Goal: Information Seeking & Learning: Learn about a topic

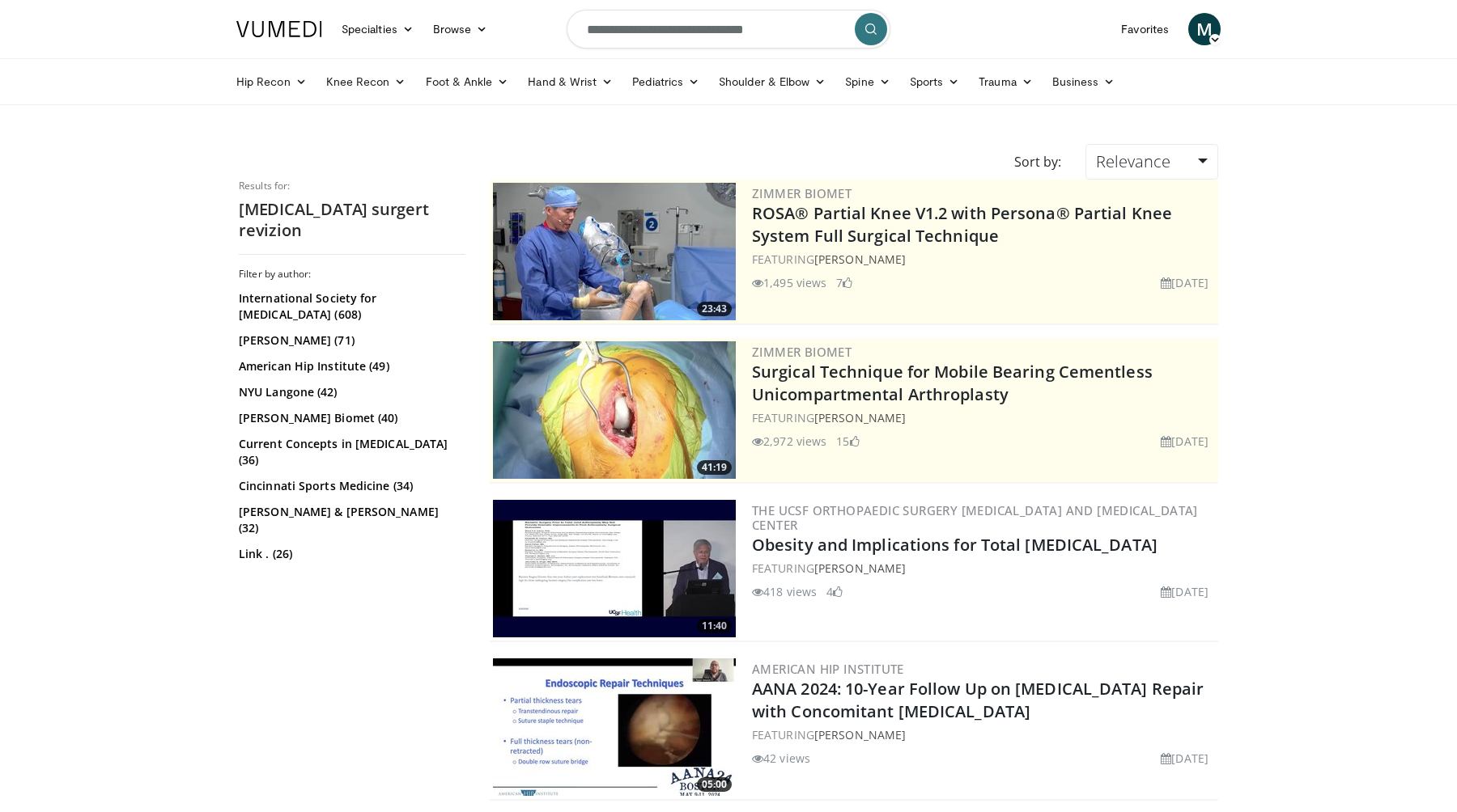
click at [797, 22] on input "**********" at bounding box center [728, 29] width 324 height 39
type input "**********"
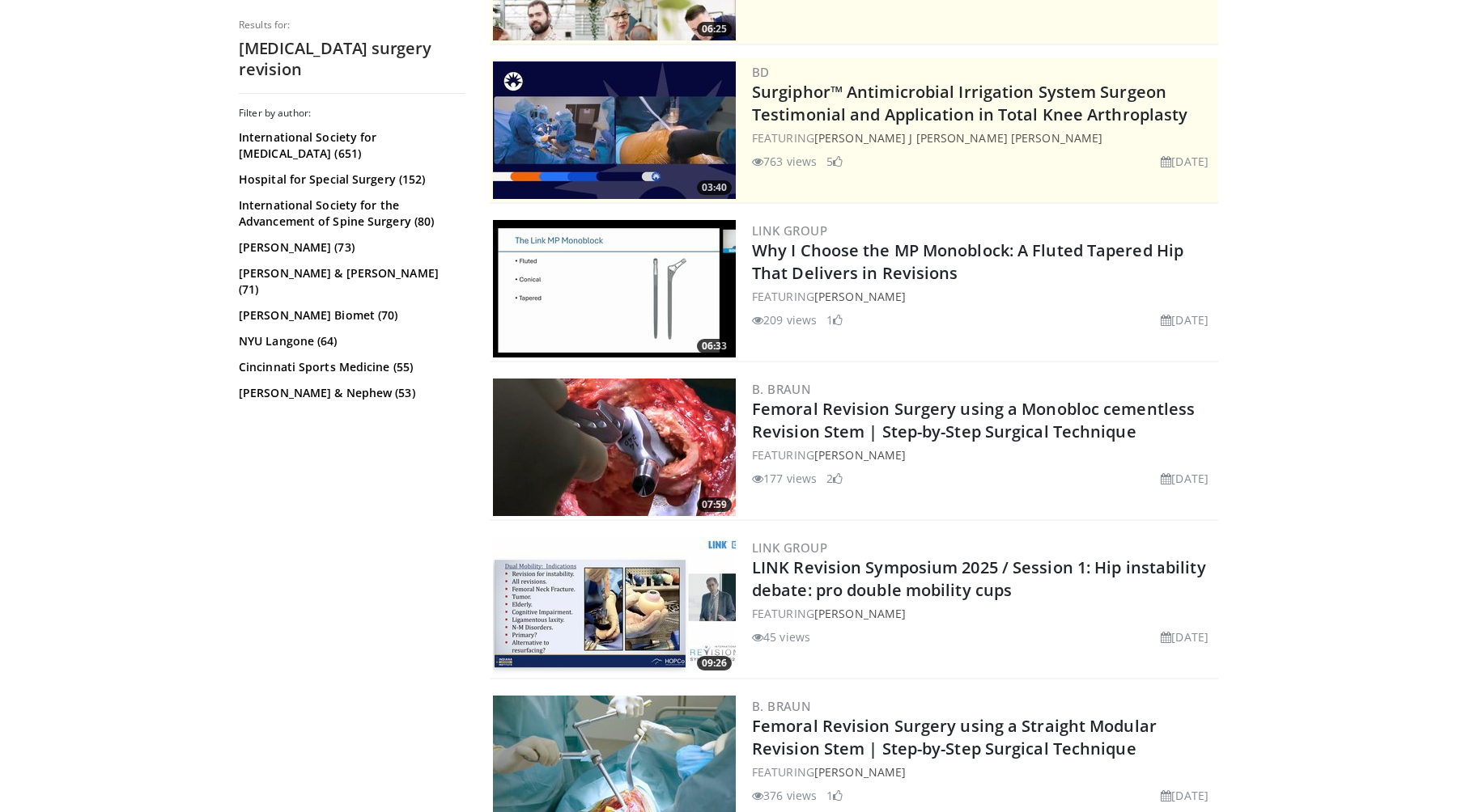
scroll to position [433, 0]
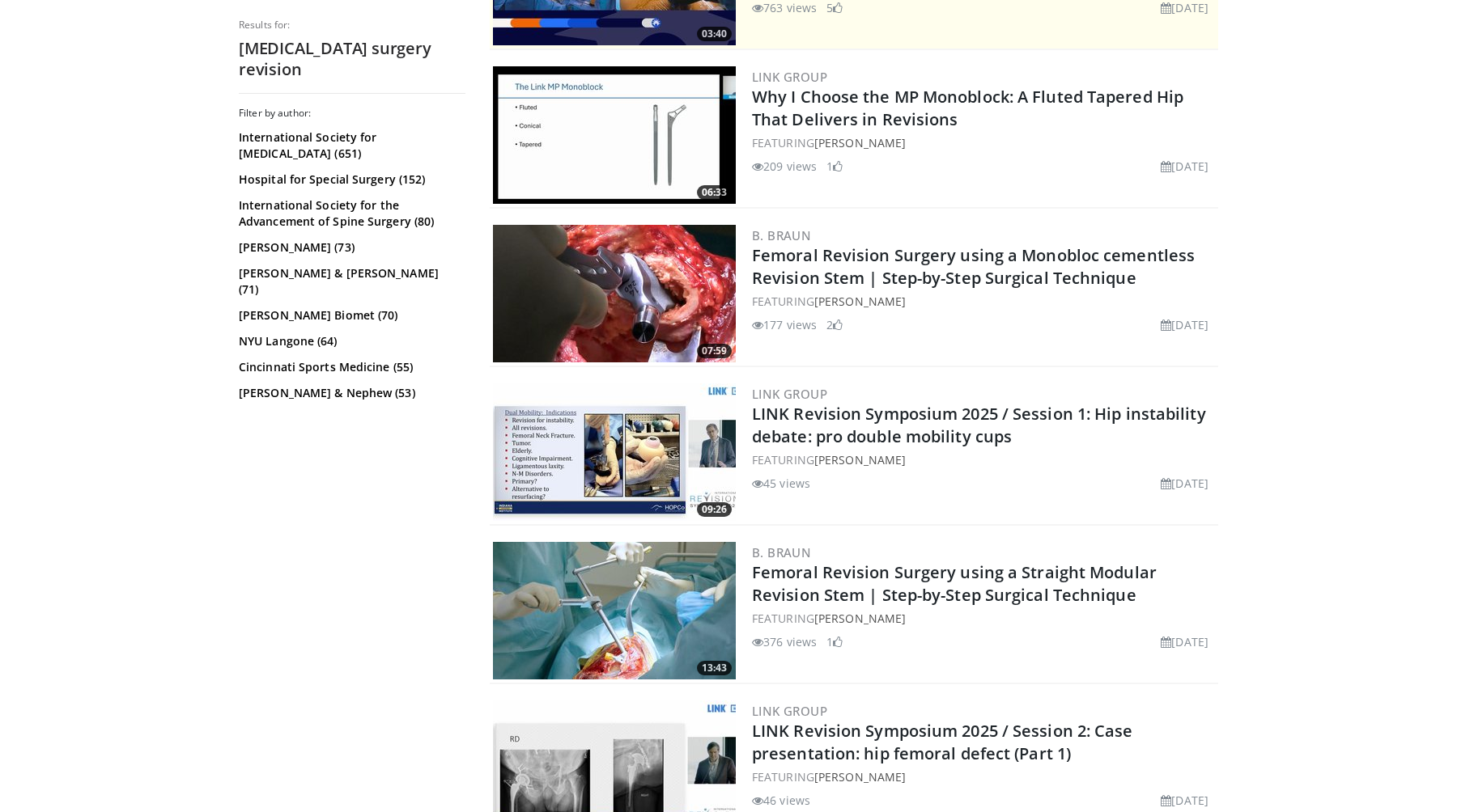
click at [653, 311] on img at bounding box center [615, 294] width 243 height 138
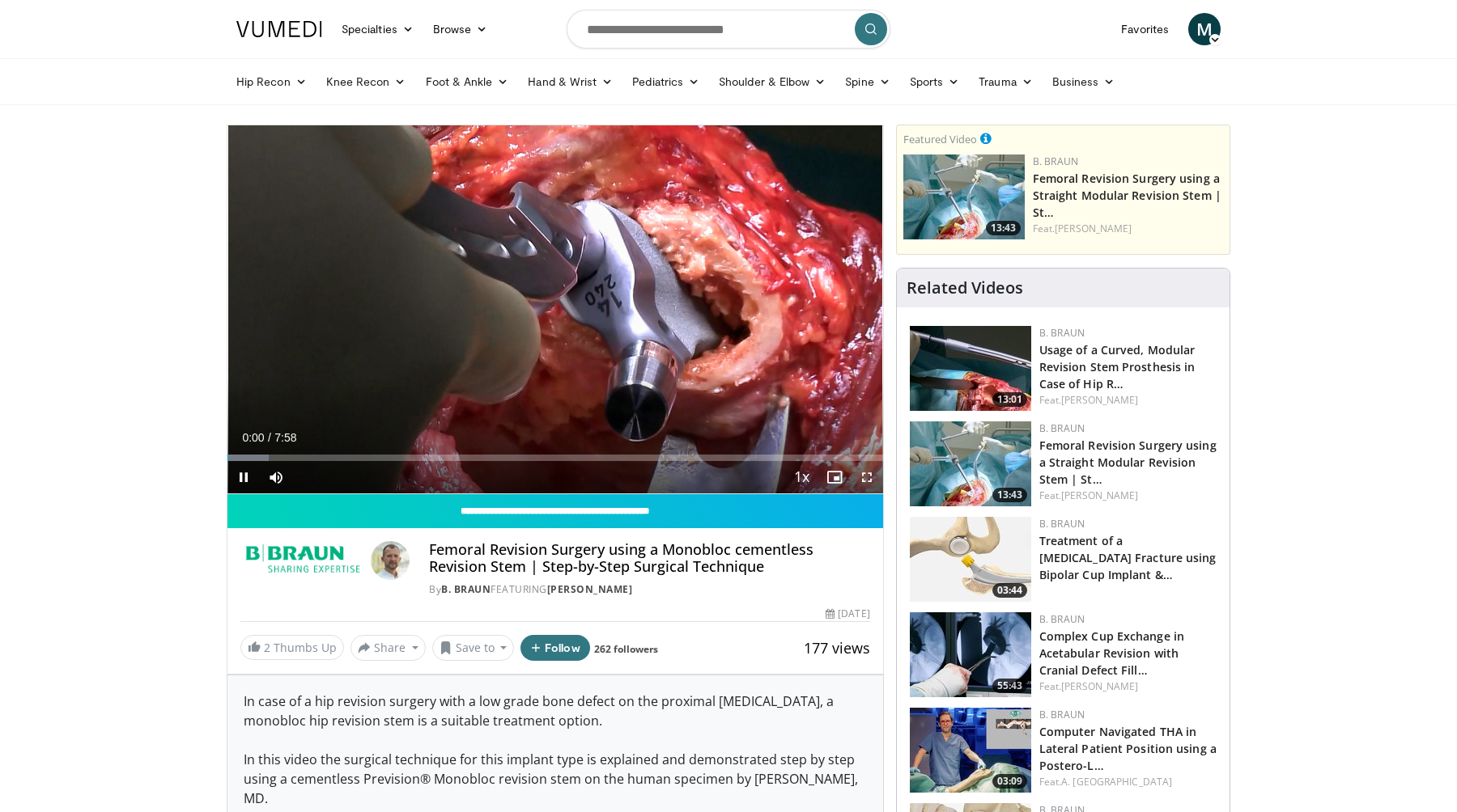
click at [870, 480] on span "Video Player" at bounding box center [867, 478] width 33 height 33
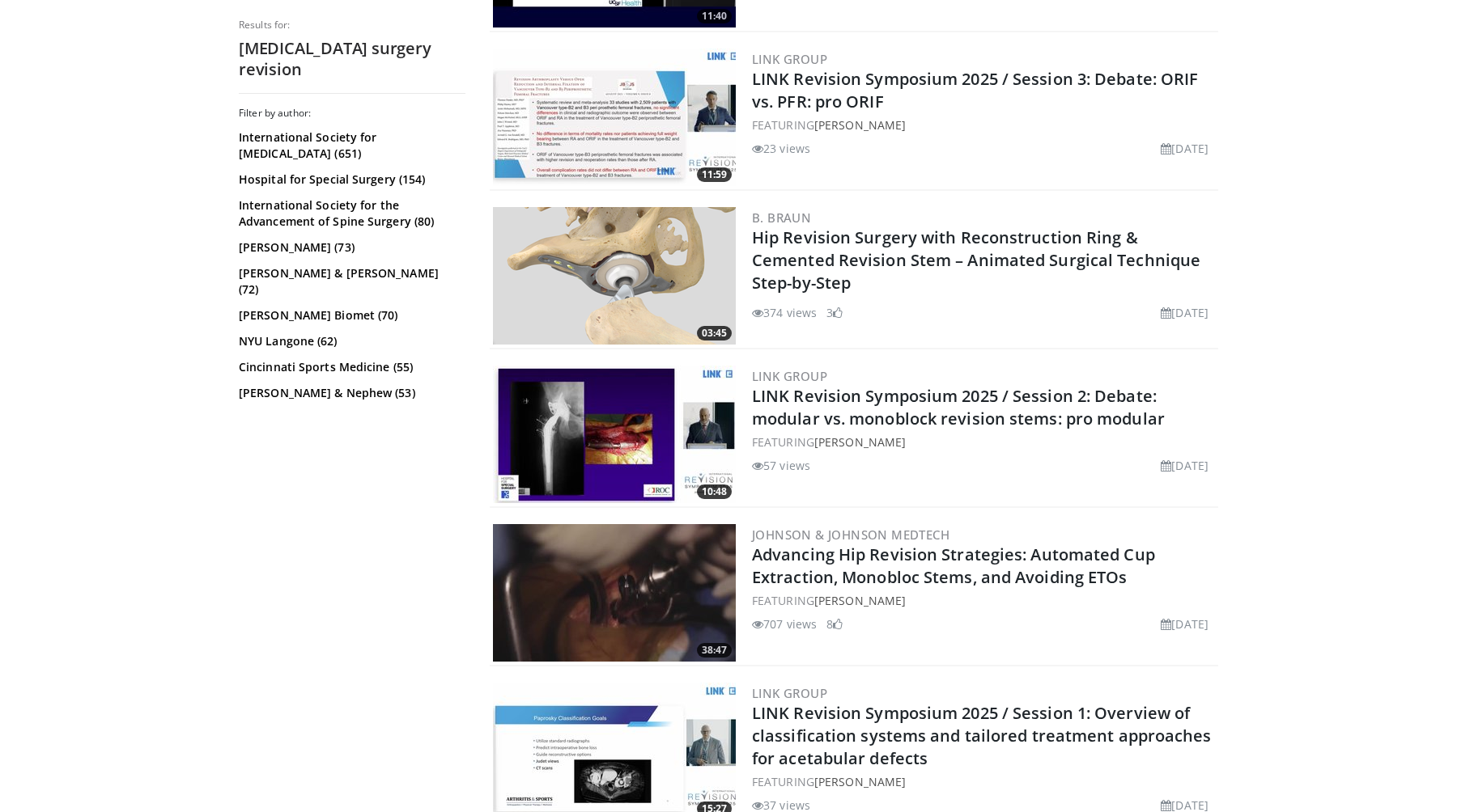
scroll to position [3154, 0]
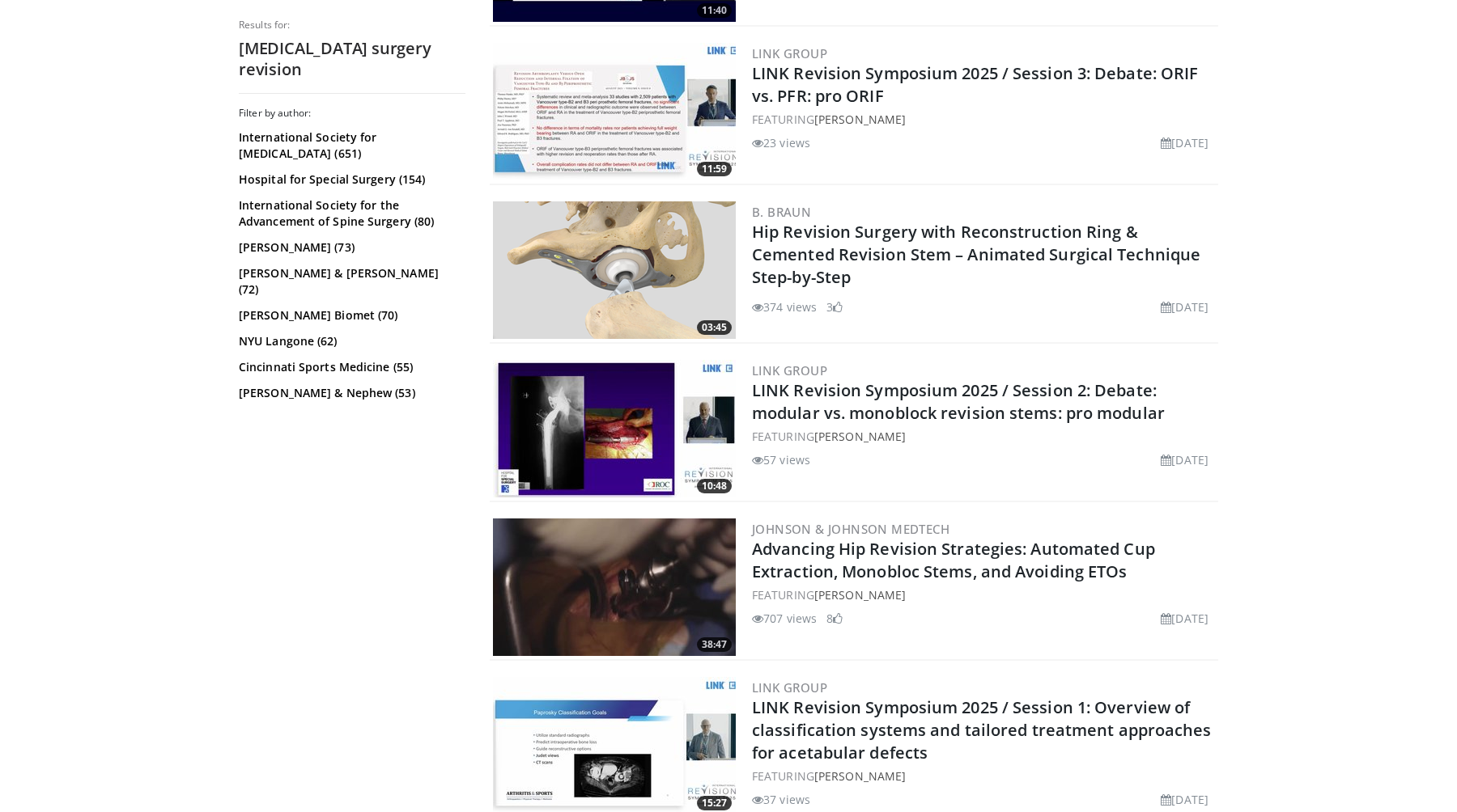
click at [605, 278] on img at bounding box center [615, 270] width 243 height 138
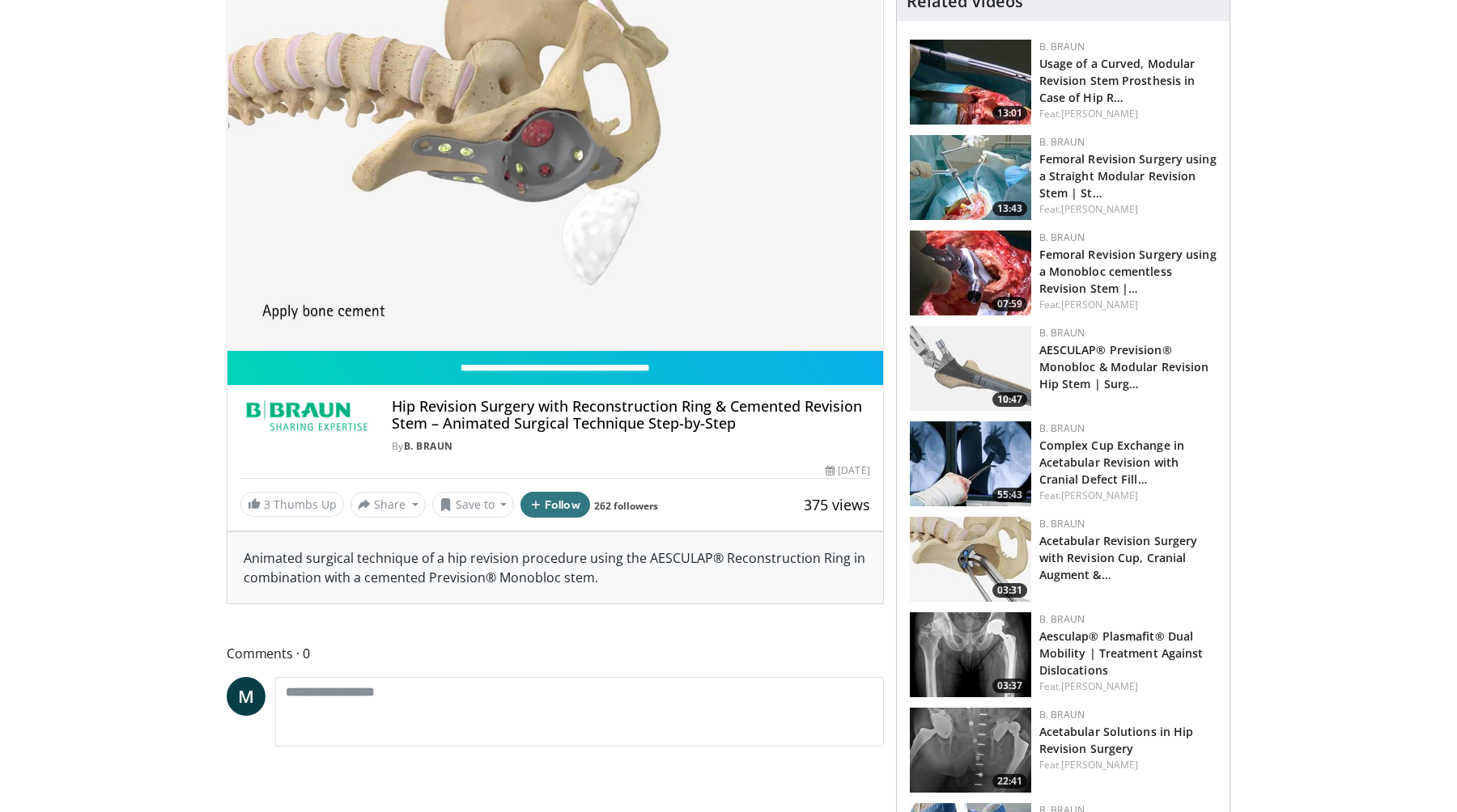
scroll to position [144, 0]
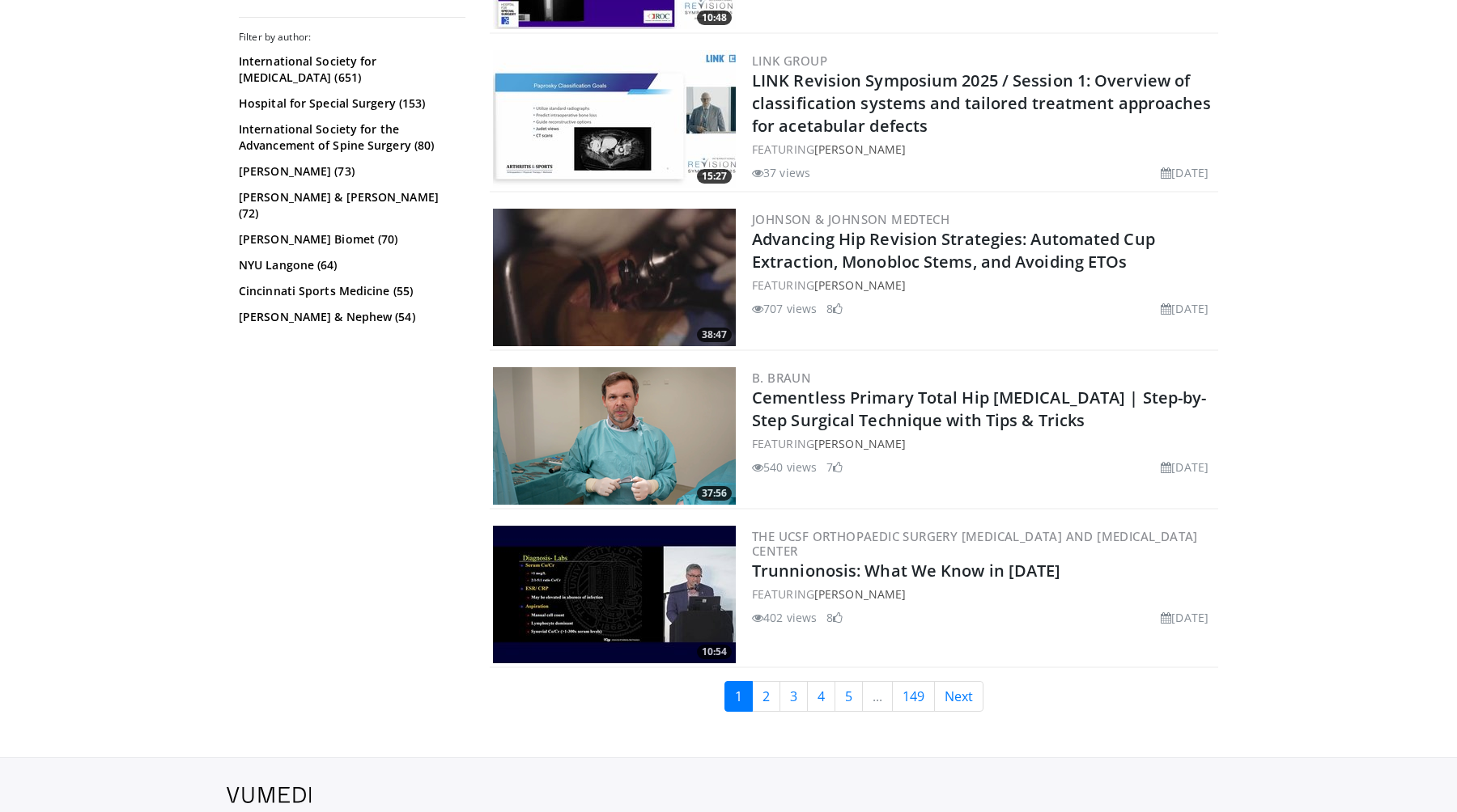
scroll to position [3583, 0]
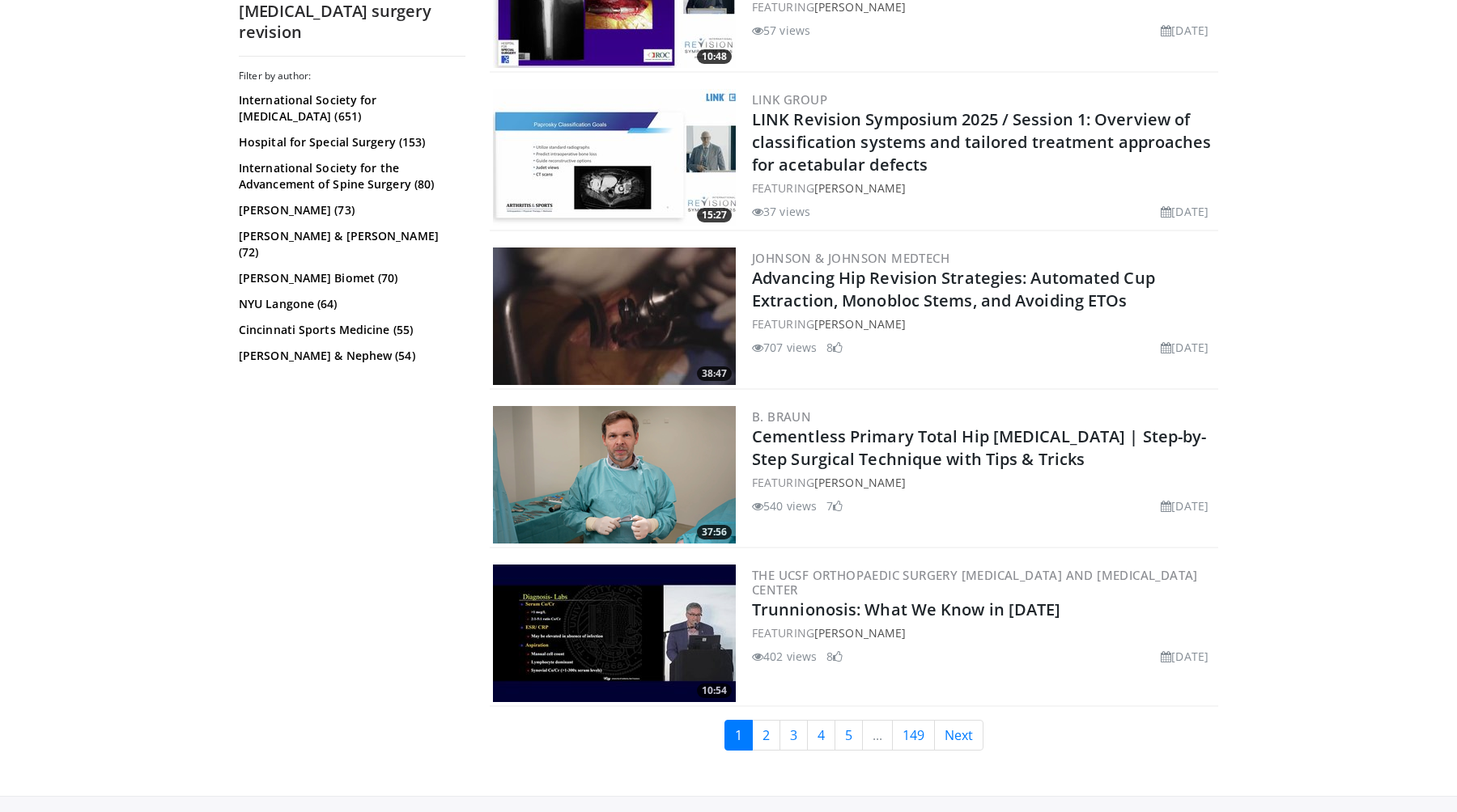
click at [602, 479] on img at bounding box center [615, 475] width 243 height 138
click at [622, 296] on img at bounding box center [615, 316] width 243 height 138
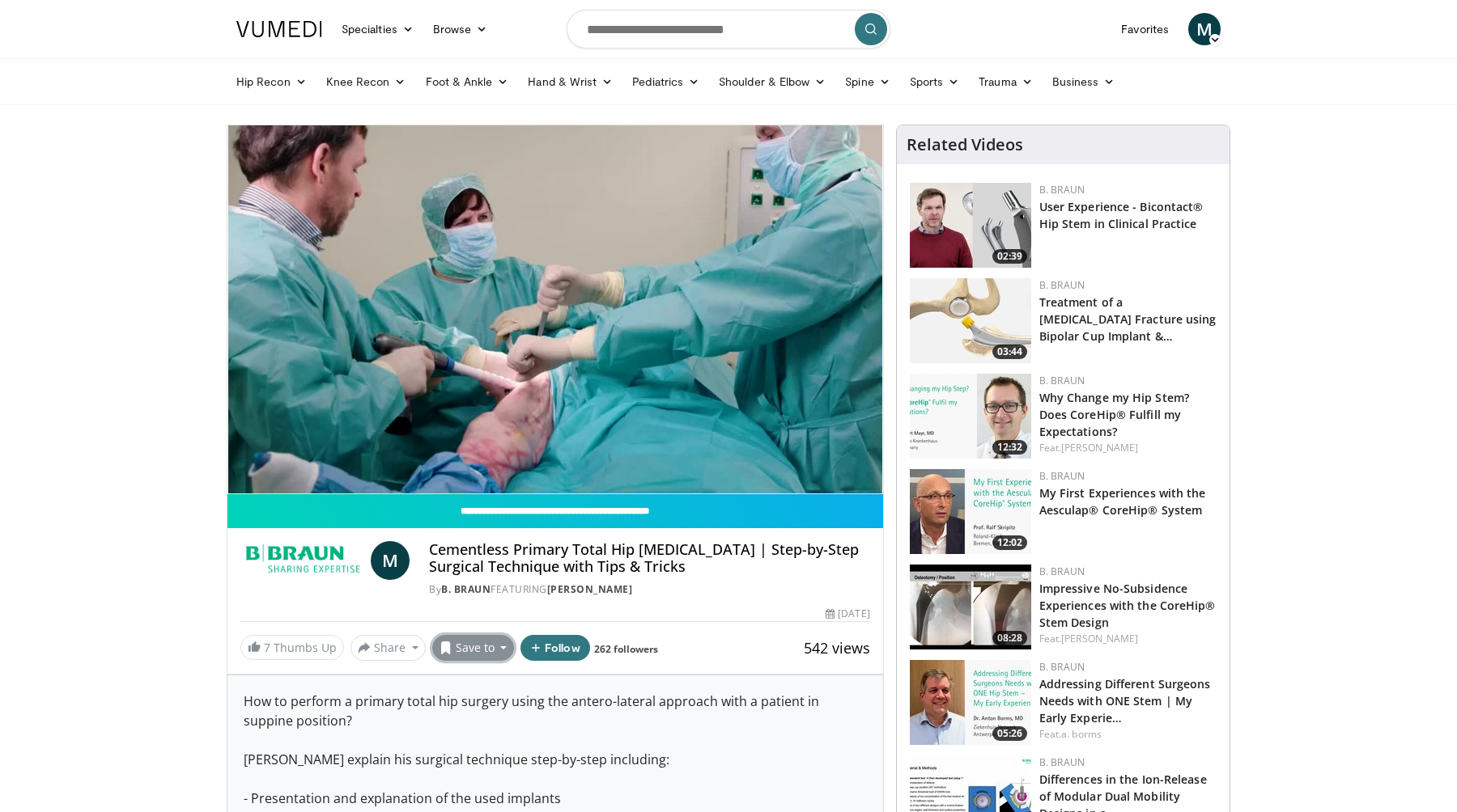
click at [468, 649] on button "Save to" at bounding box center [474, 647] width 83 height 26
click at [493, 747] on em "New Playlist" at bounding box center [487, 748] width 67 height 17
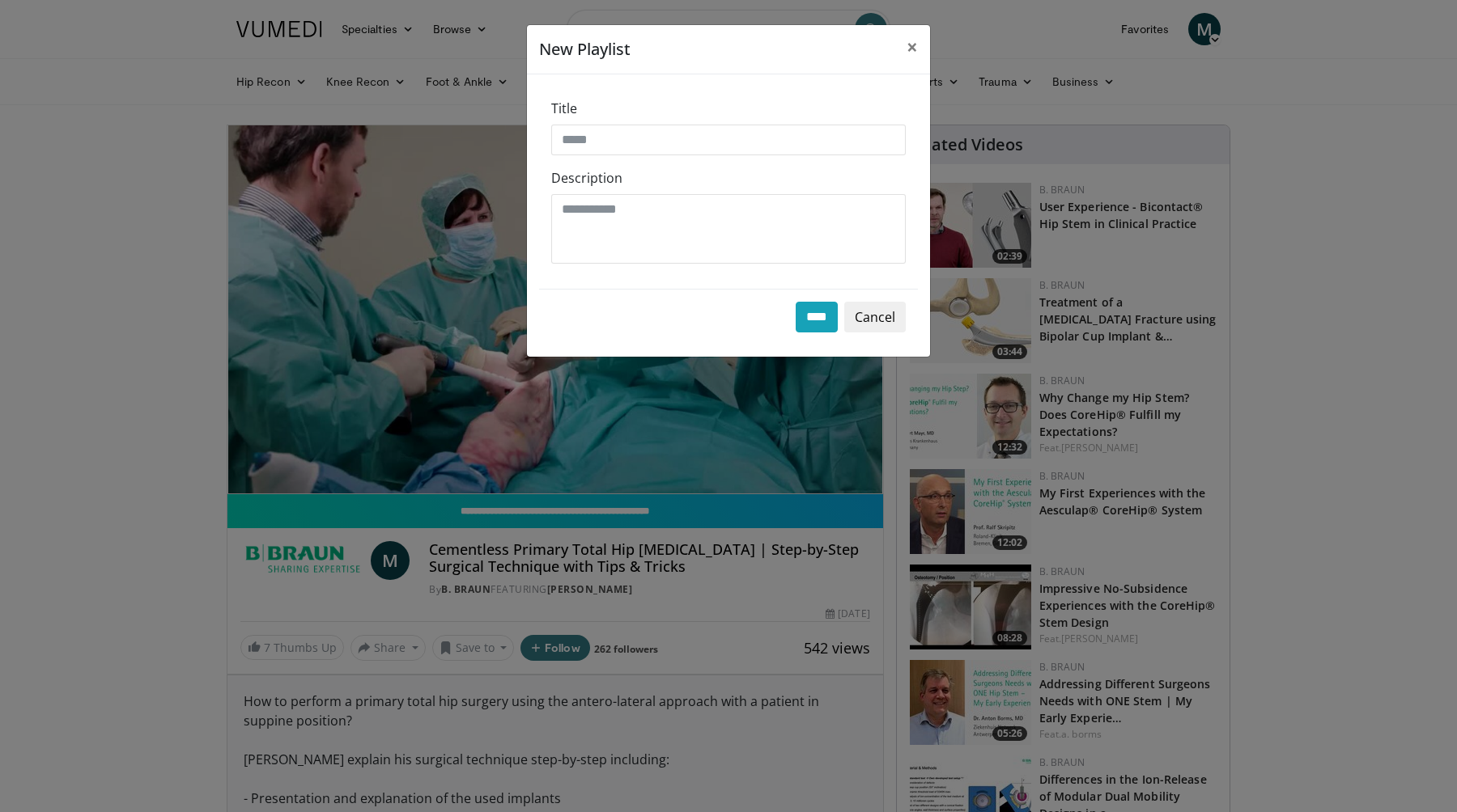
click at [651, 156] on div "Title Description" at bounding box center [728, 188] width 379 height 202
click at [654, 150] on input "Title" at bounding box center [728, 140] width 355 height 31
type input "**********"
click at [821, 316] on input "****" at bounding box center [817, 317] width 42 height 31
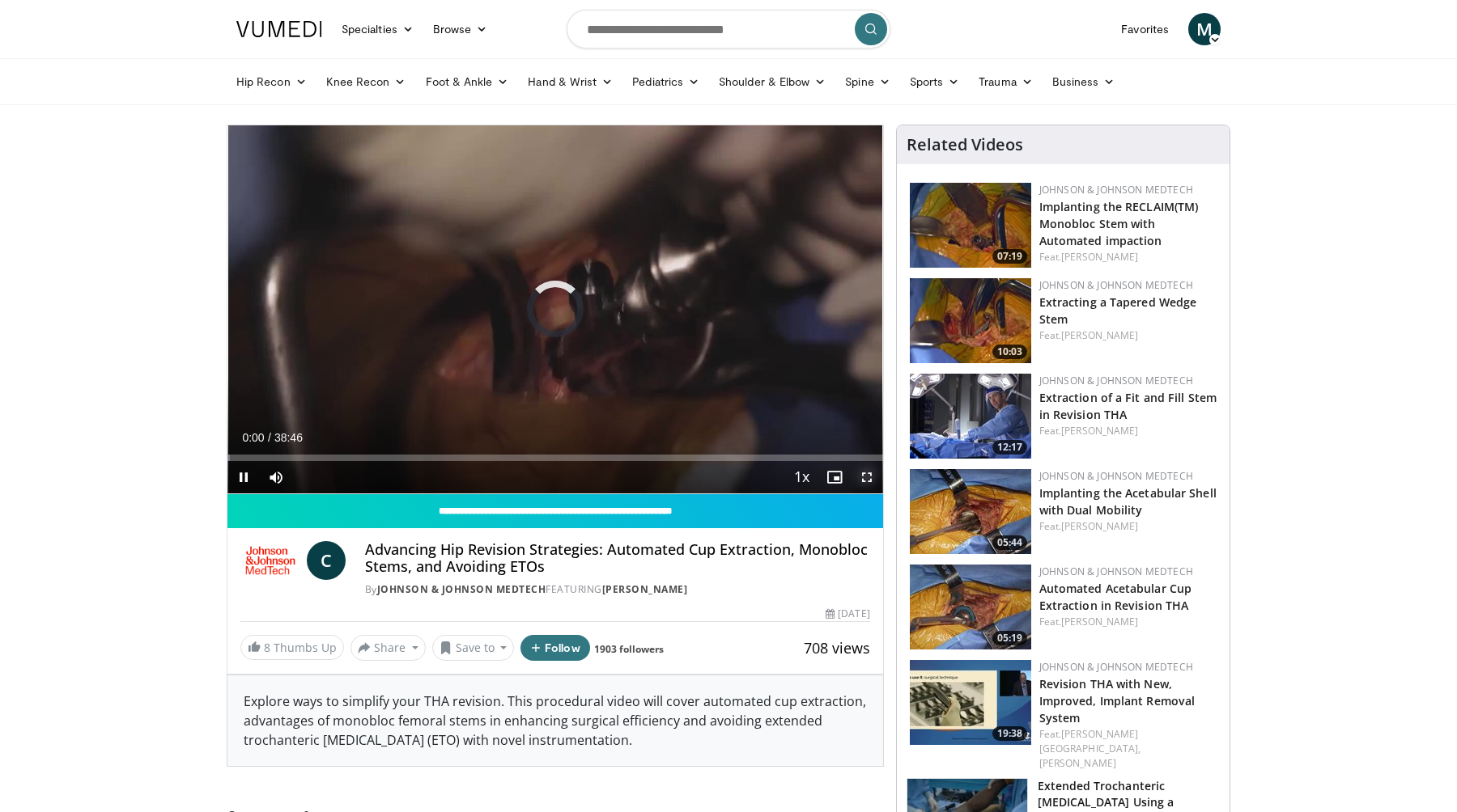
click at [871, 478] on span "Video Player" at bounding box center [867, 478] width 33 height 33
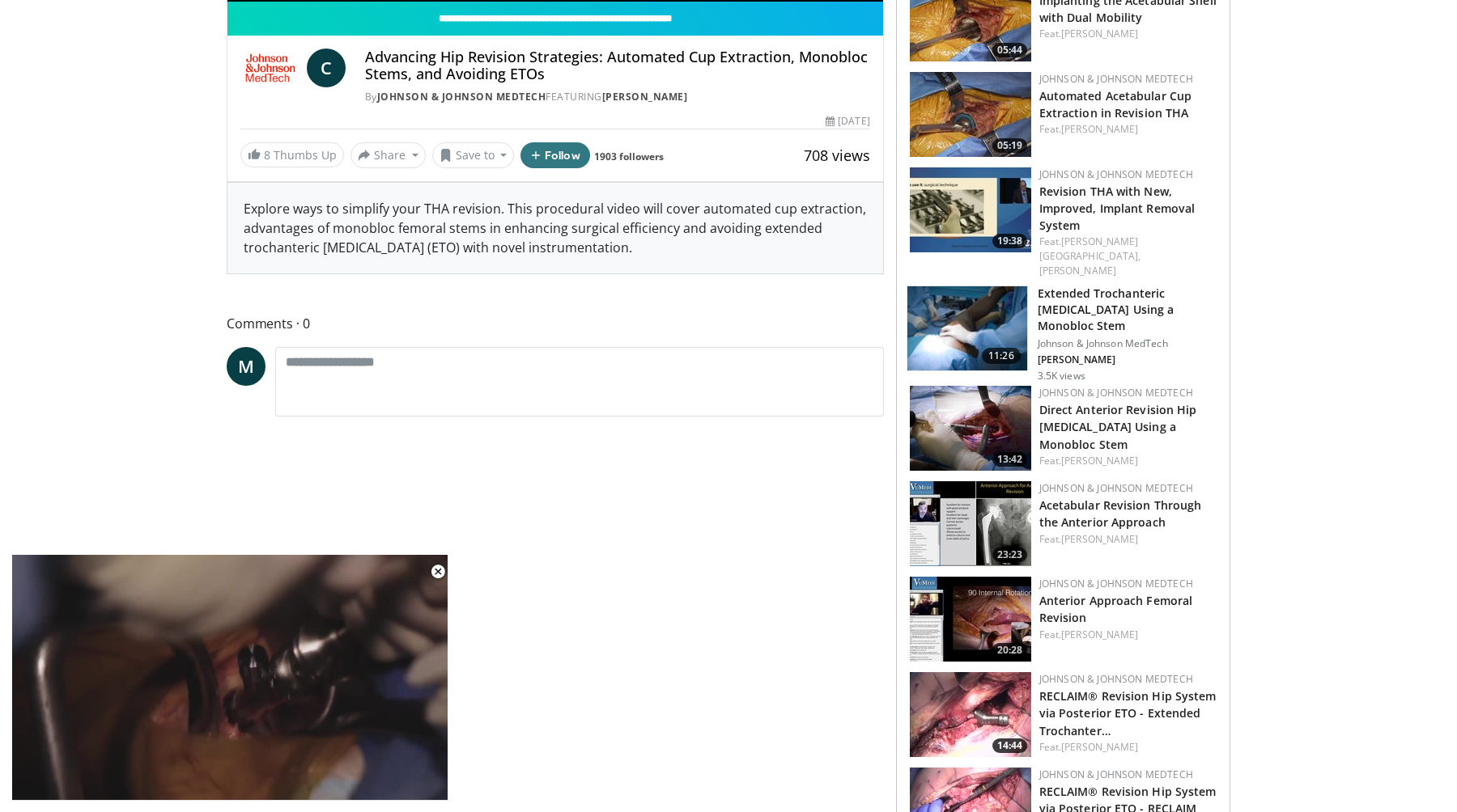
scroll to position [676, 0]
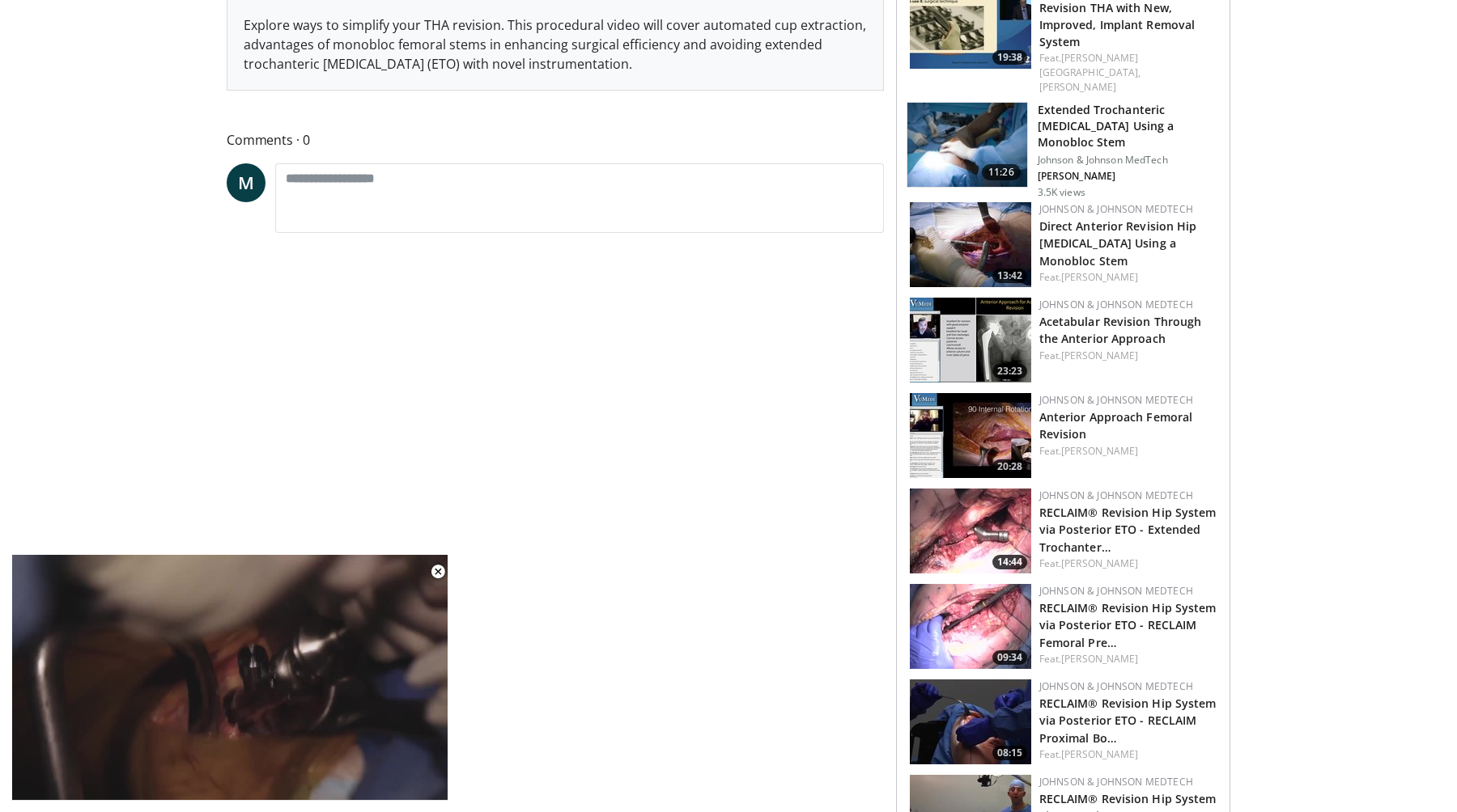
click at [985, 488] on img at bounding box center [970, 531] width 121 height 85
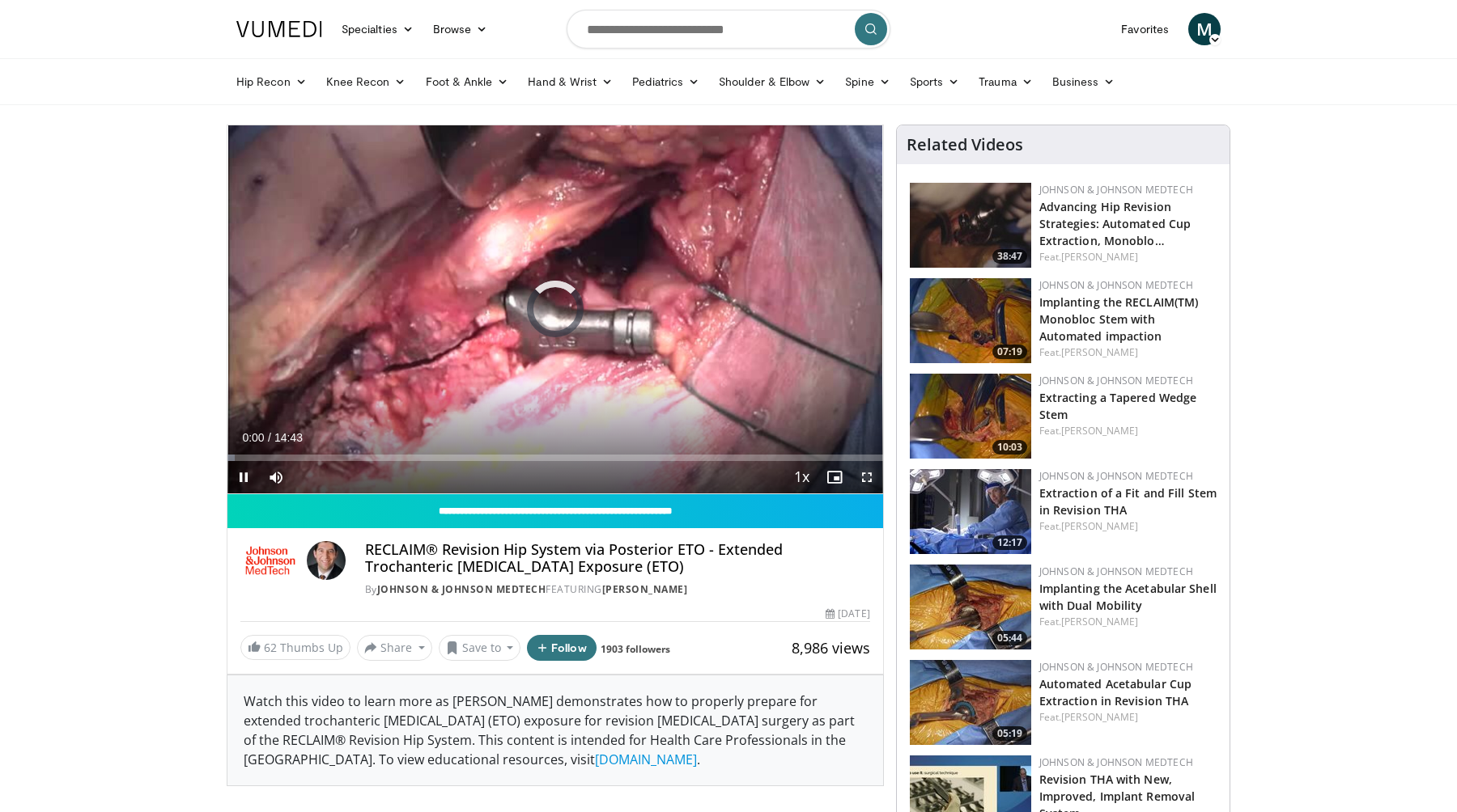
click at [868, 484] on span "Video Player" at bounding box center [867, 478] width 33 height 33
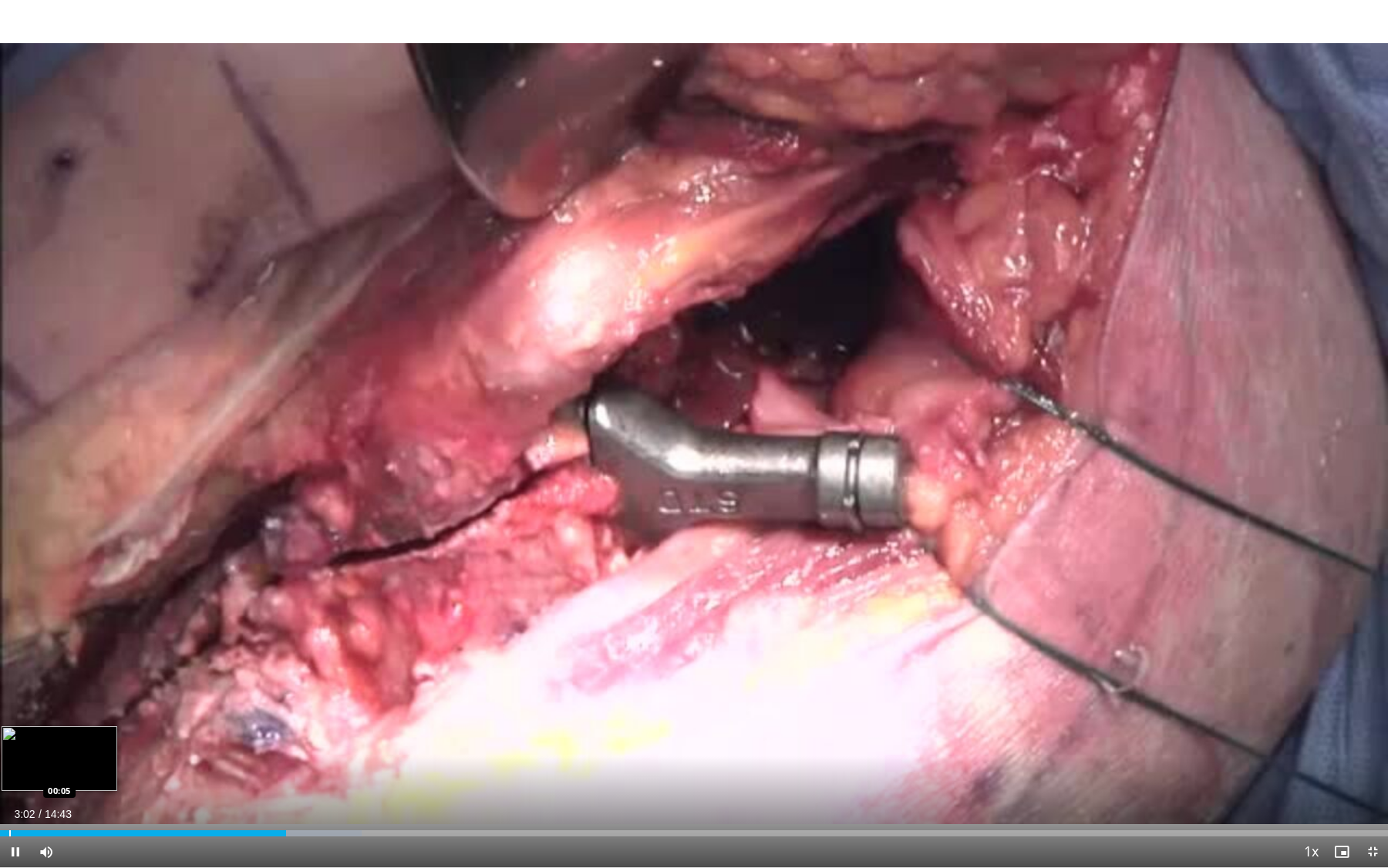
click at [9, 773] on div "Progress Bar" at bounding box center [10, 833] width 2 height 6
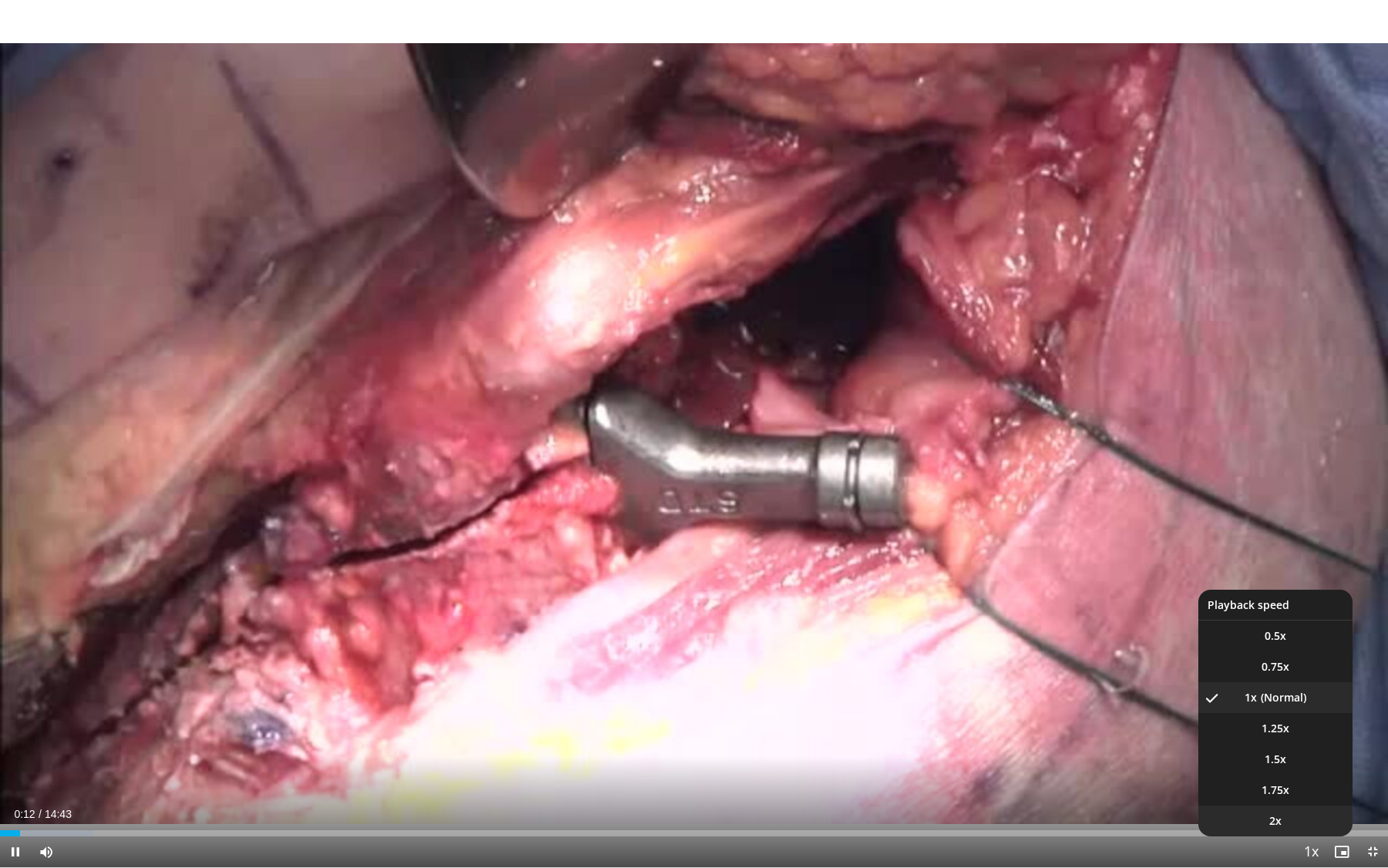
click at [1291, 773] on li "2x" at bounding box center [1275, 821] width 154 height 31
click at [1302, 754] on li "1.5x" at bounding box center [1275, 760] width 154 height 31
click at [1318, 773] on span "Video Player" at bounding box center [1311, 852] width 22 height 31
click at [1300, 704] on li "1x" at bounding box center [1275, 697] width 154 height 31
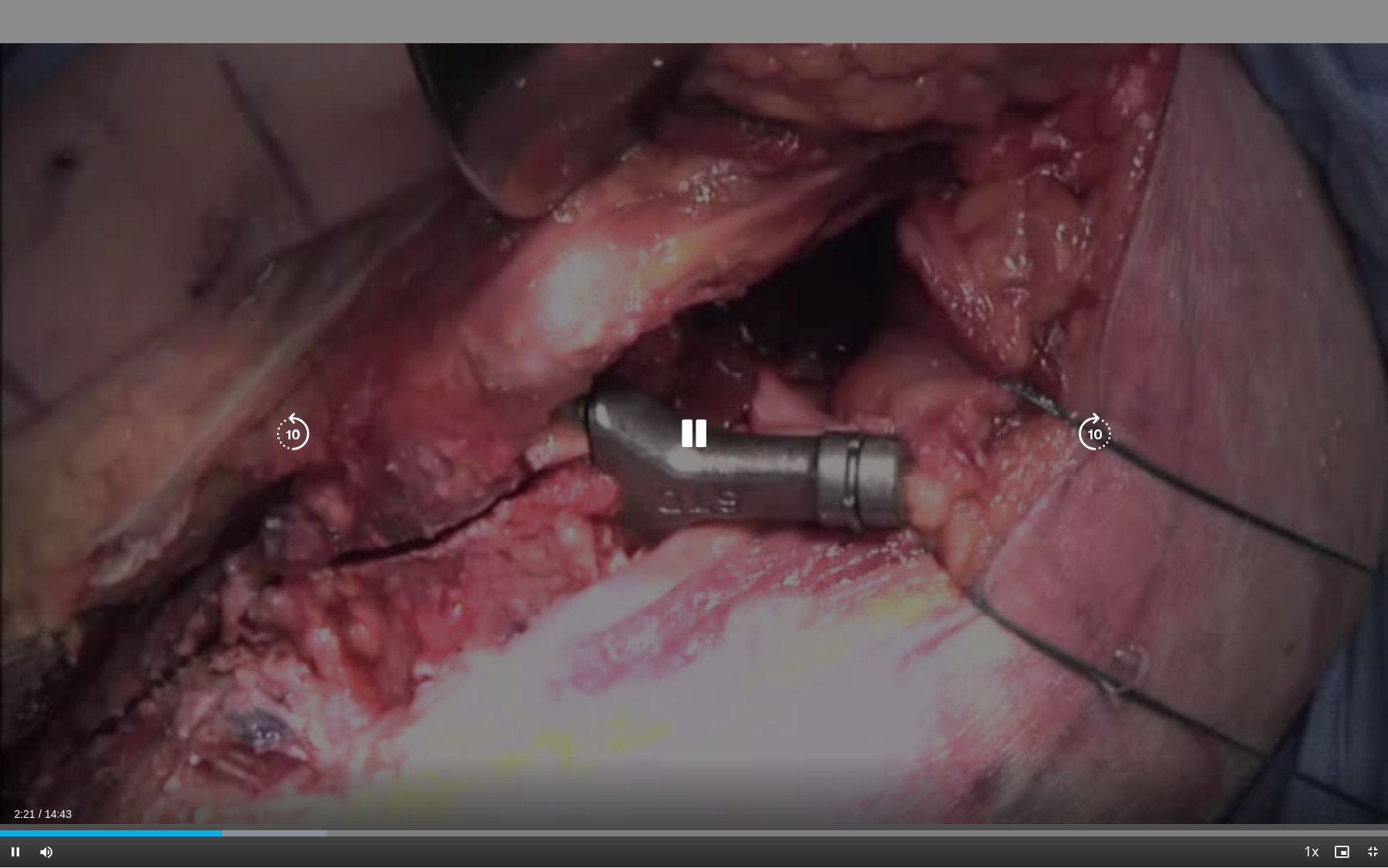
click at [249, 606] on div "20 seconds Tap to unmute" at bounding box center [694, 433] width 1388 height 867
click at [249, 607] on div "20 seconds Tap to unmute" at bounding box center [694, 433] width 1388 height 867
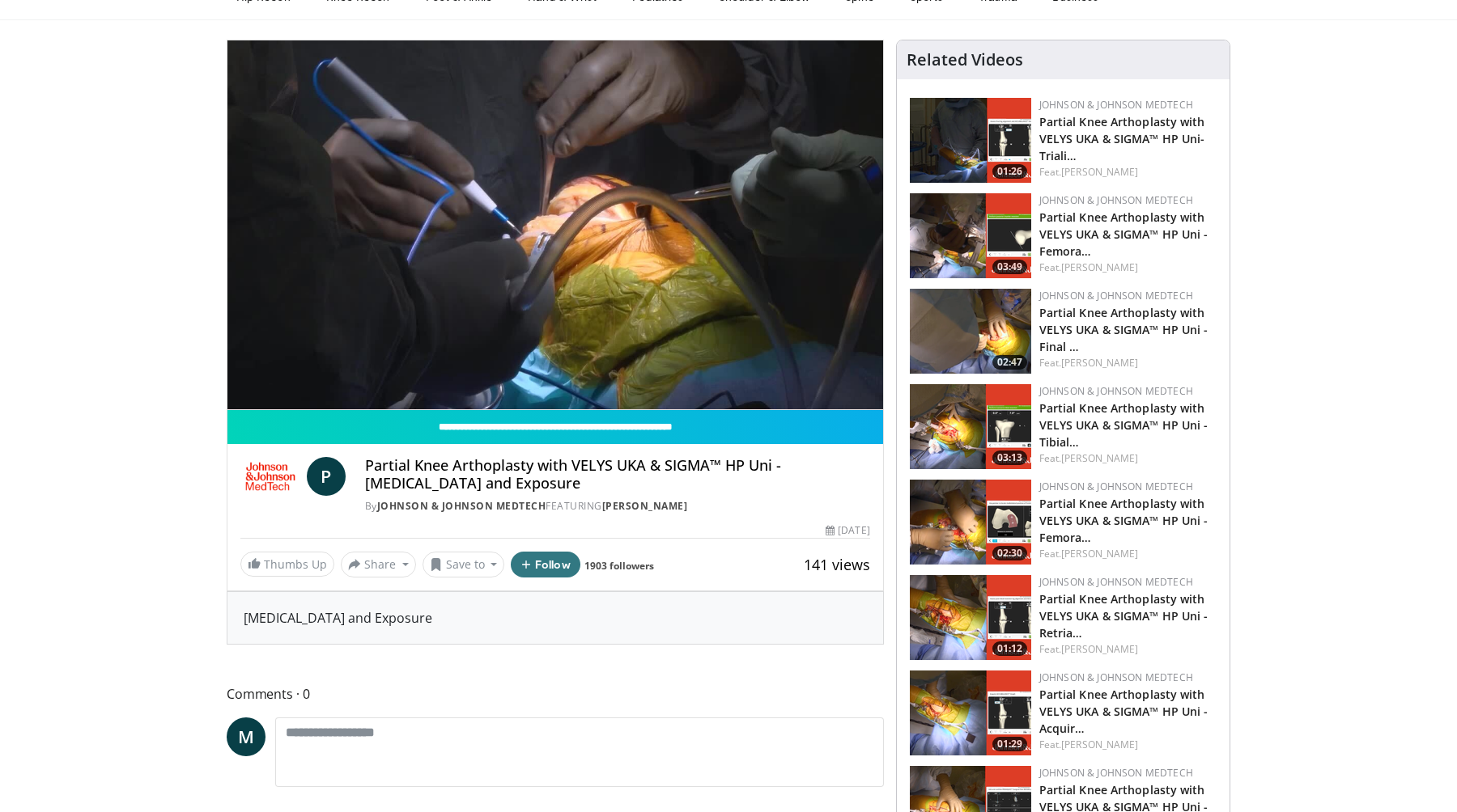
scroll to position [98, 0]
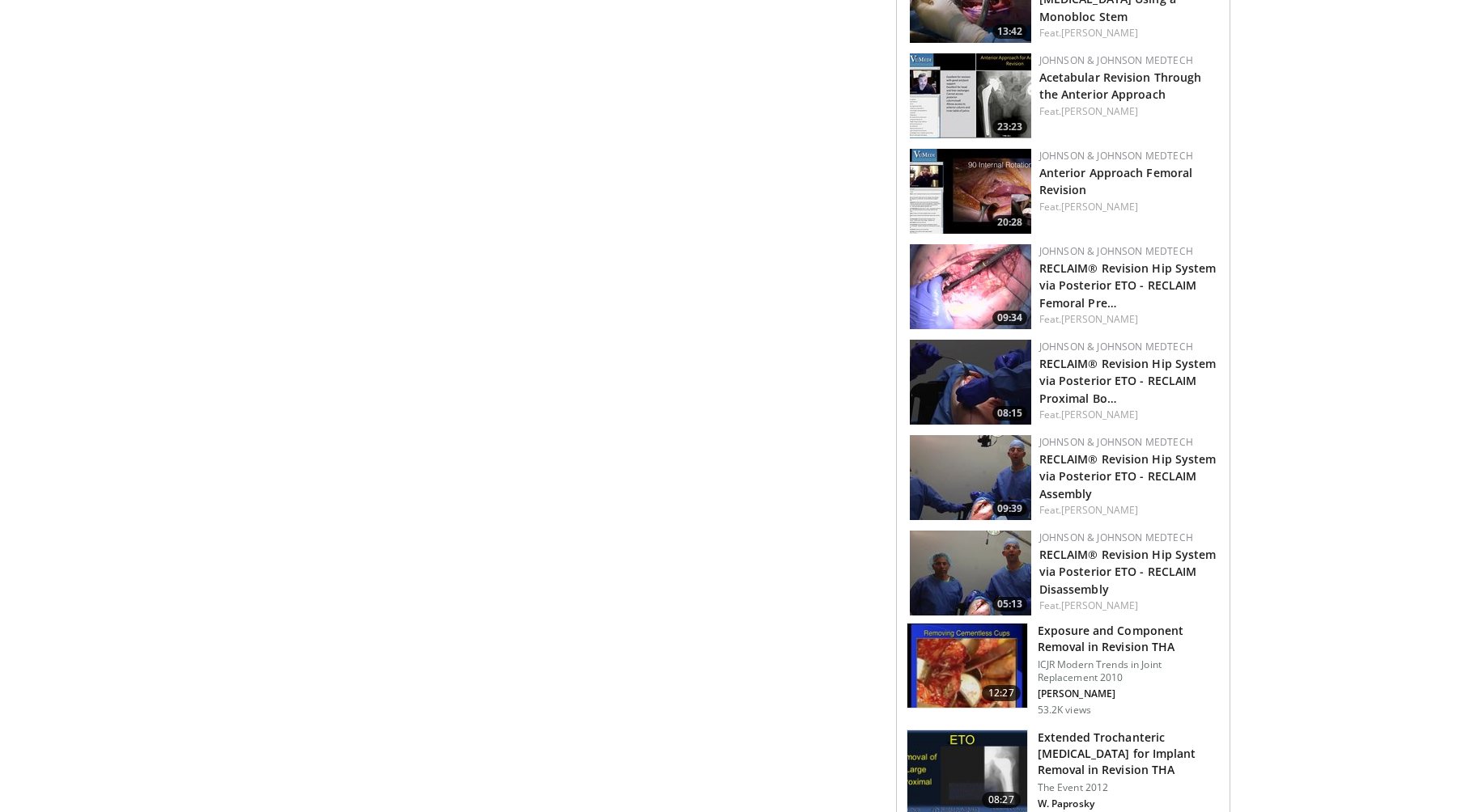
scroll to position [1015, 0]
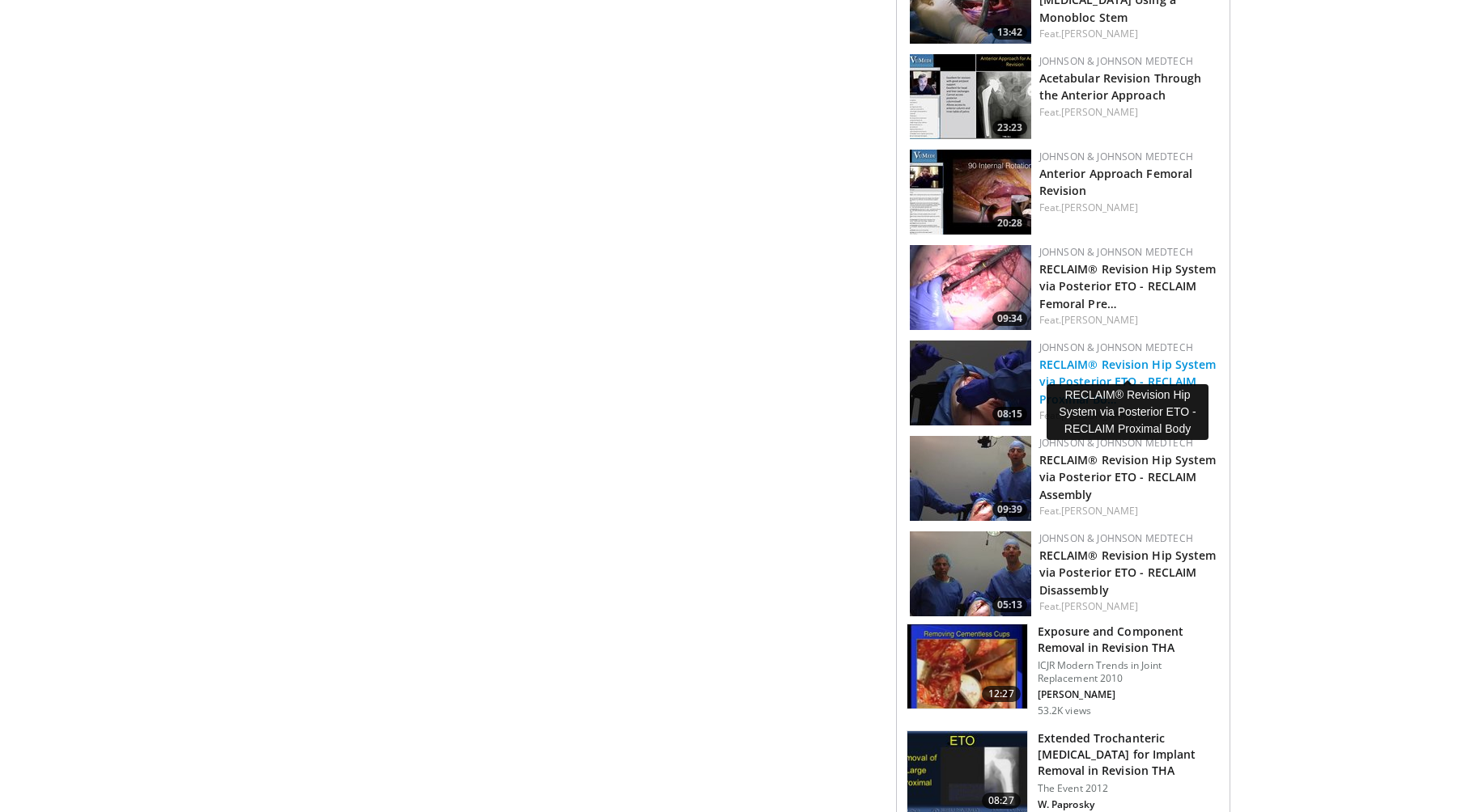
click at [1061, 356] on link "RECLAIM® Revision Hip System via Posterior ETO - RECLAIM Proximal Bo…" at bounding box center [1128, 380] width 177 height 49
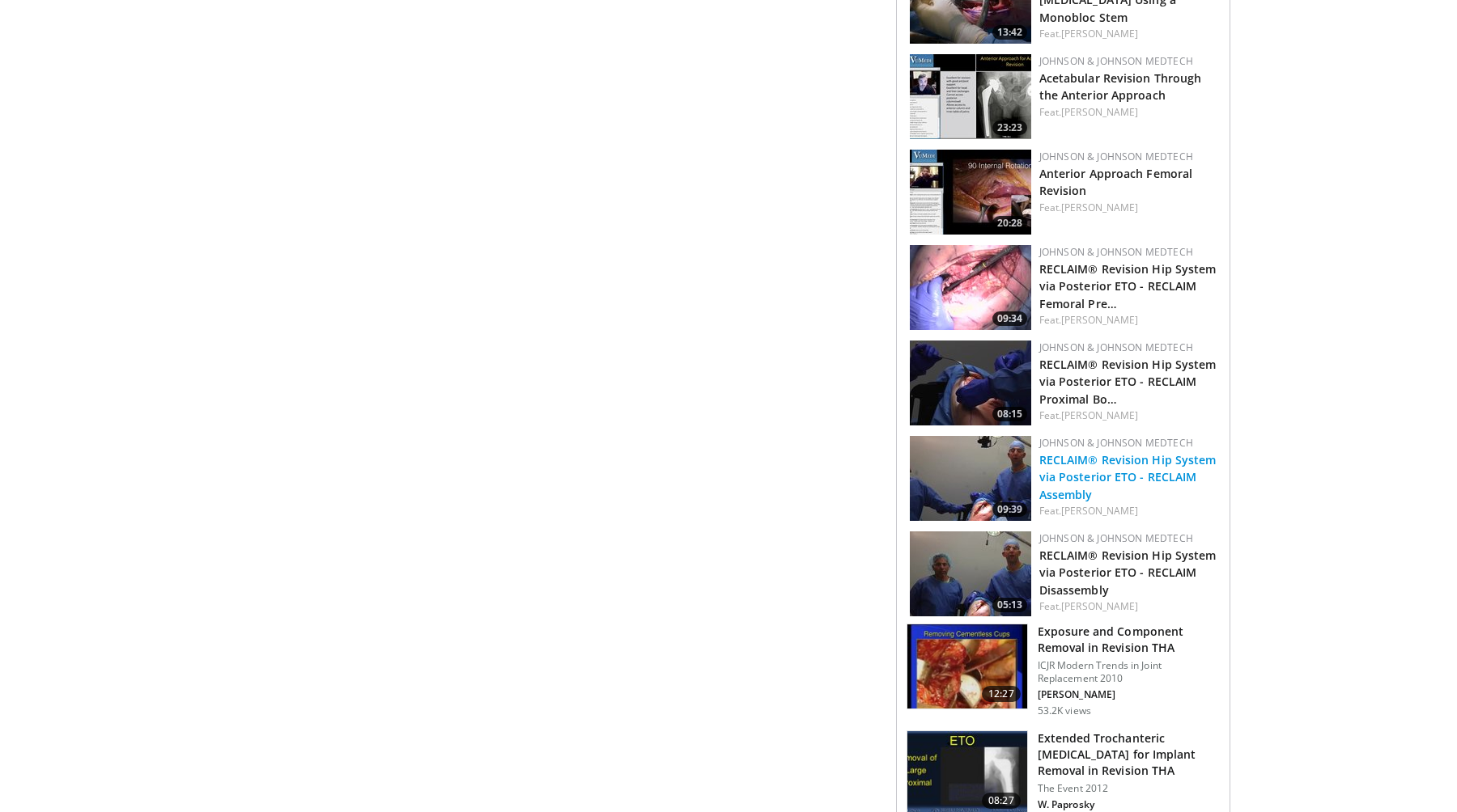
click at [1055, 464] on link "RECLAIM® Revision Hip System via Posterior ETO - RECLAIM Assembly" at bounding box center [1128, 477] width 177 height 49
click at [1056, 548] on link "RECLAIM® Revision Hip System via Posterior ETO - RECLAIM Disassembly" at bounding box center [1128, 572] width 177 height 49
click at [1058, 625] on h3 "Exposure and Component Removal in Revision THA" at bounding box center [1128, 641] width 182 height 33
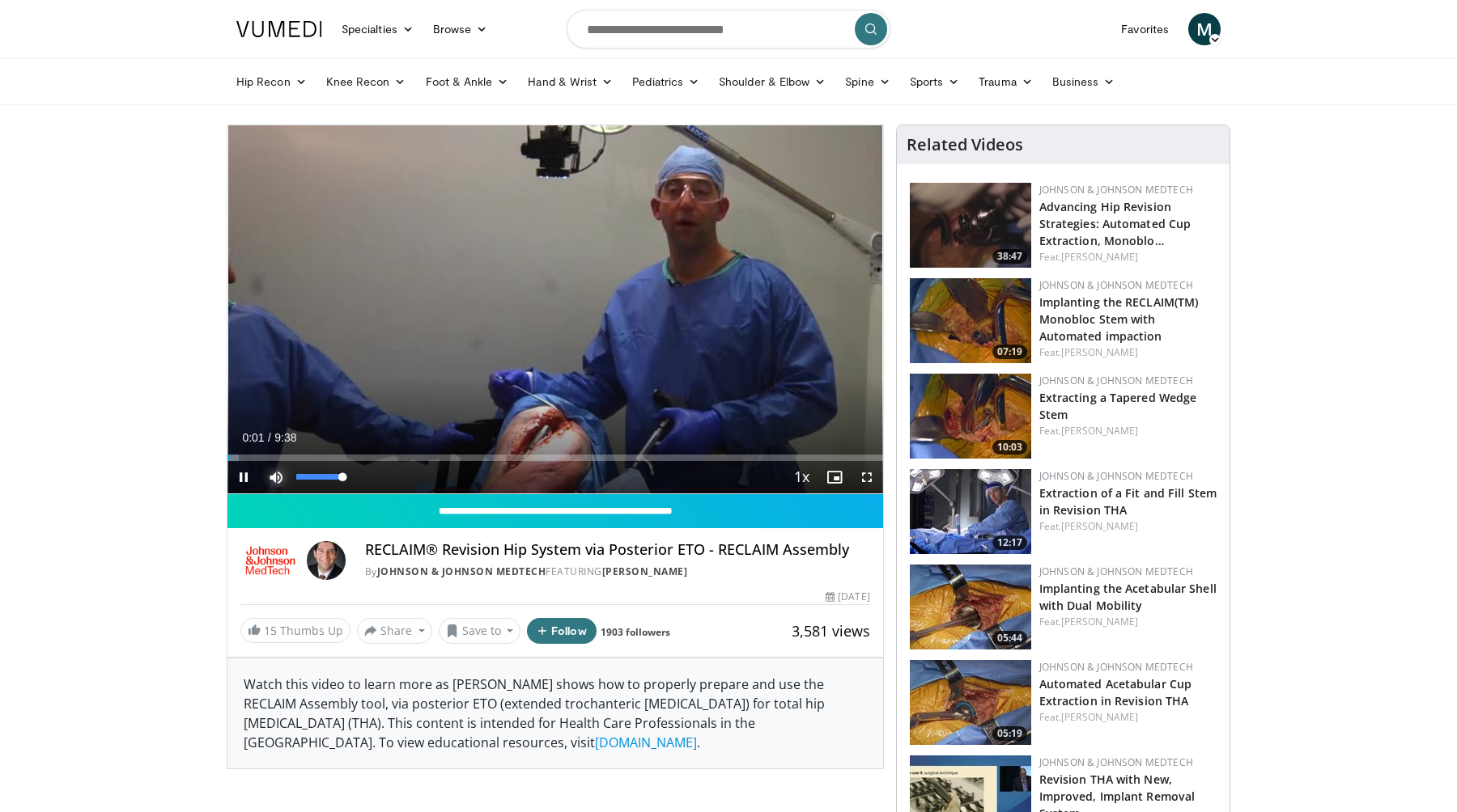
click at [281, 464] on span "Video Player" at bounding box center [277, 478] width 33 height 33
click at [284, 472] on span "Video Player" at bounding box center [277, 478] width 33 height 33
click at [296, 456] on div "Progress Bar" at bounding box center [296, 458] width 2 height 7
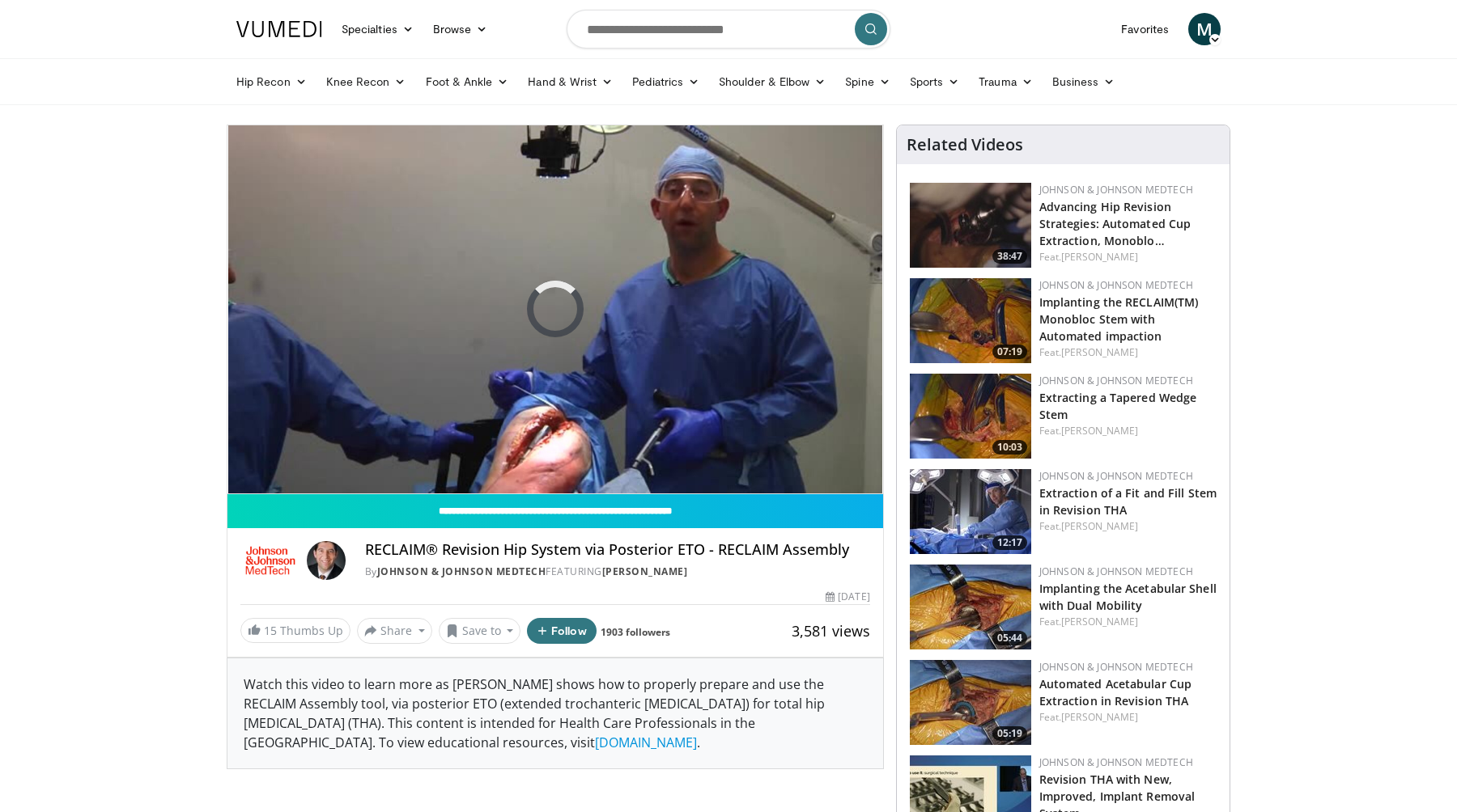
click at [343, 456] on video-js "**********" at bounding box center [555, 309] width 655 height 369
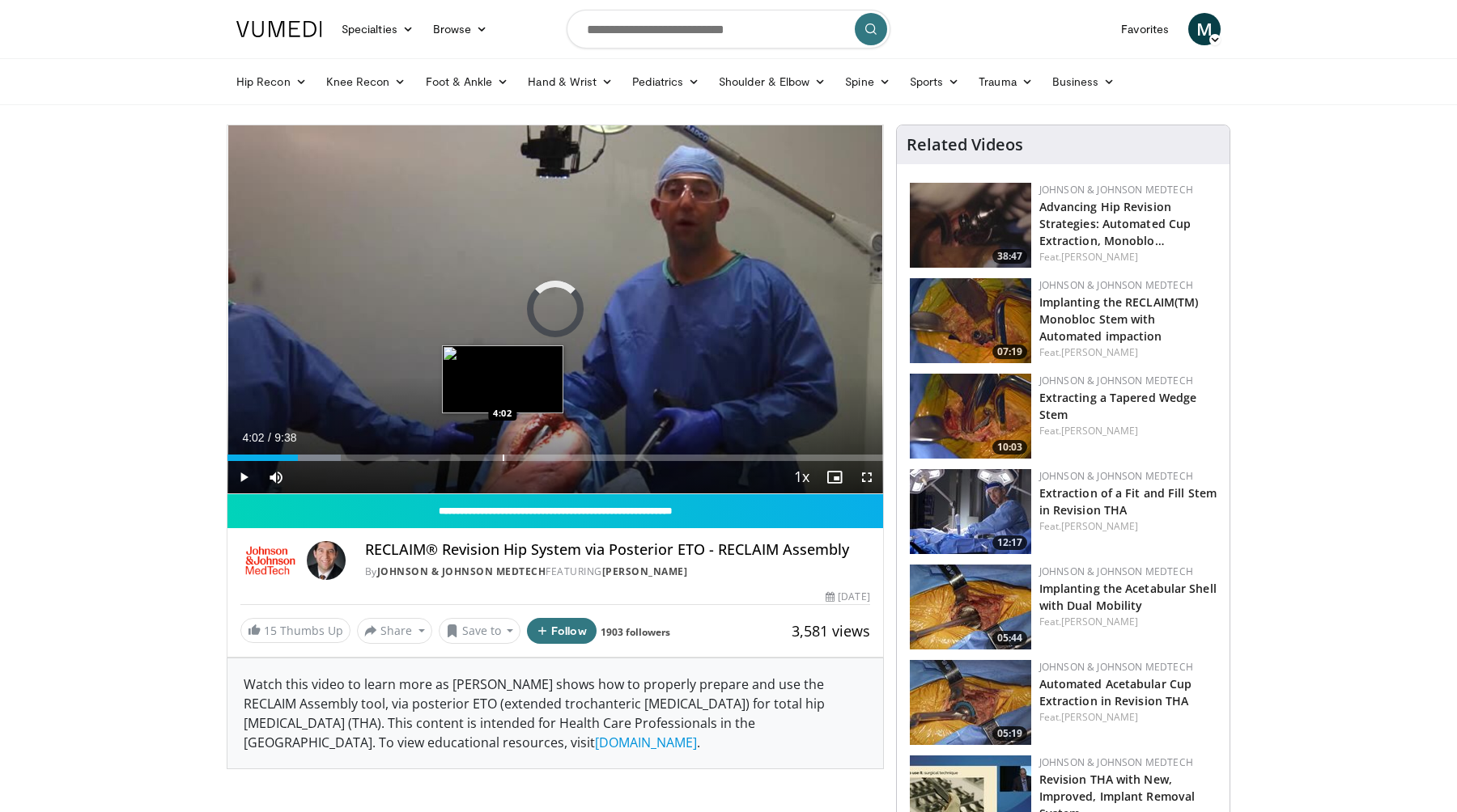
click at [502, 456] on div "Loaded : 17.28% 1:02 4:02" at bounding box center [555, 458] width 655 height 7
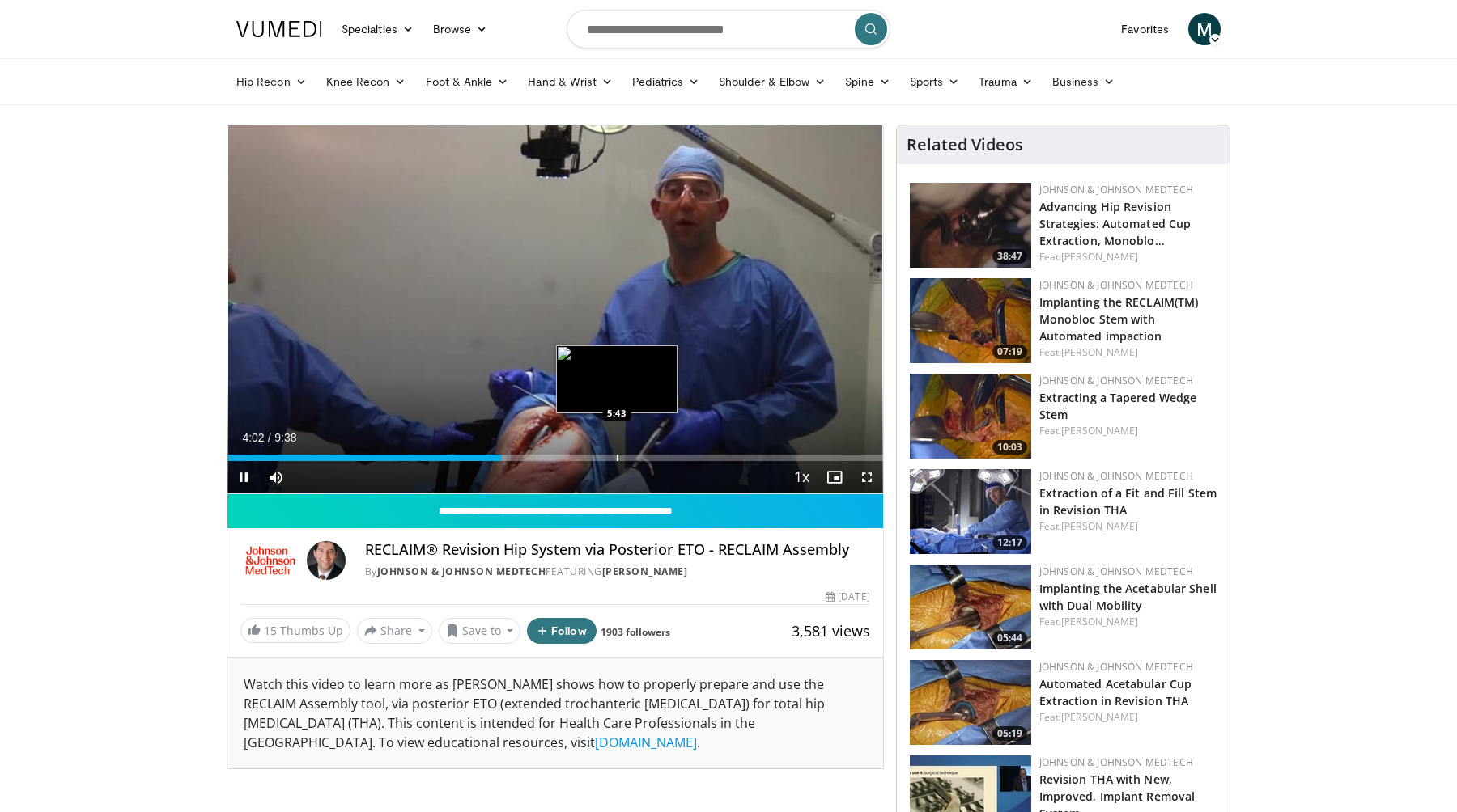
click at [617, 458] on div "Progress Bar" at bounding box center [618, 458] width 2 height 7
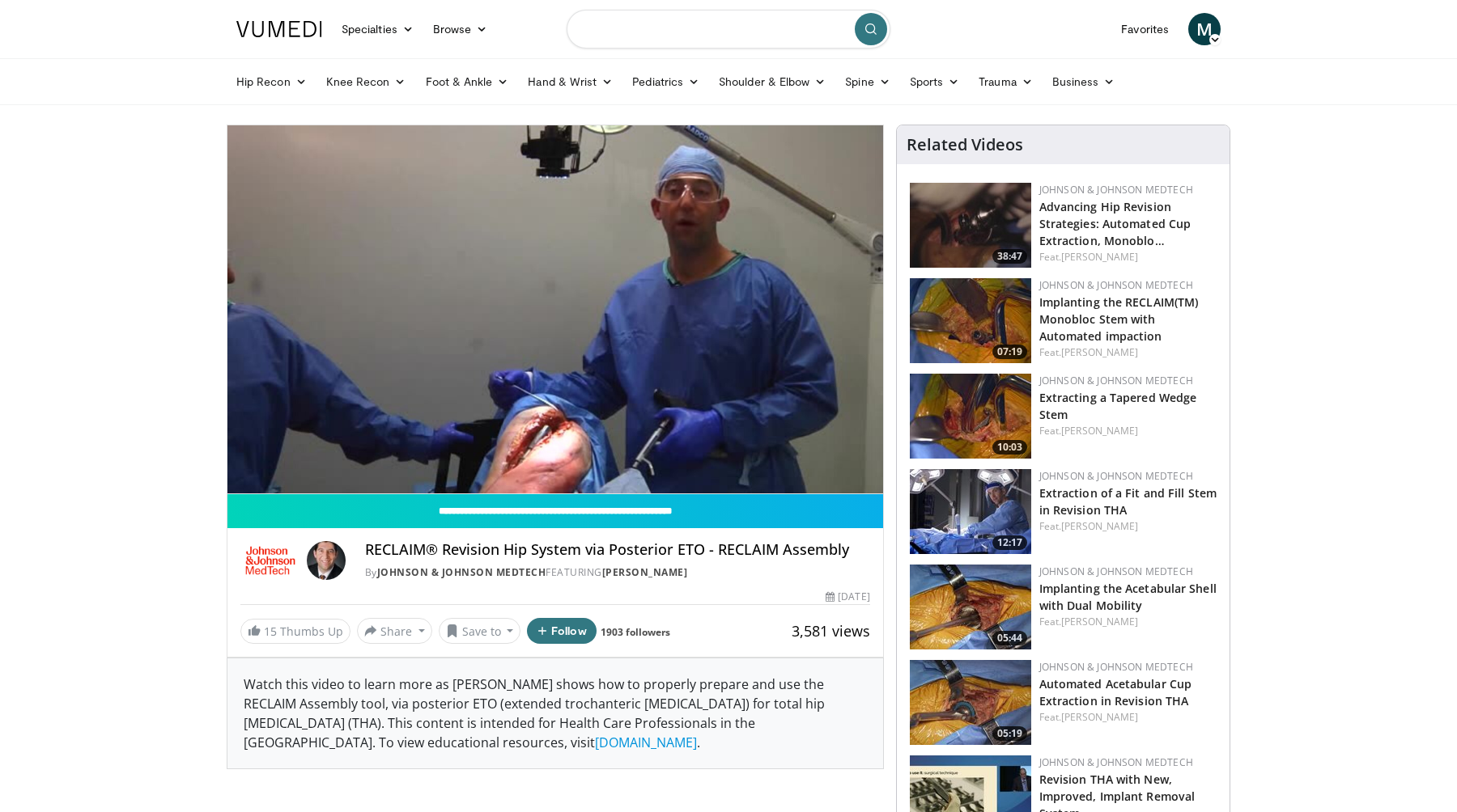
click at [755, 39] on input "Search topics, interventions" at bounding box center [728, 29] width 324 height 39
type input "**********"
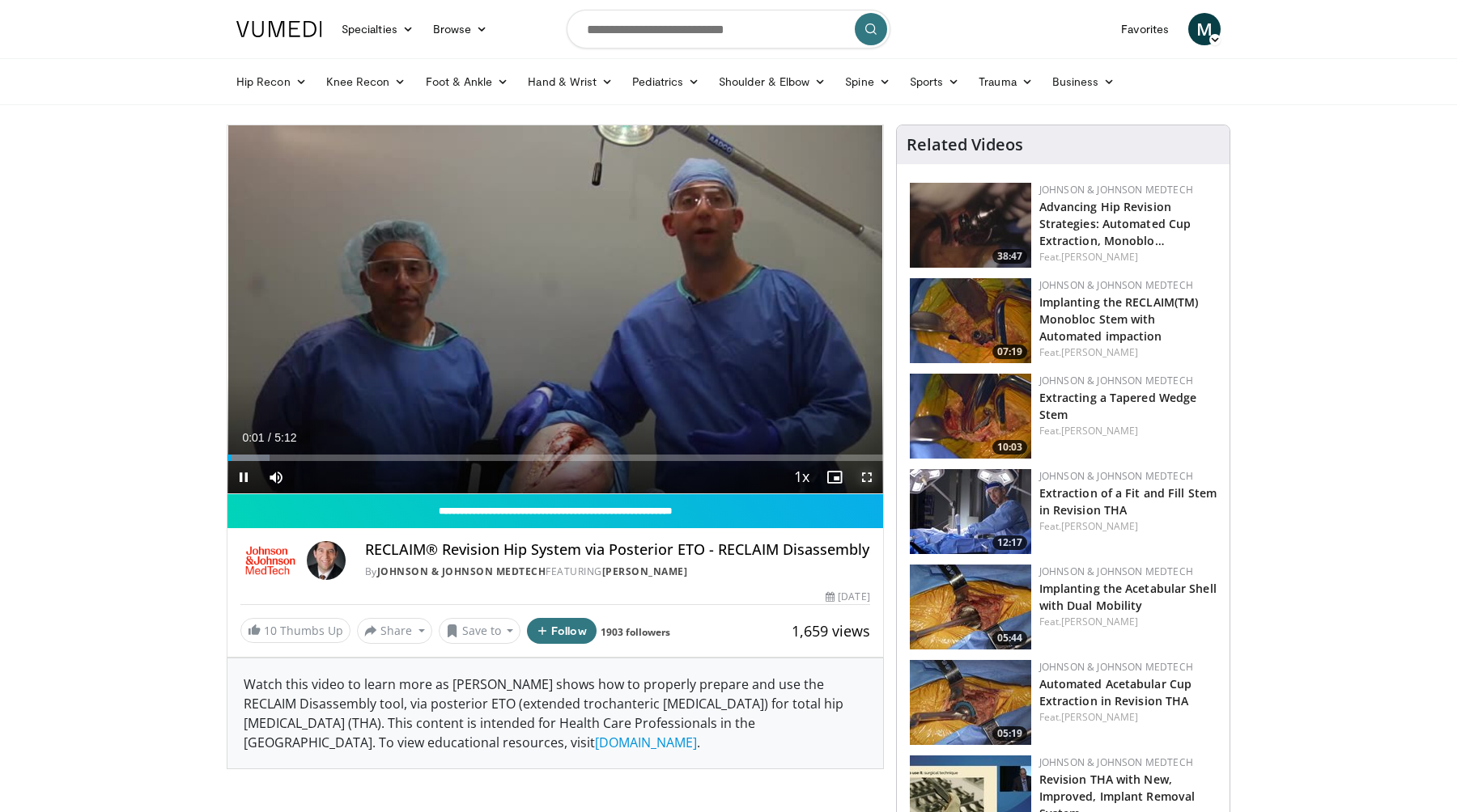
click at [863, 478] on span "Video Player" at bounding box center [867, 478] width 33 height 33
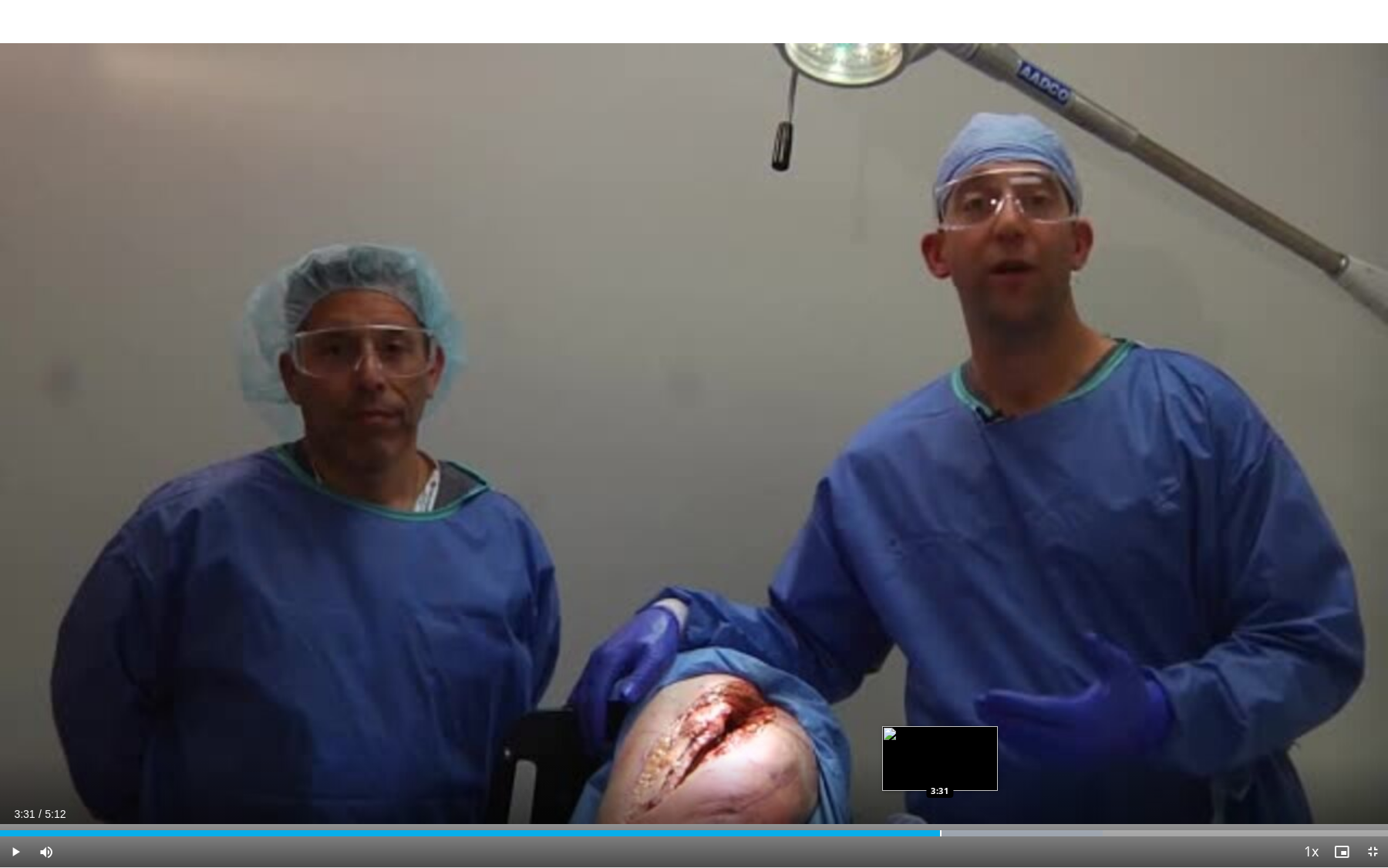
click at [939, 773] on div "Loaded : 79.42% 3:31 3:31" at bounding box center [694, 833] width 1388 height 6
click at [988, 773] on div "Progress Bar" at bounding box center [989, 833] width 2 height 6
click at [1025, 773] on div "Progress Bar" at bounding box center [1026, 833] width 2 height 6
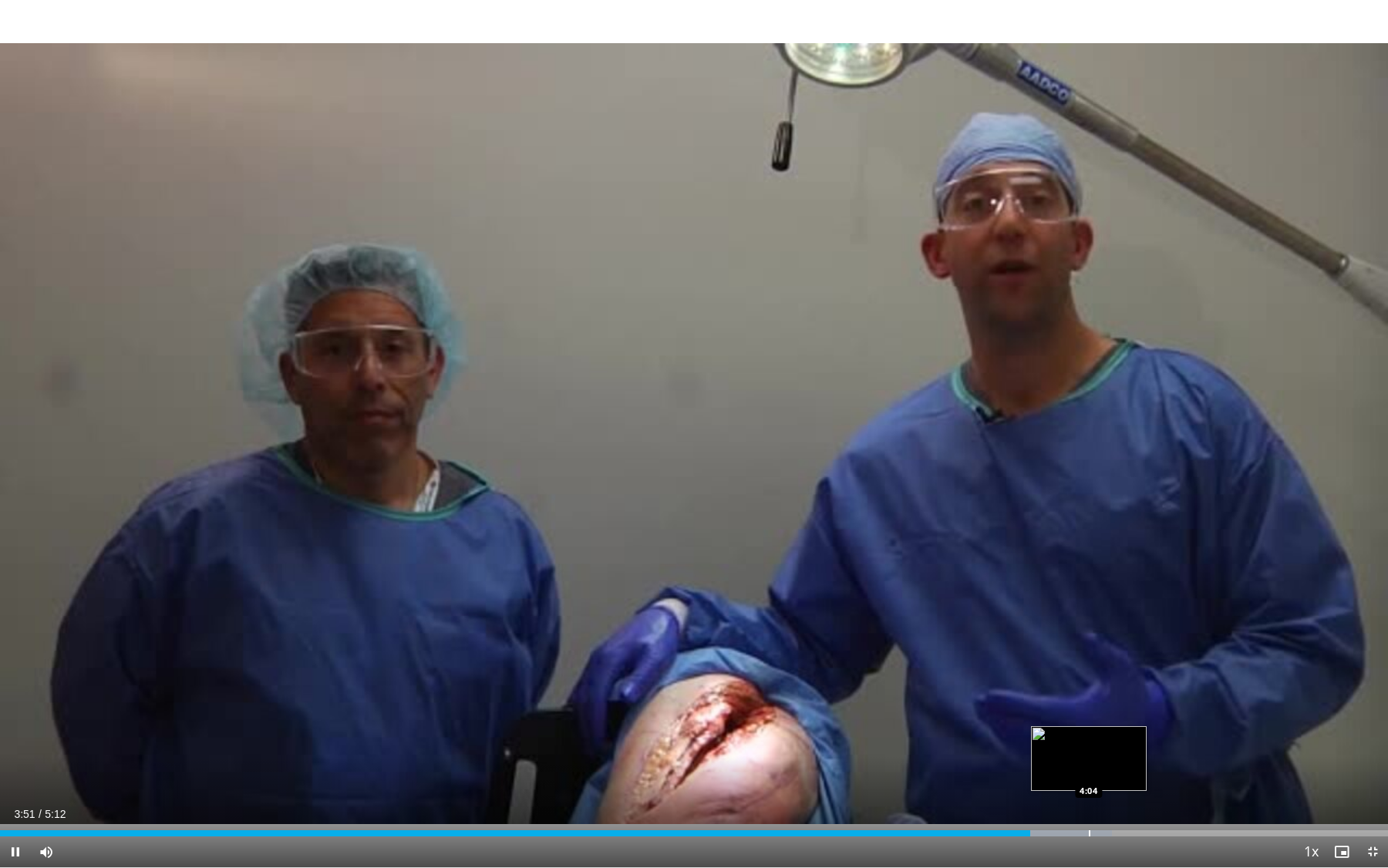
click at [1092, 773] on div "Loaded : 80.09% 3:51 4:04" at bounding box center [694, 829] width 1388 height 15
click at [1144, 773] on div "Loaded : 83.29% 4:06 4:14" at bounding box center [694, 829] width 1388 height 15
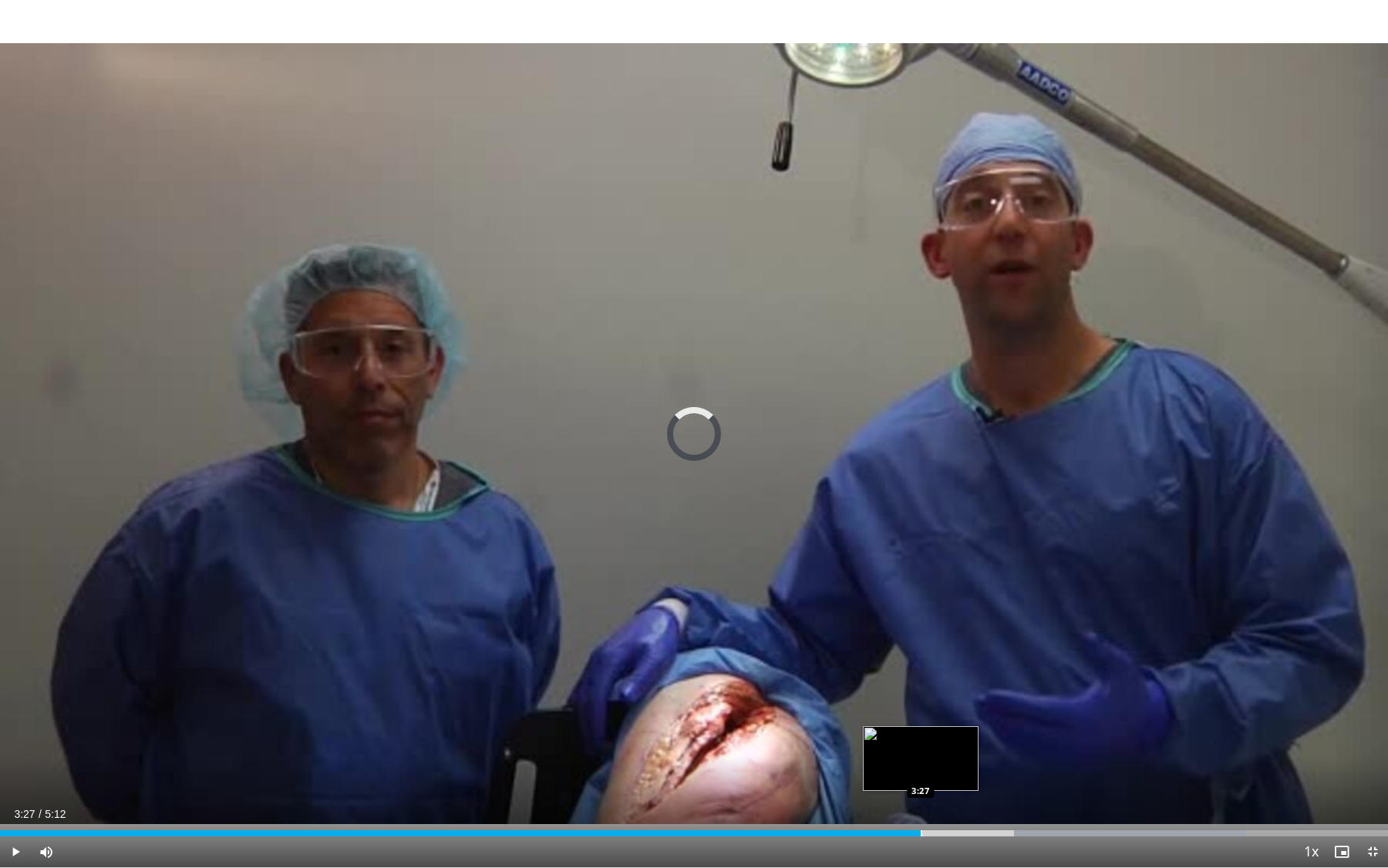
click at [921, 773] on div "Progress Bar" at bounding box center [922, 833] width 2 height 6
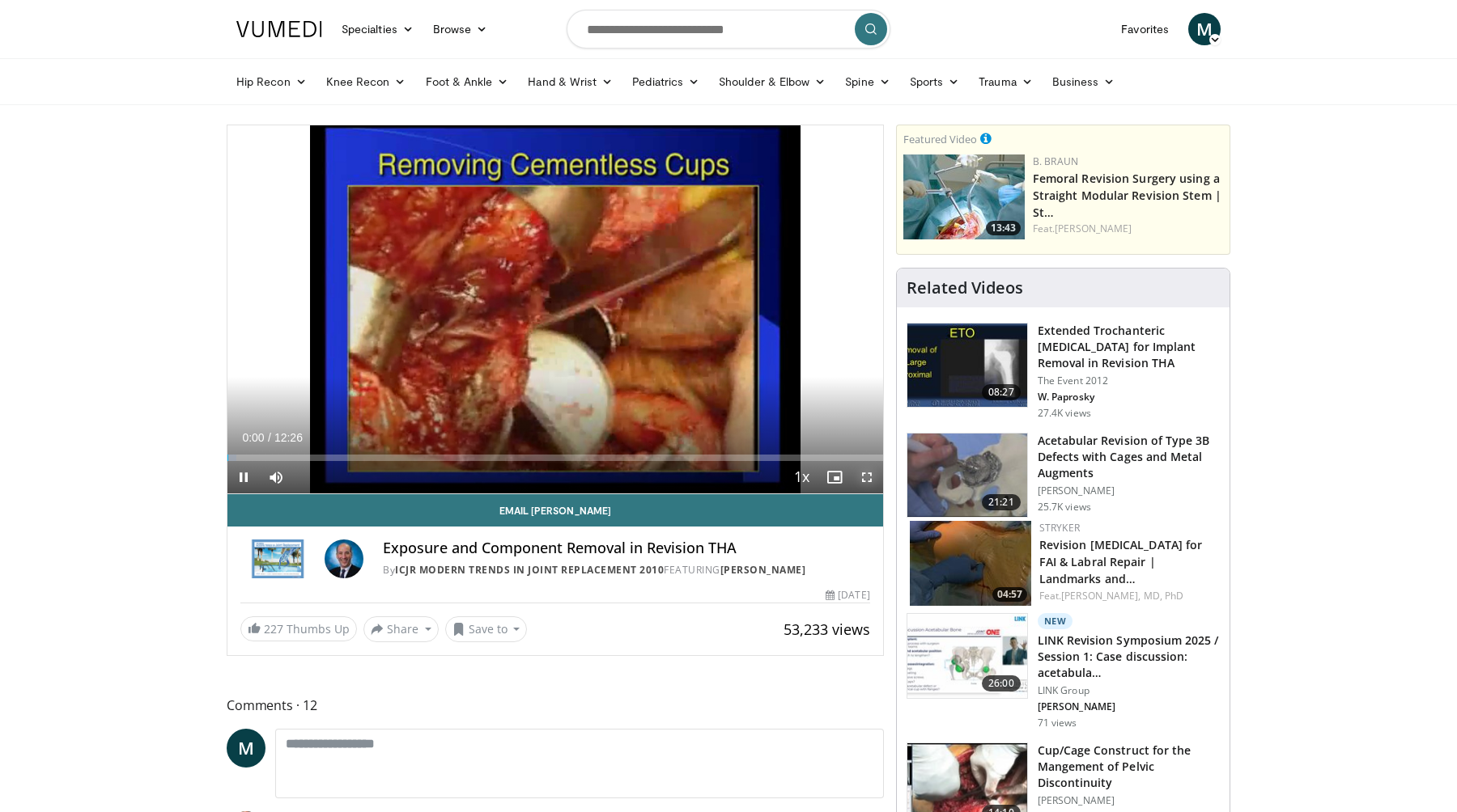
click at [872, 479] on span "Video Player" at bounding box center [867, 478] width 33 height 33
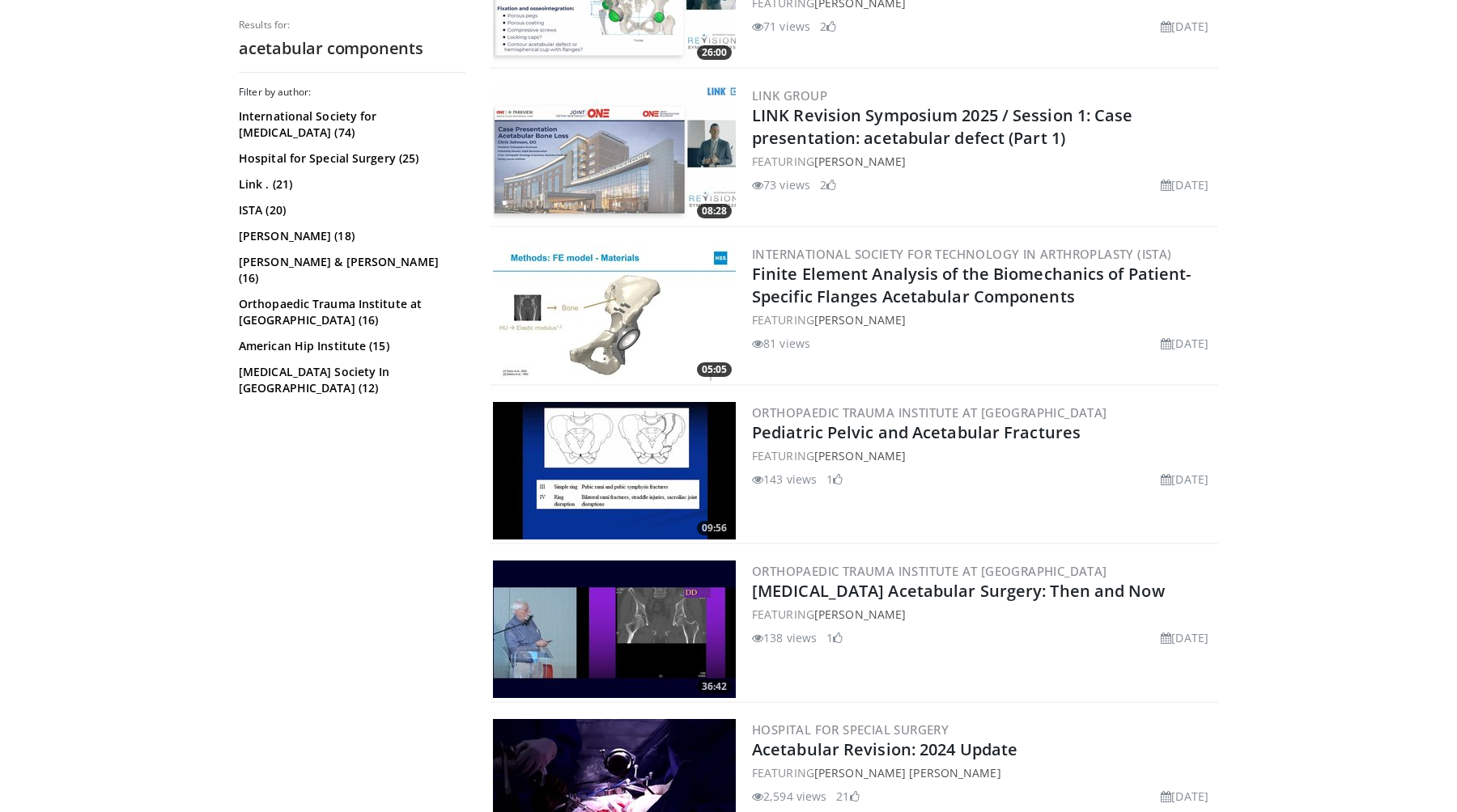
scroll to position [691, 0]
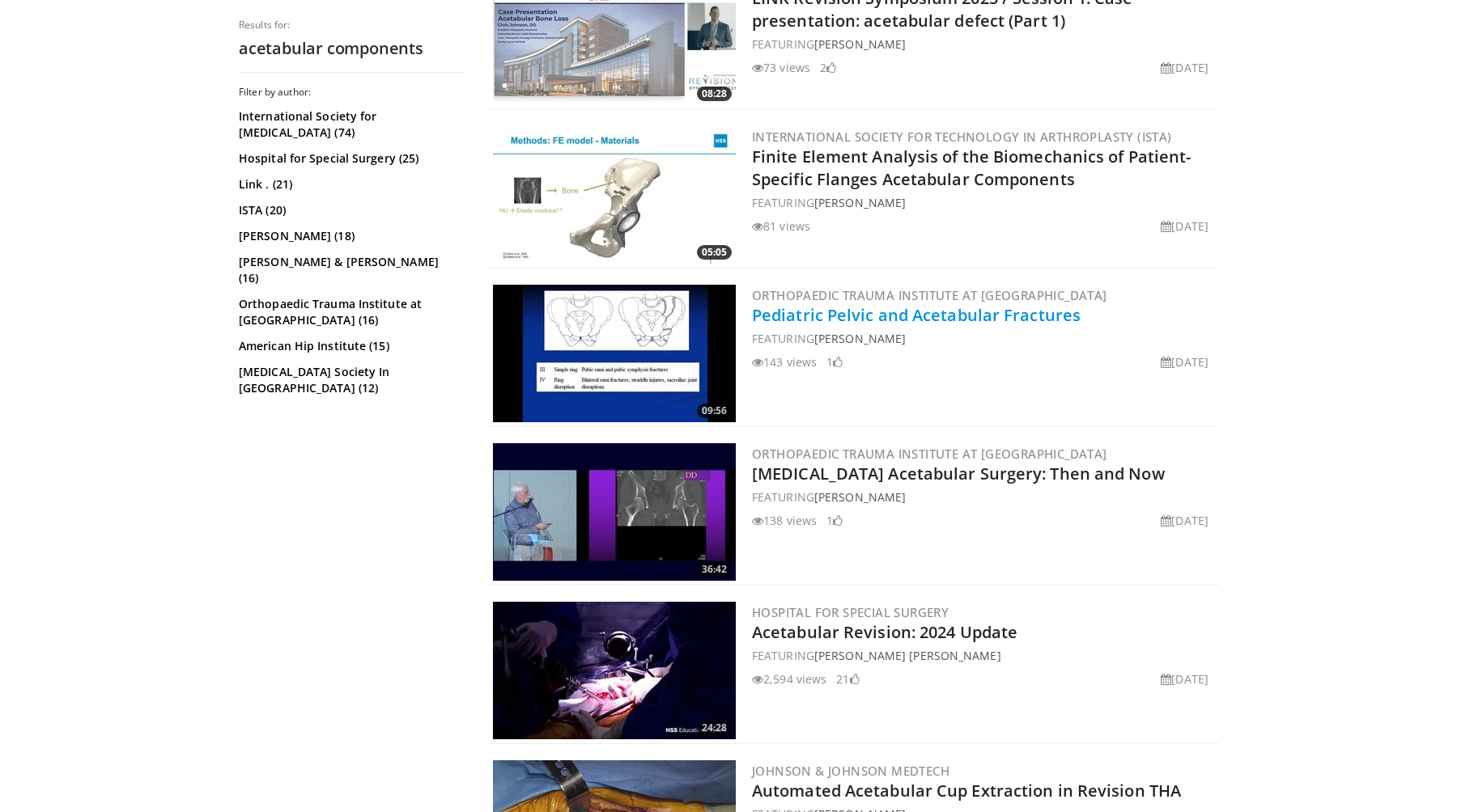
click at [801, 320] on link "Pediatric Pelvic and Acetabular Fractures" at bounding box center [915, 315] width 329 height 22
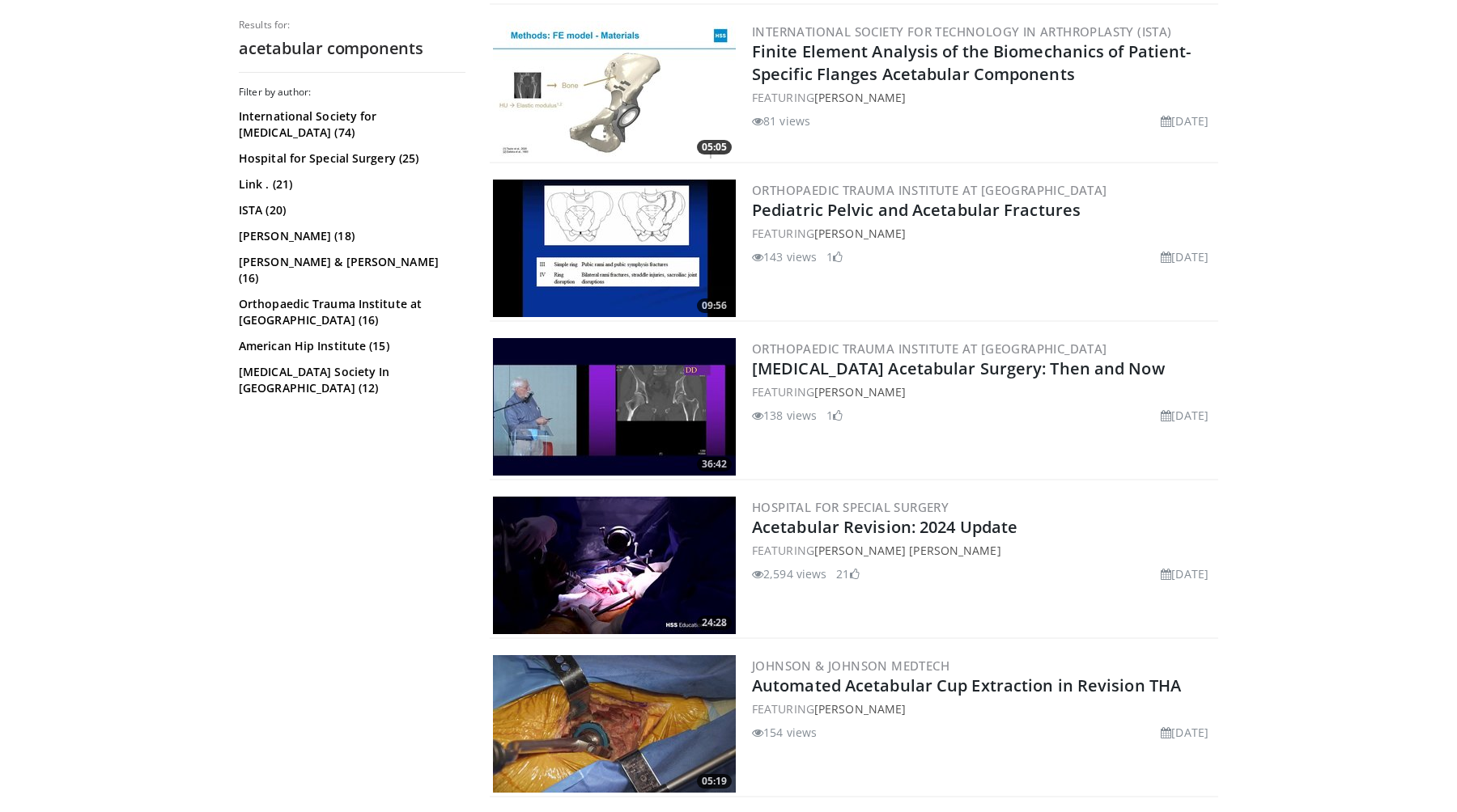
scroll to position [797, 0]
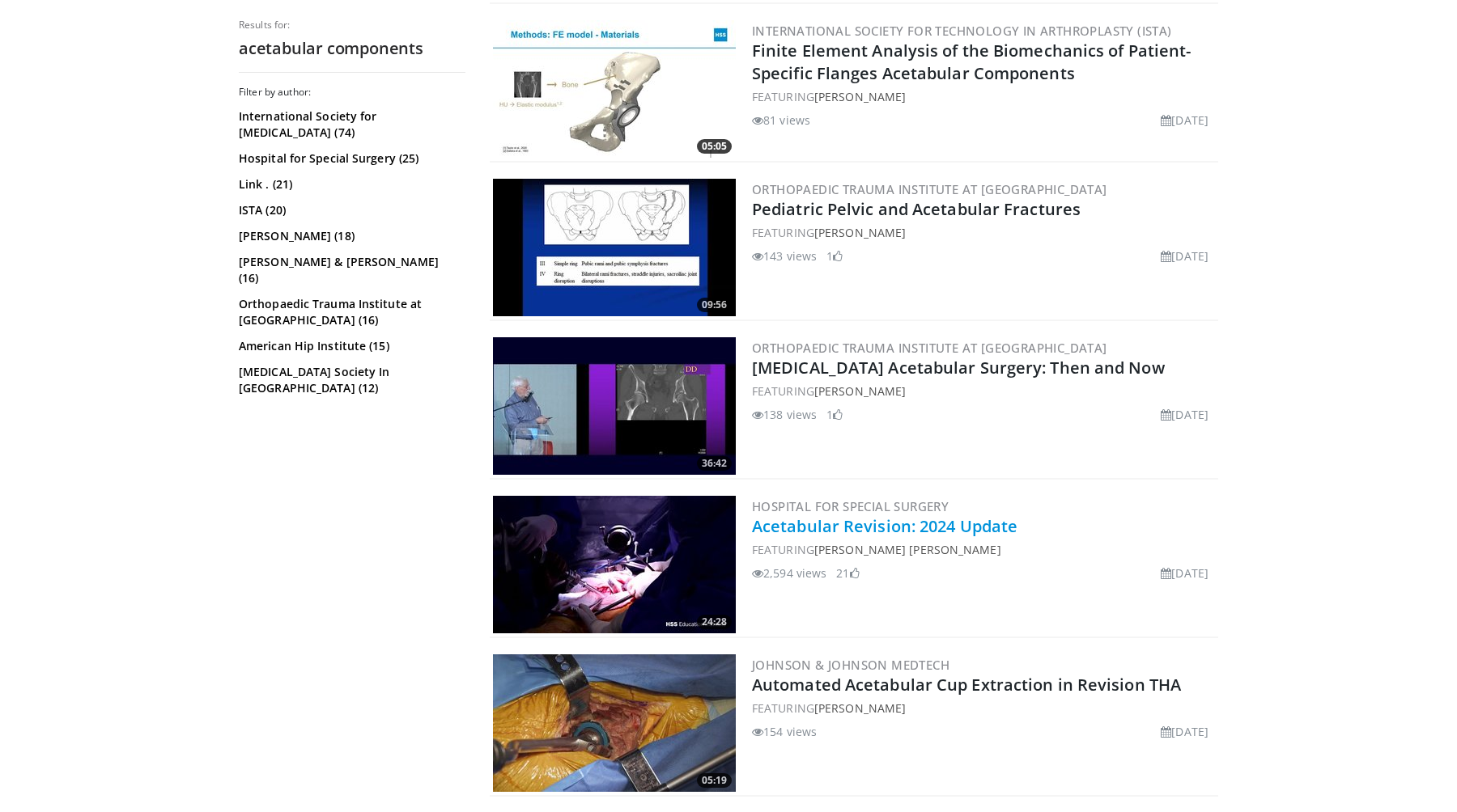
click at [798, 528] on link "Acetabular Revision: 2024 Update" at bounding box center [885, 526] width 266 height 22
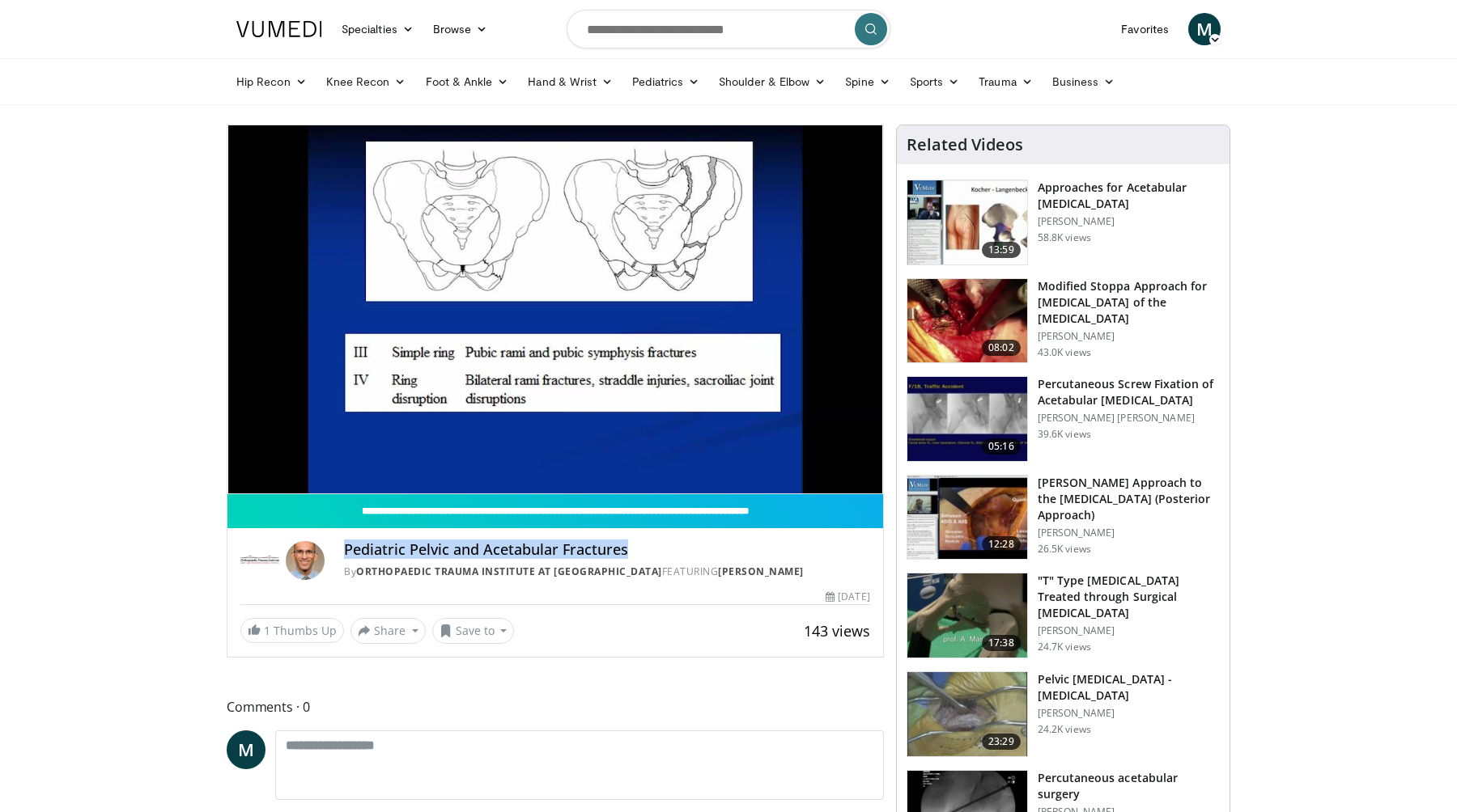
drag, startPoint x: 346, startPoint y: 548, endPoint x: 635, endPoint y: 554, distance: 289.1
click at [635, 554] on h4 "Pediatric Pelvic and Acetabular Fractures" at bounding box center [607, 550] width 526 height 17
copy h4 "Pediatric Pelvic and Acetabular Fractures"
click at [452, 630] on button "Save to" at bounding box center [474, 631] width 83 height 26
click at [490, 757] on em "New Playlist" at bounding box center [487, 757] width 67 height 17
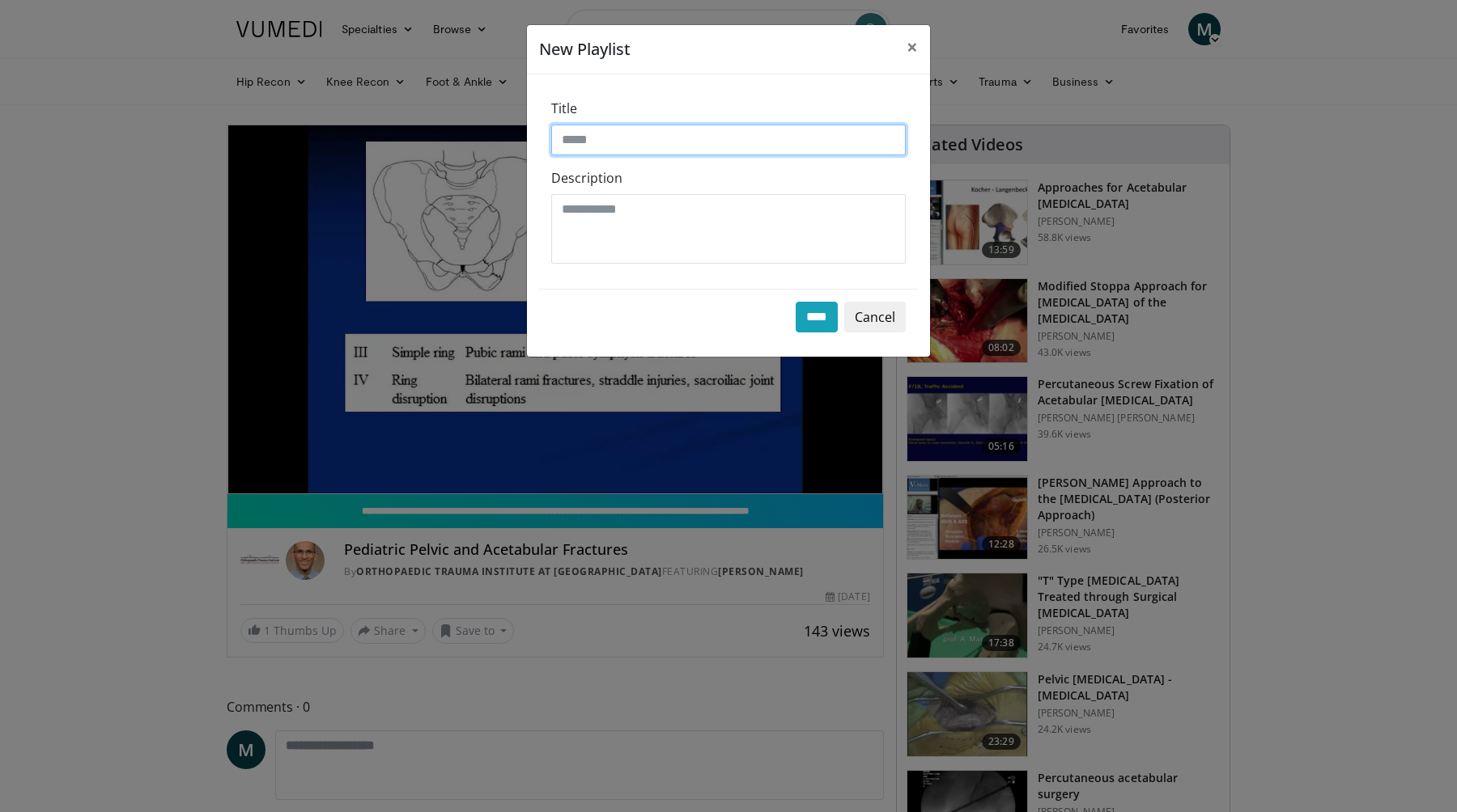
click at [656, 131] on input "Title" at bounding box center [728, 140] width 355 height 31
paste input "**********"
type input "**********"
click at [825, 318] on input "****" at bounding box center [817, 317] width 42 height 31
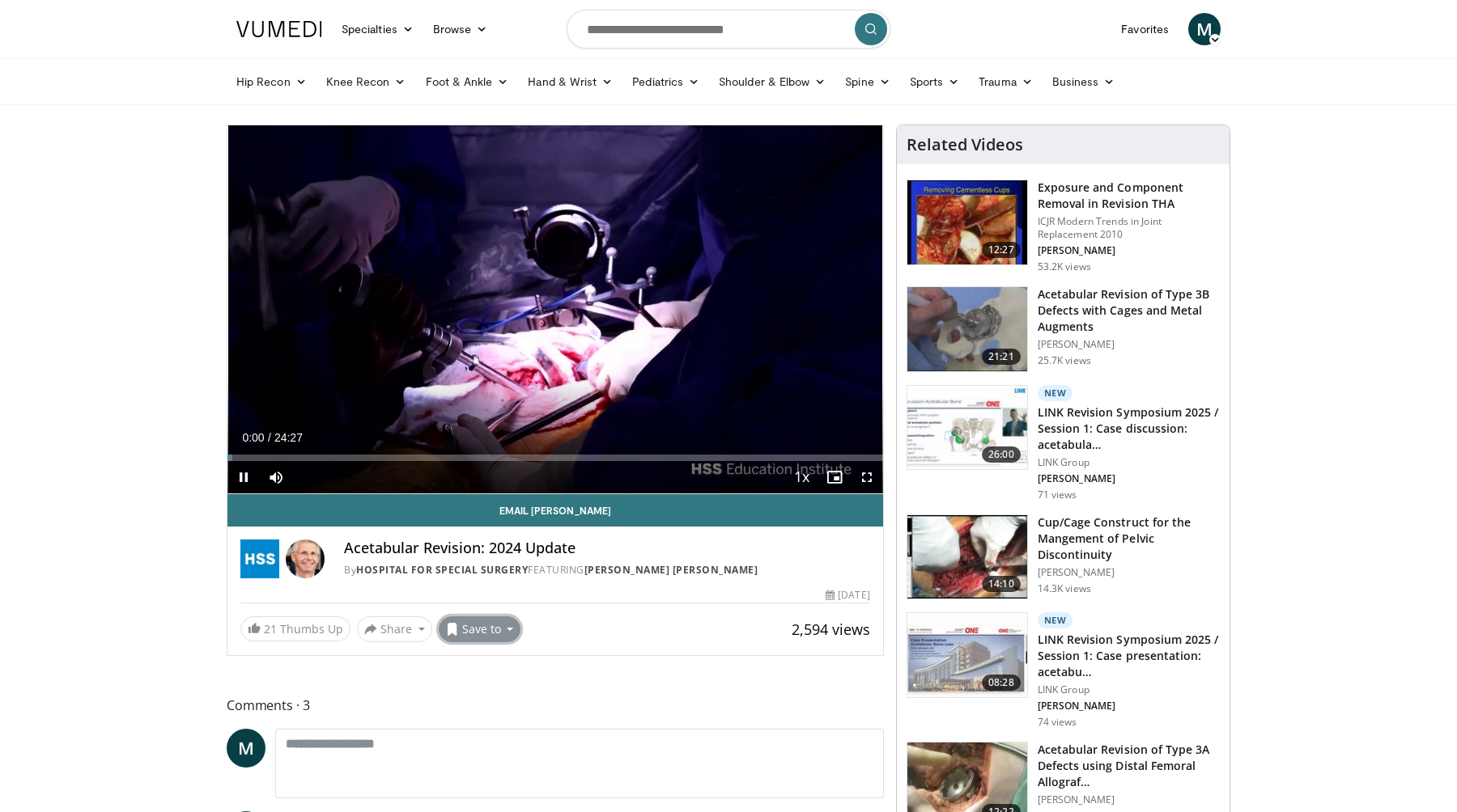
click at [485, 625] on button "Save to" at bounding box center [480, 629] width 83 height 26
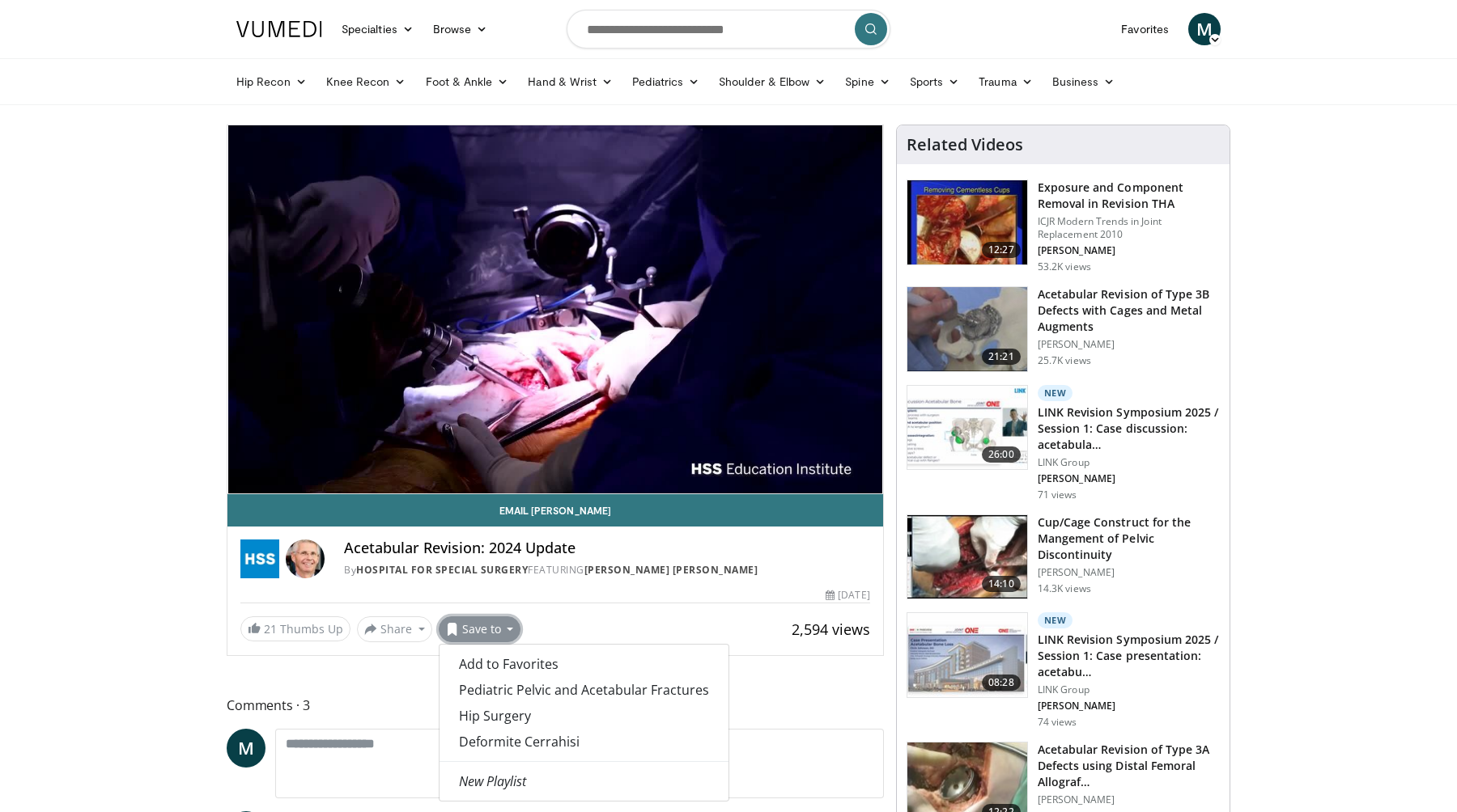
click at [538, 621] on div "21 Thumbs Up Share Acetabular Revision: 2024... × Enter one or more e-mail addr…" at bounding box center [556, 629] width 630 height 26
click at [488, 630] on button "Save to" at bounding box center [480, 629] width 83 height 26
drag, startPoint x: 346, startPoint y: 545, endPoint x: 480, endPoint y: 547, distance: 134.0
click at [480, 547] on h4 "Acetabular Revision: 2024 Update" at bounding box center [607, 548] width 526 height 17
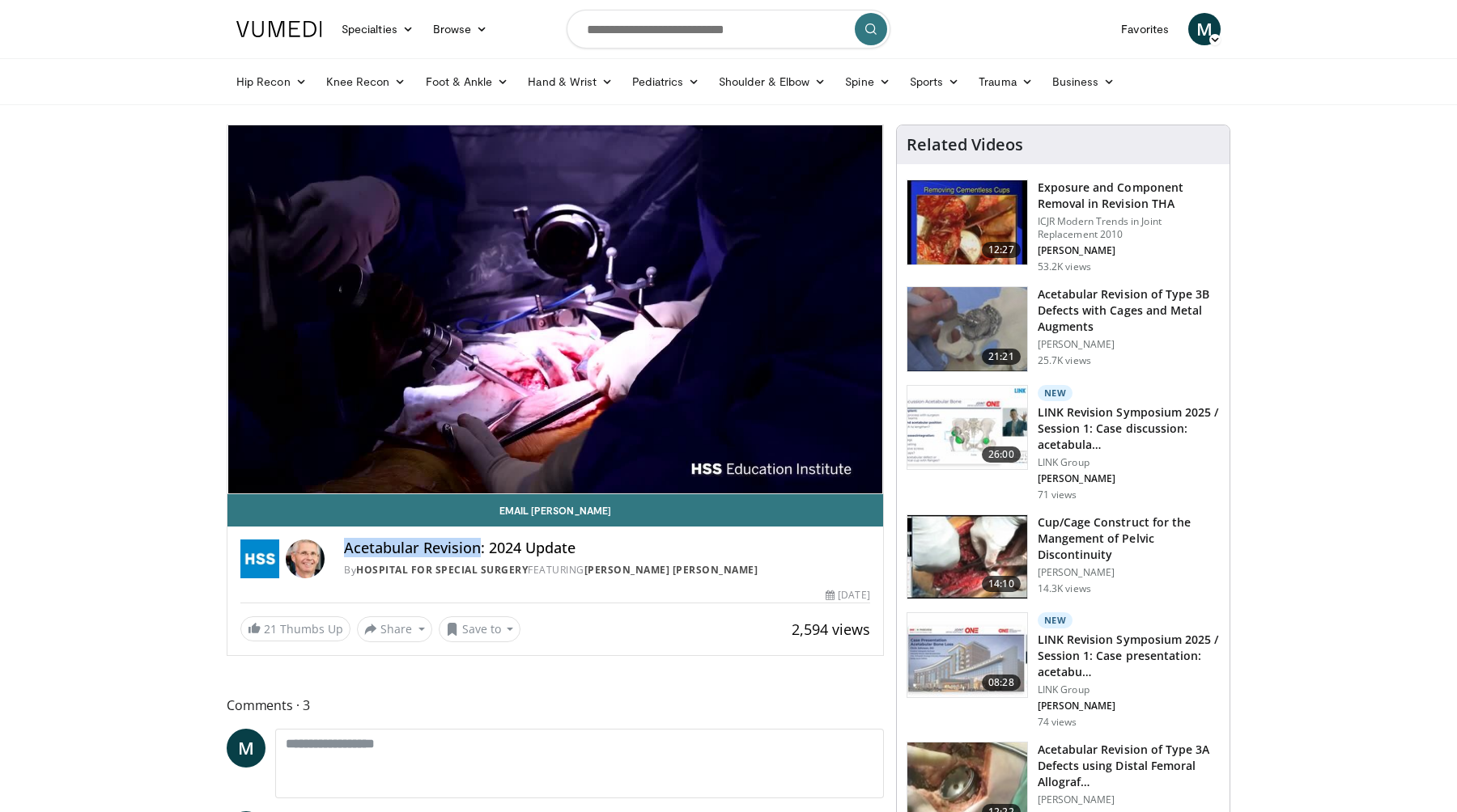
copy h4 "Acetabular Revision"
click at [502, 630] on button "Save to" at bounding box center [480, 629] width 83 height 26
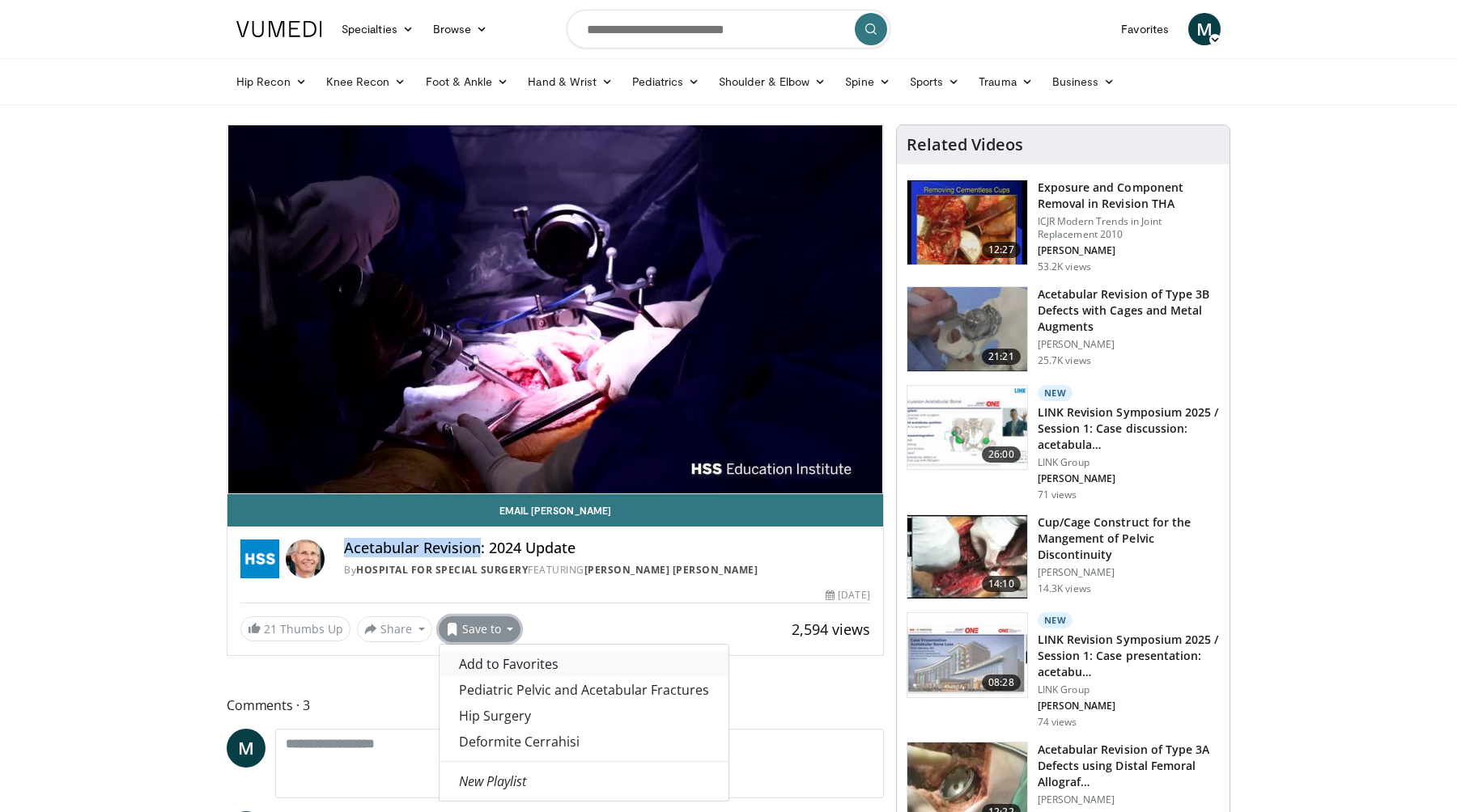
click at [507, 667] on span "Add to Favorites" at bounding box center [508, 664] width 99 height 17
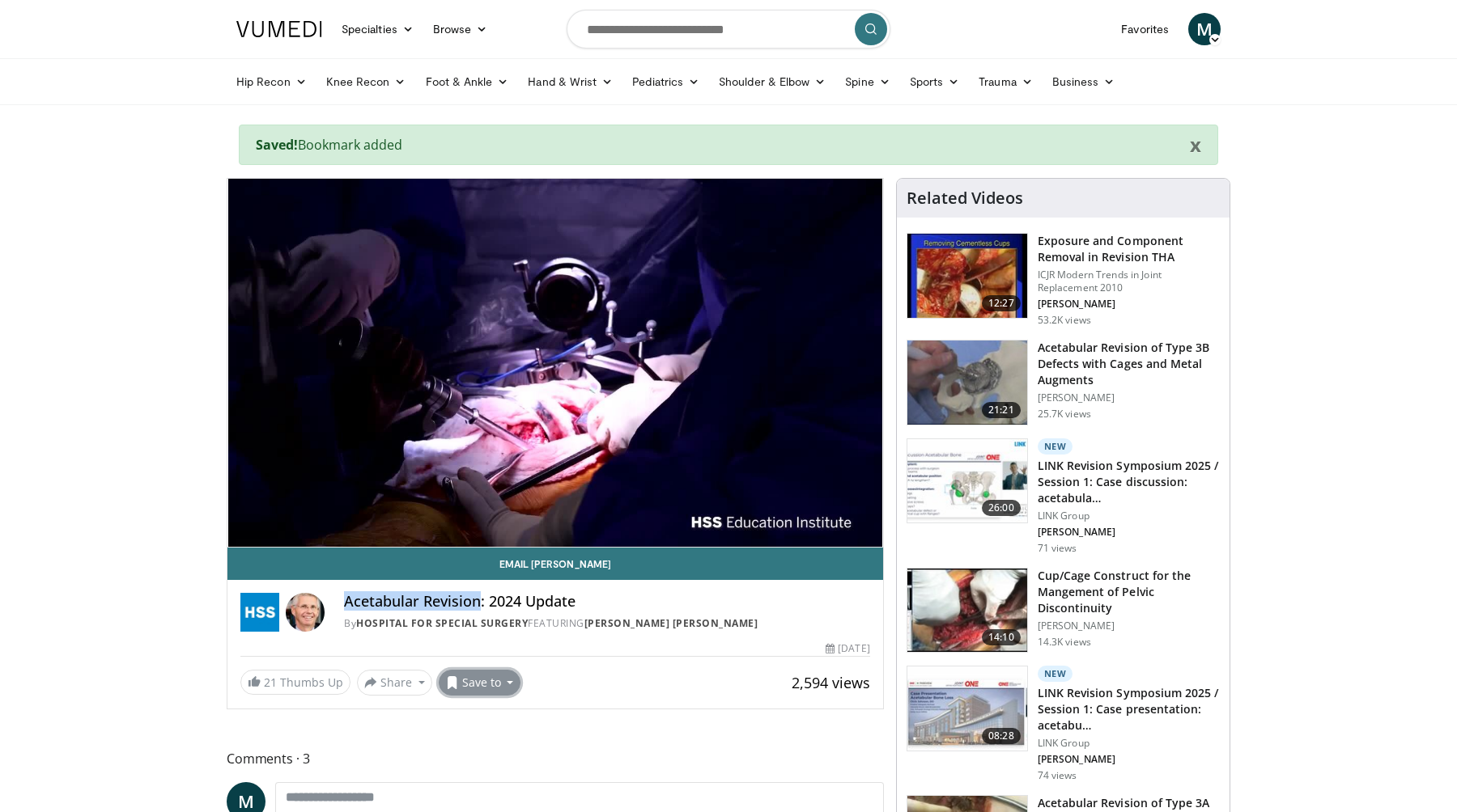
click at [497, 688] on button "Save to" at bounding box center [480, 683] width 83 height 26
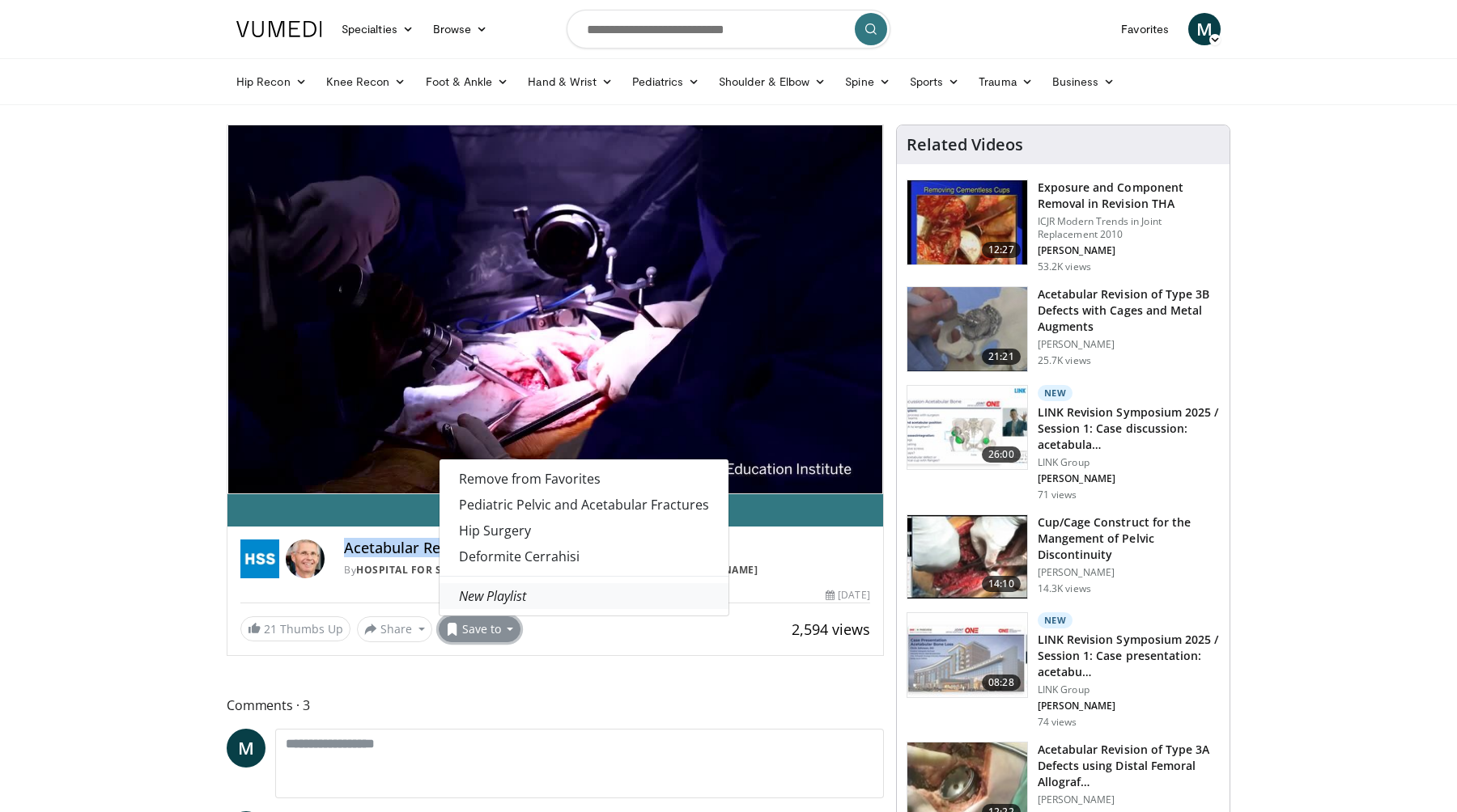
click at [530, 599] on link "New Playlist" at bounding box center [584, 596] width 289 height 26
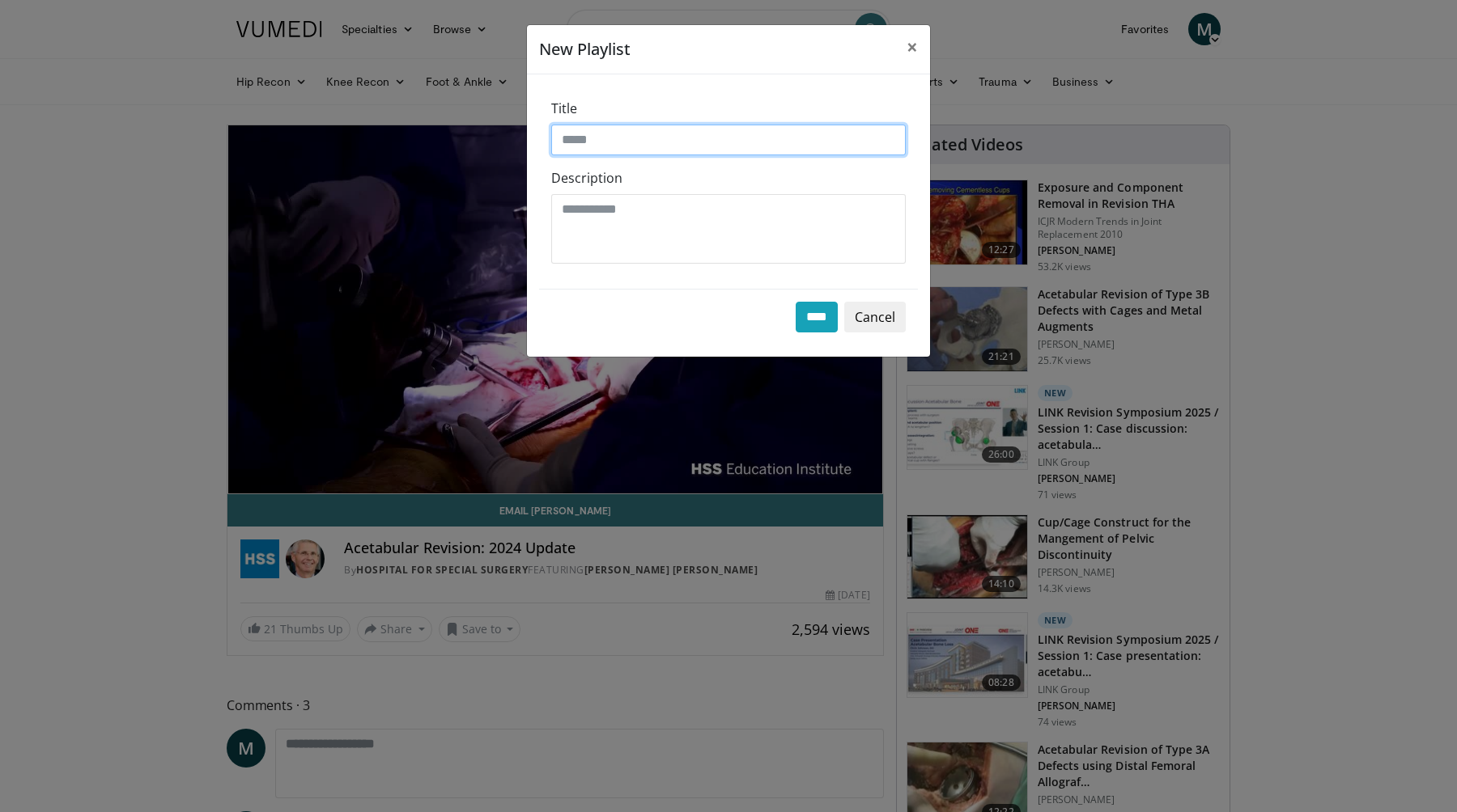
click at [704, 135] on input "Title" at bounding box center [728, 140] width 355 height 31
paste input "**********"
type input "**********"
click at [822, 313] on input "****" at bounding box center [817, 317] width 42 height 31
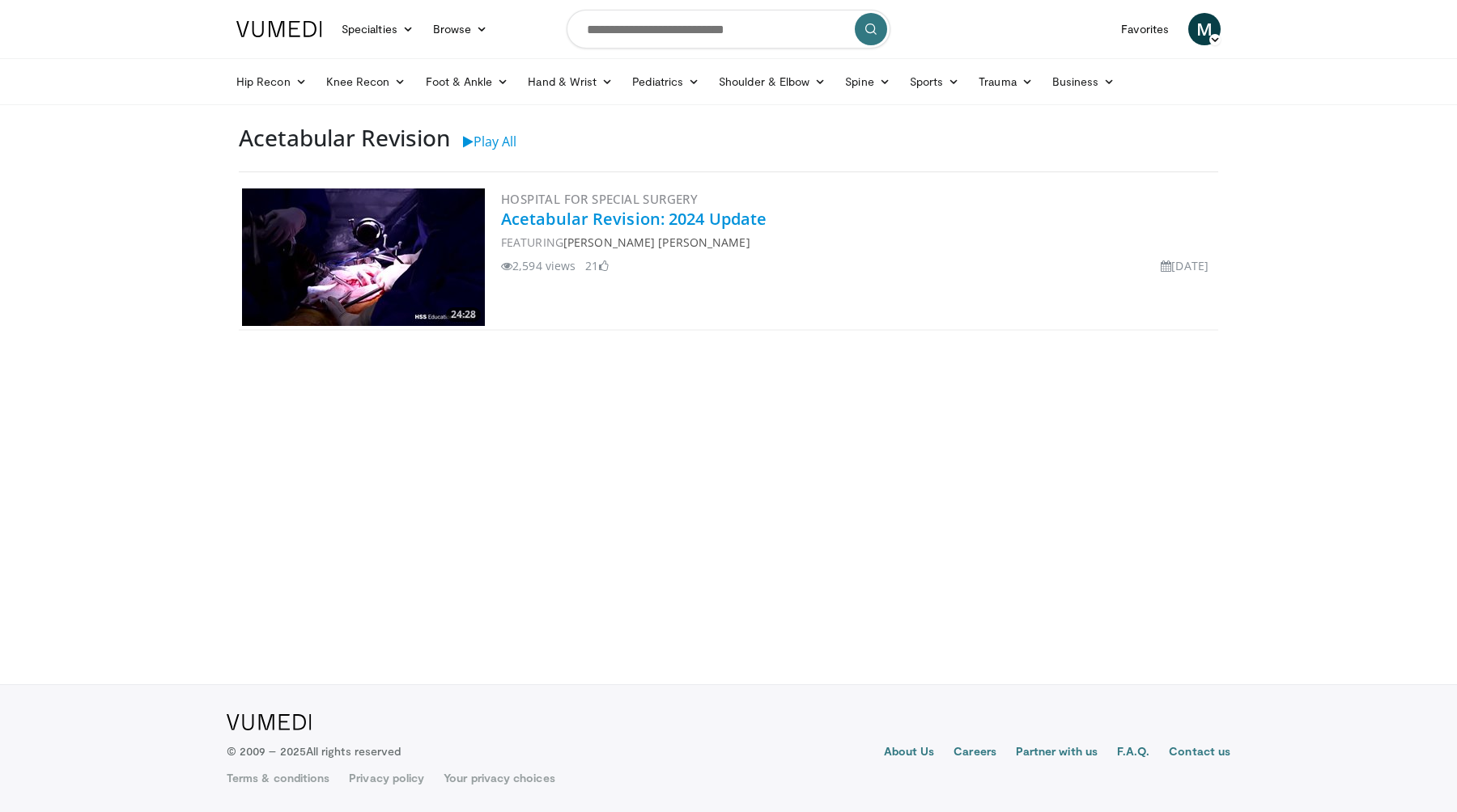
click at [611, 221] on link "Acetabular Revision: 2024 Update" at bounding box center [634, 219] width 266 height 22
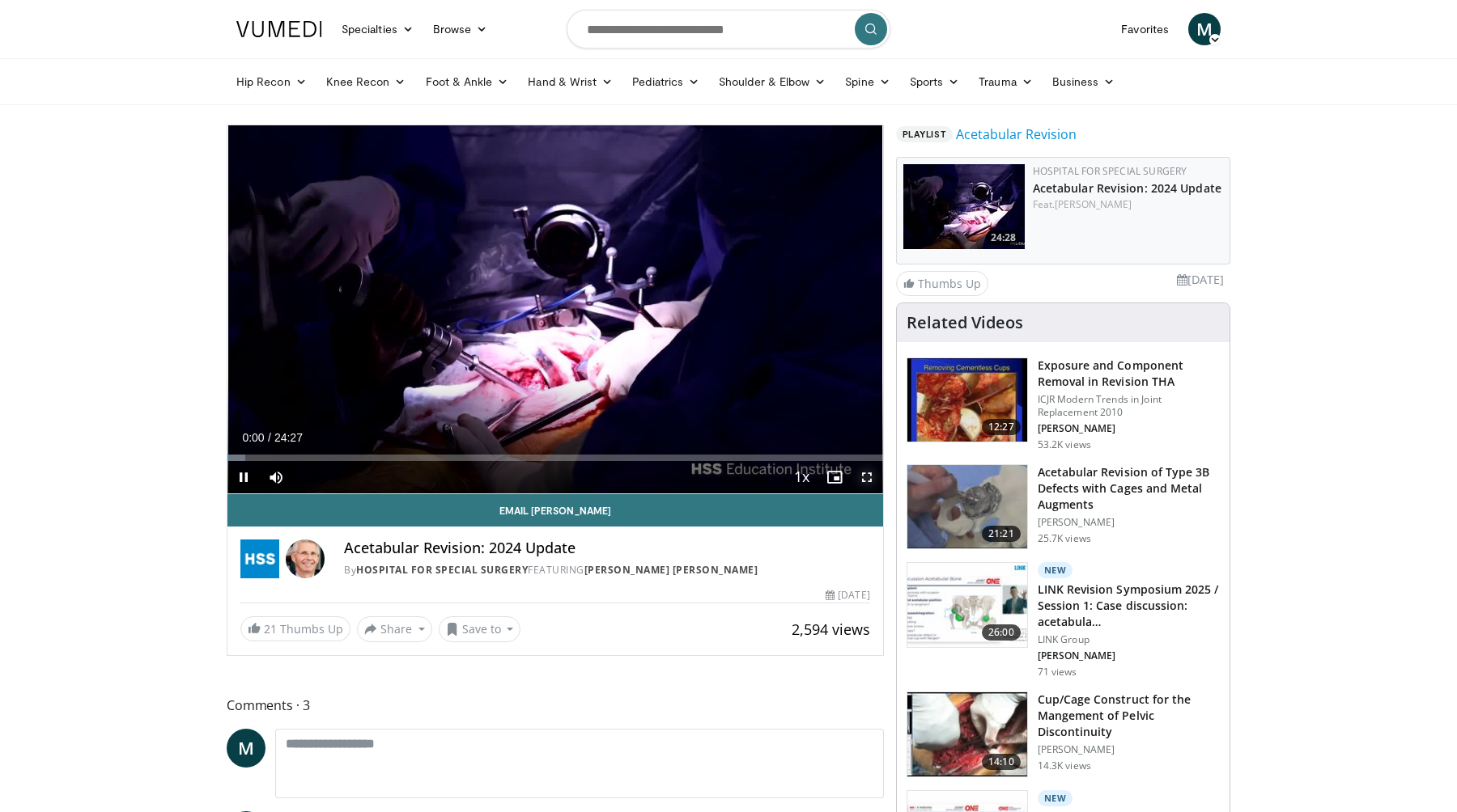
click at [871, 477] on span "Video Player" at bounding box center [867, 478] width 33 height 33
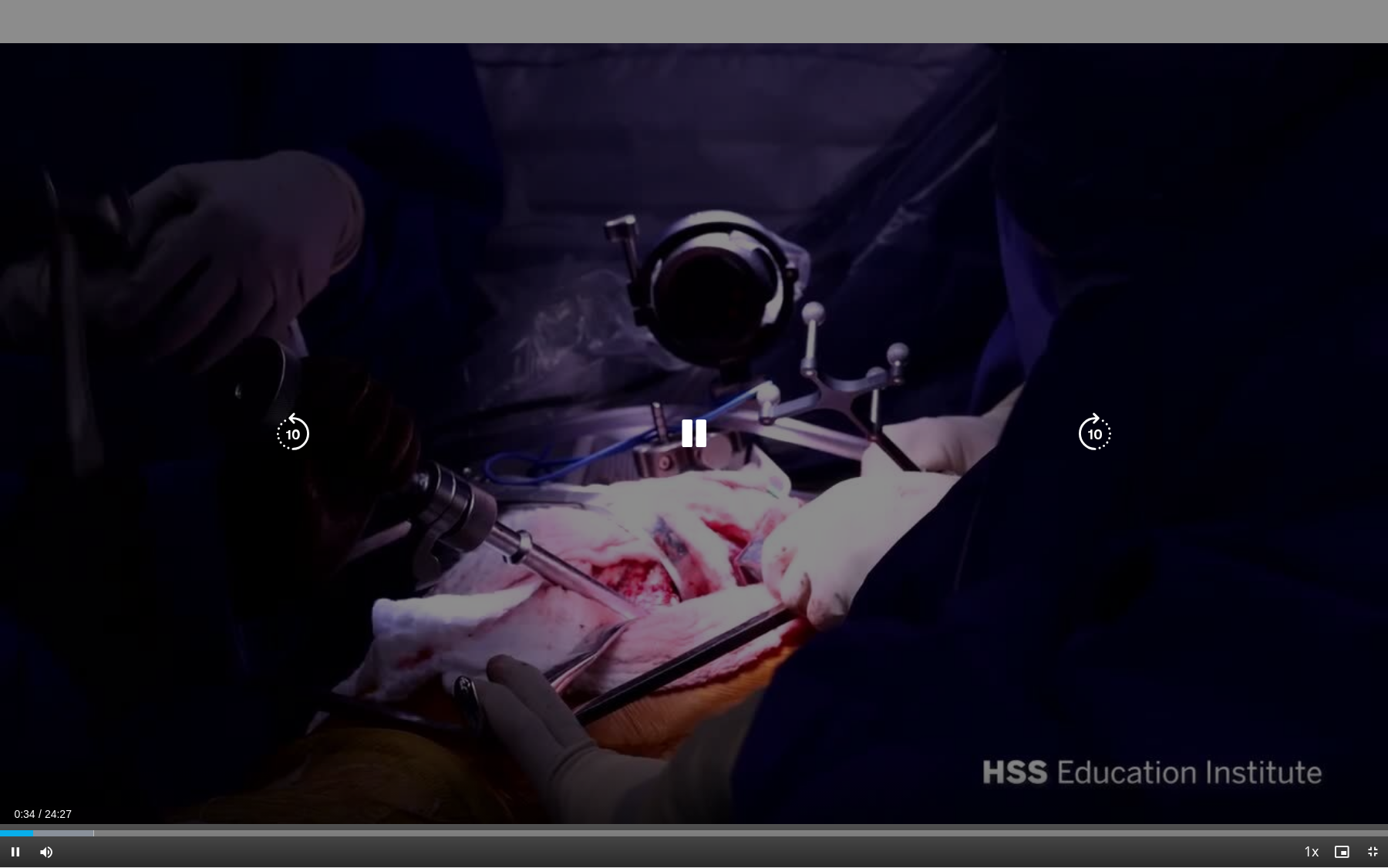
click at [940, 646] on div "10 seconds Tap to unmute" at bounding box center [694, 433] width 1388 height 867
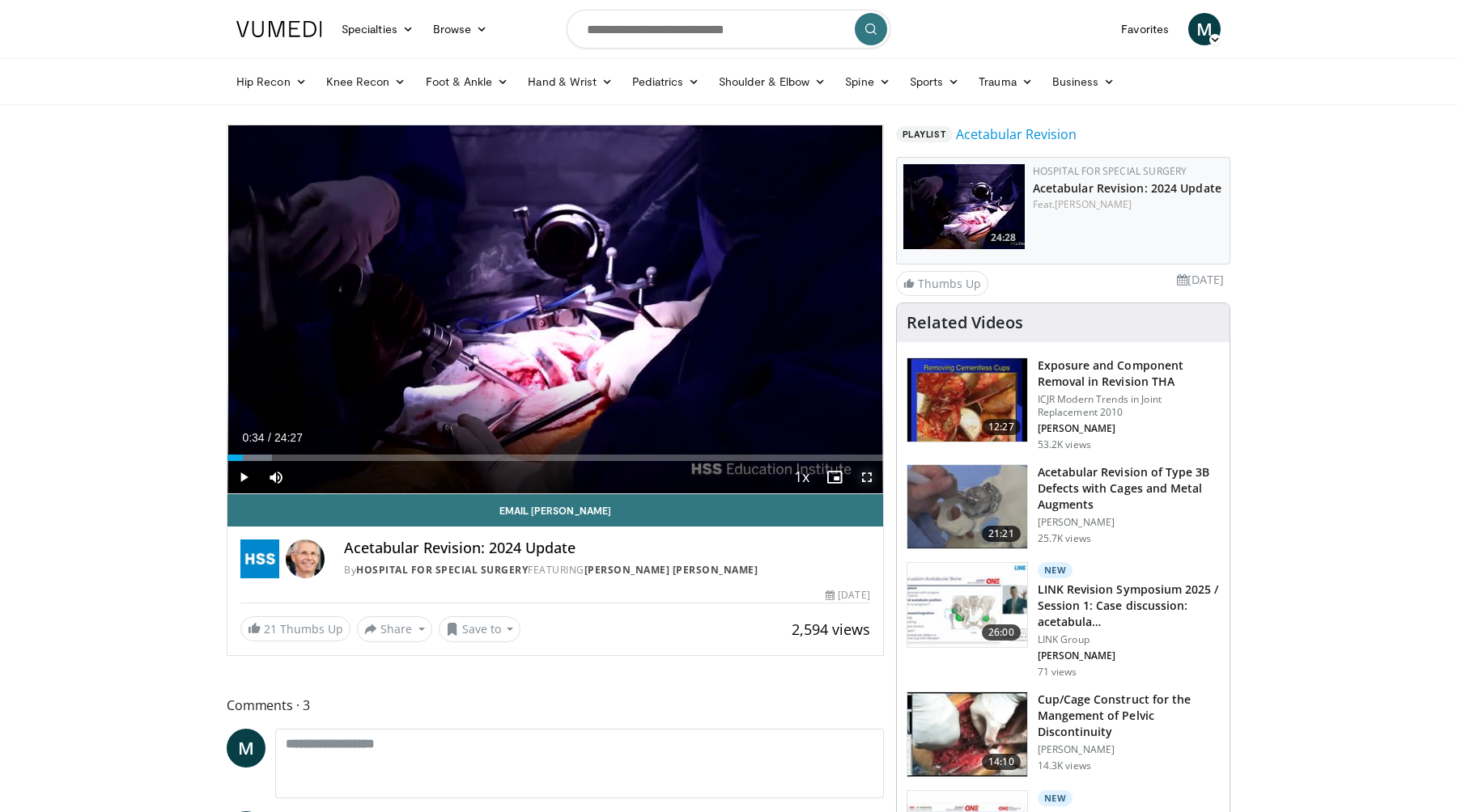
click at [863, 477] on span "Video Player" at bounding box center [867, 478] width 33 height 33
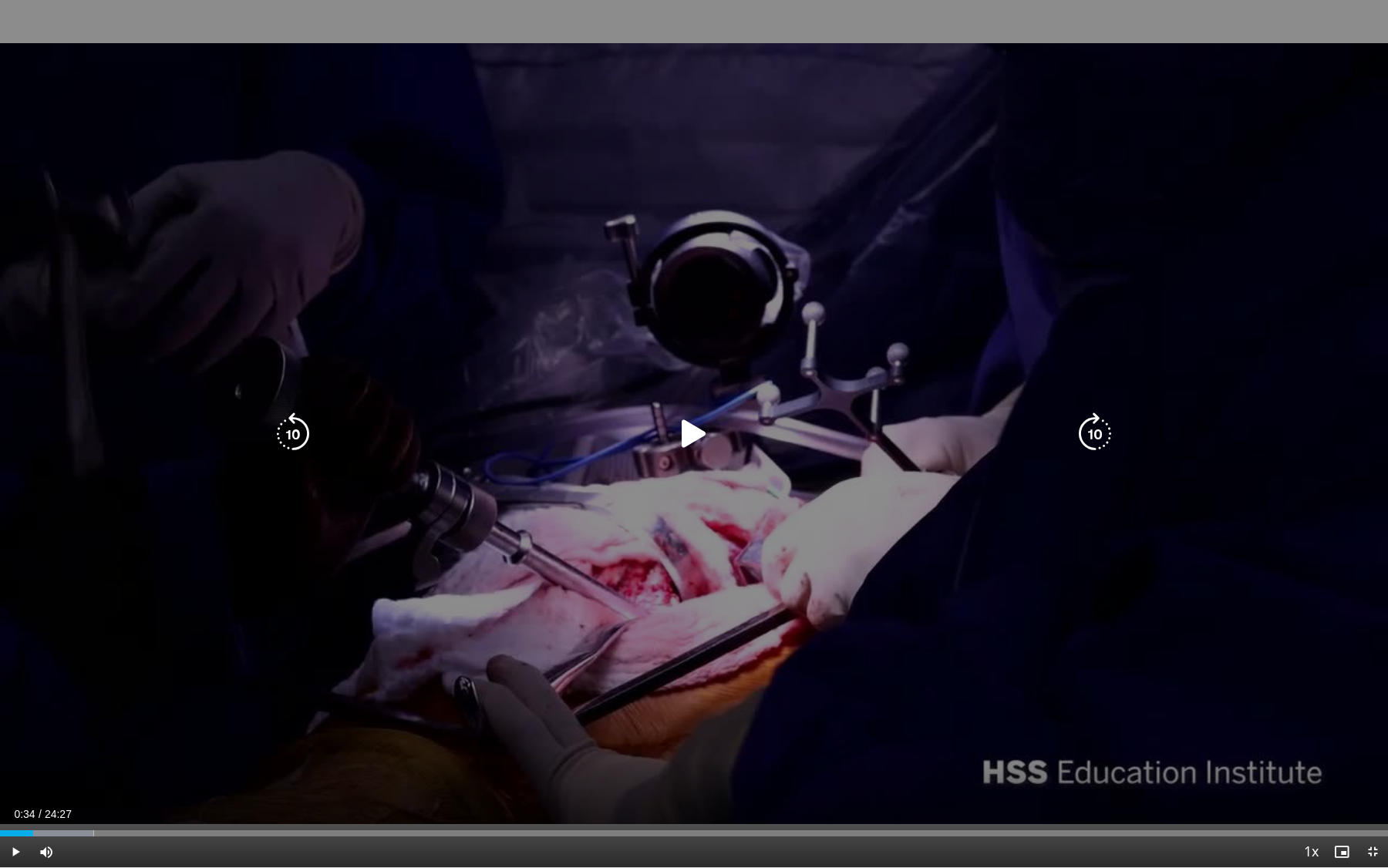
click at [712, 450] on icon "Video Player" at bounding box center [694, 433] width 43 height 43
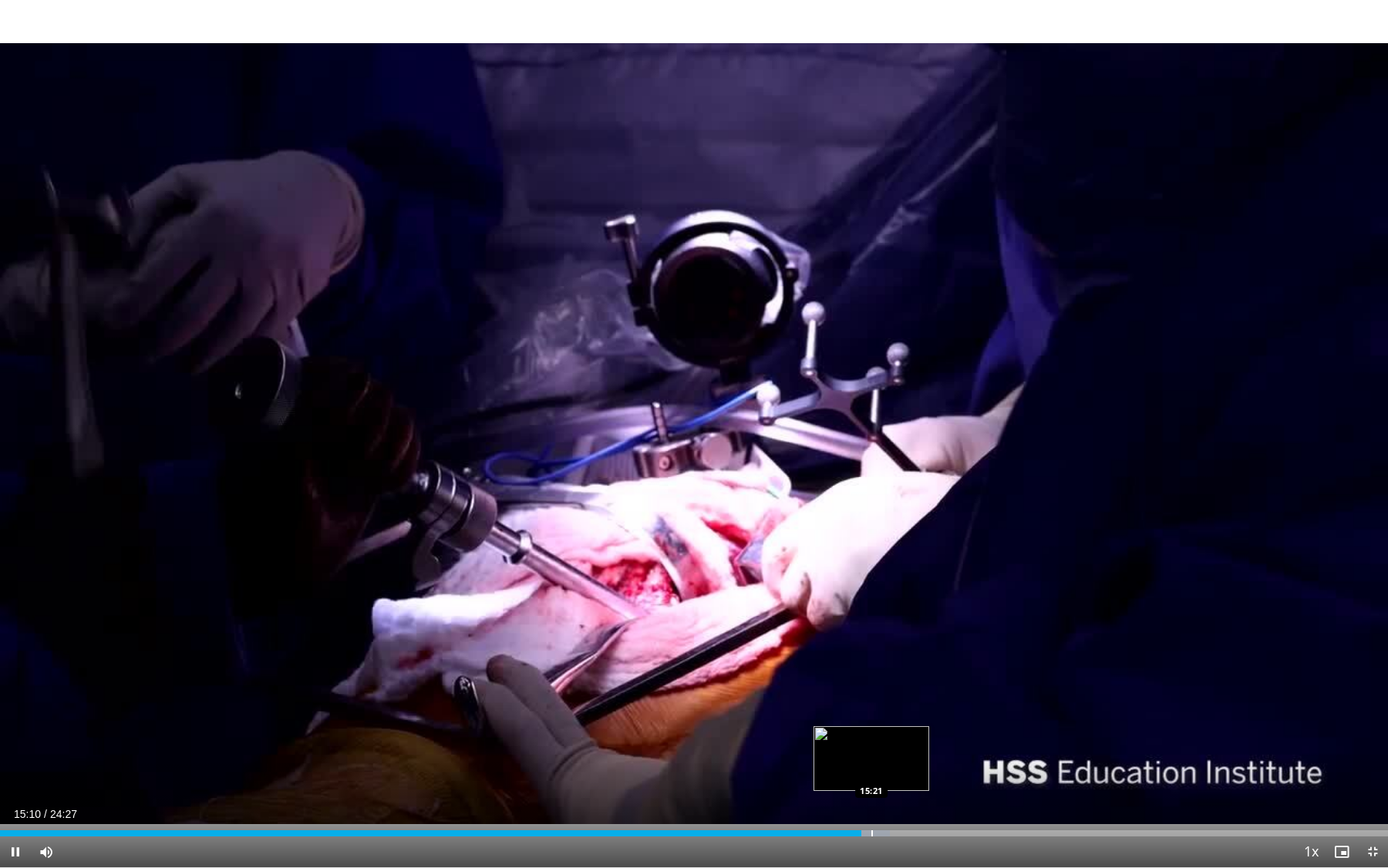
click at [871, 773] on div "Progress Bar" at bounding box center [872, 833] width 2 height 6
click at [859, 773] on div "15:24" at bounding box center [437, 833] width 874 height 6
click at [885, 773] on div "Progress Bar" at bounding box center [886, 833] width 2 height 6
click at [891, 773] on div "Progress Bar" at bounding box center [892, 833] width 2 height 6
click at [900, 773] on div "Progress Bar" at bounding box center [900, 833] width 2 height 6
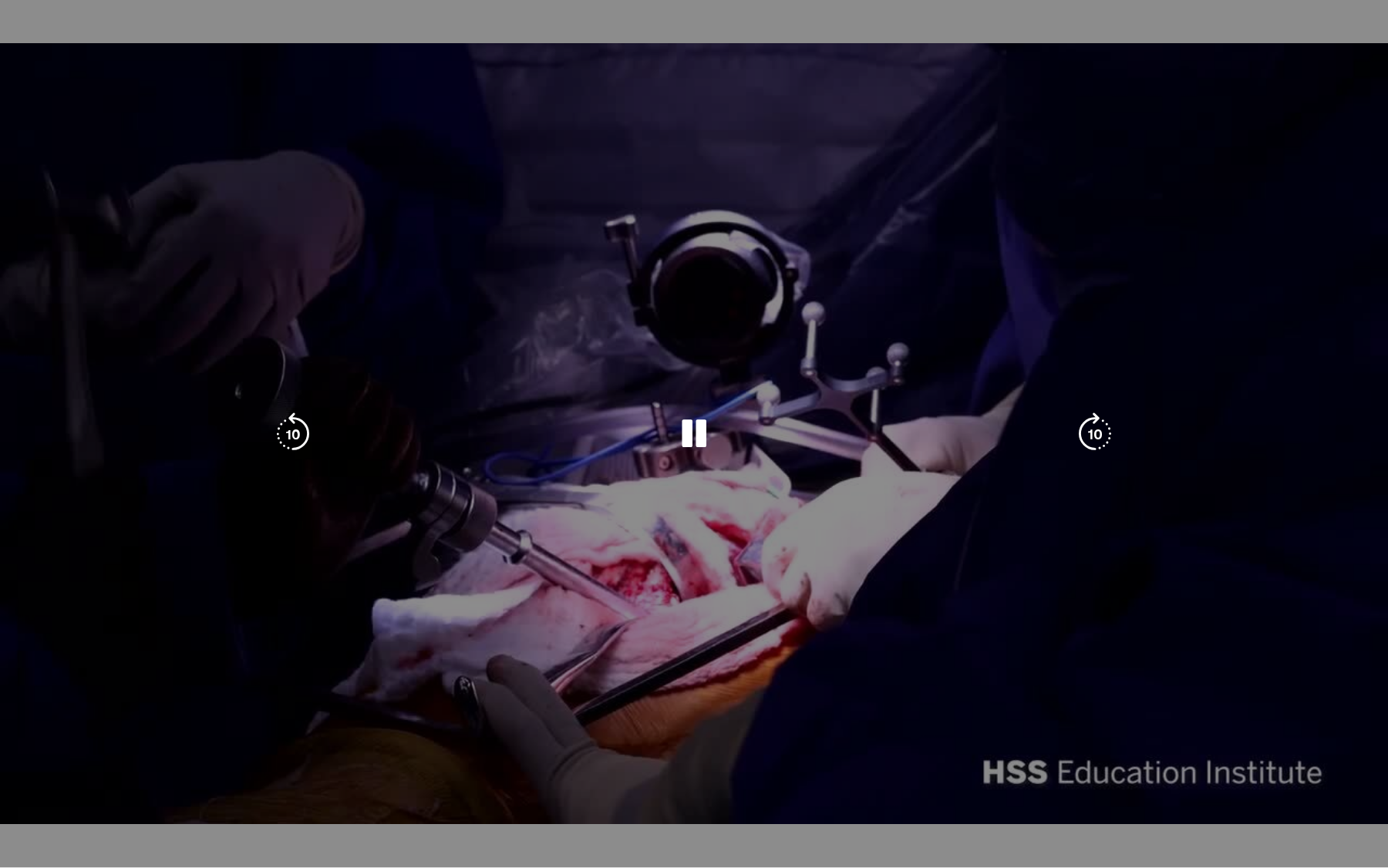
click at [907, 773] on video-js "**********" at bounding box center [694, 434] width 1388 height 868
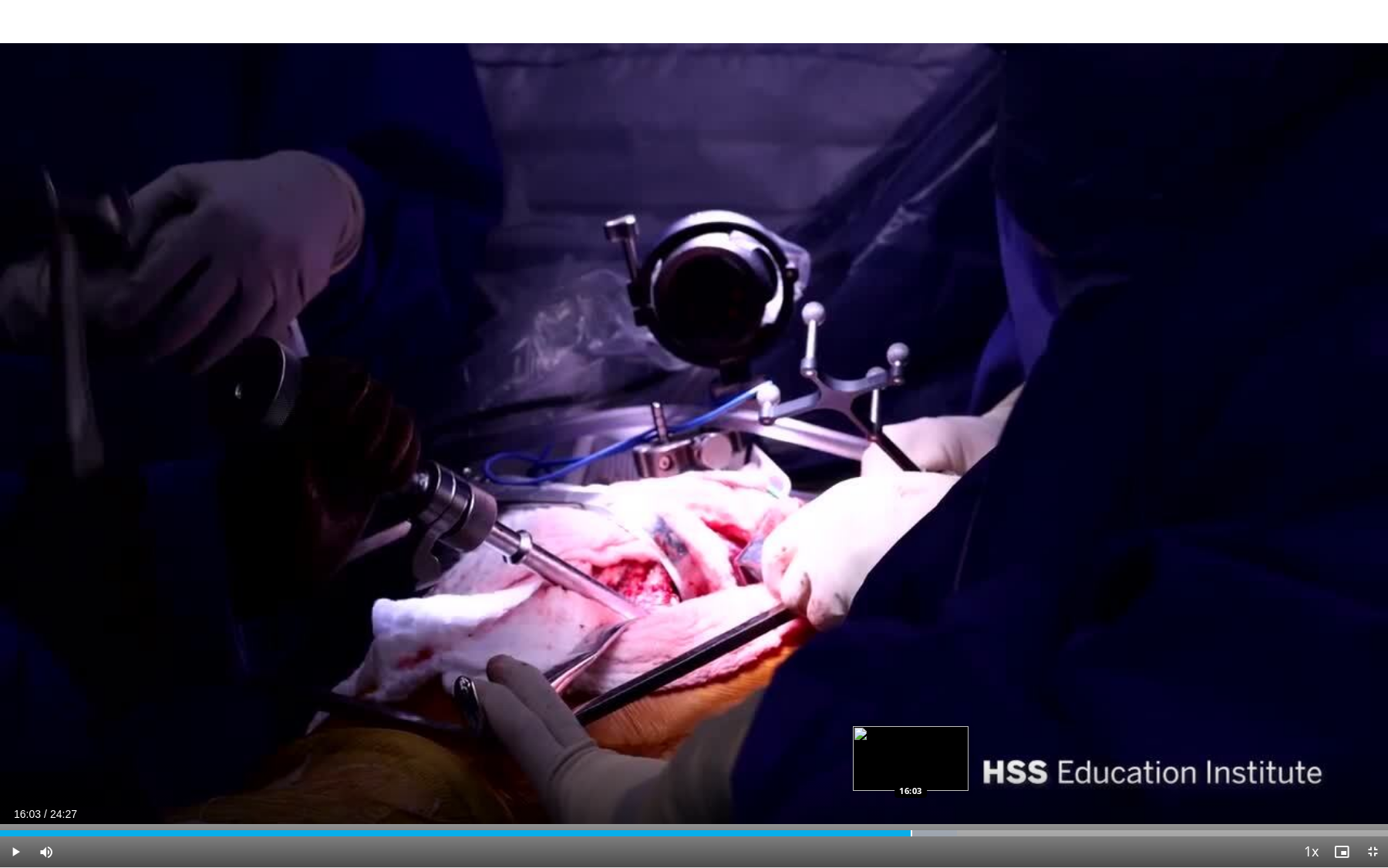
click at [911, 773] on div "Progress Bar" at bounding box center [912, 833] width 2 height 6
click at [922, 773] on div "Progress Bar" at bounding box center [923, 833] width 2 height 6
click at [938, 773] on div "Progress Bar" at bounding box center [937, 833] width 2 height 6
click at [951, 773] on div "Progress Bar" at bounding box center [952, 833] width 2 height 6
click at [963, 773] on div "Progress Bar" at bounding box center [963, 833] width 2 height 6
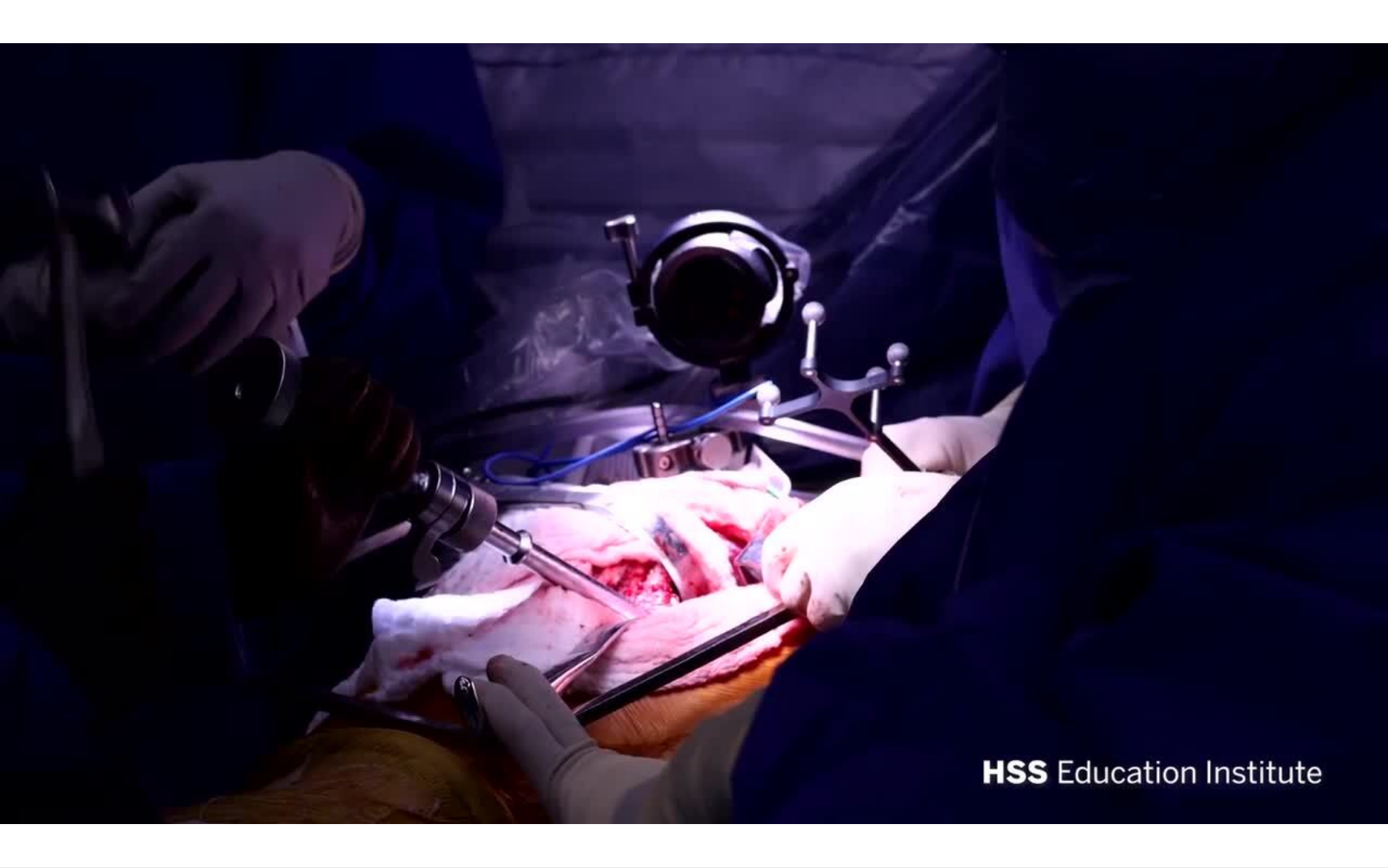
click at [977, 773] on video-js "**********" at bounding box center [694, 434] width 1388 height 868
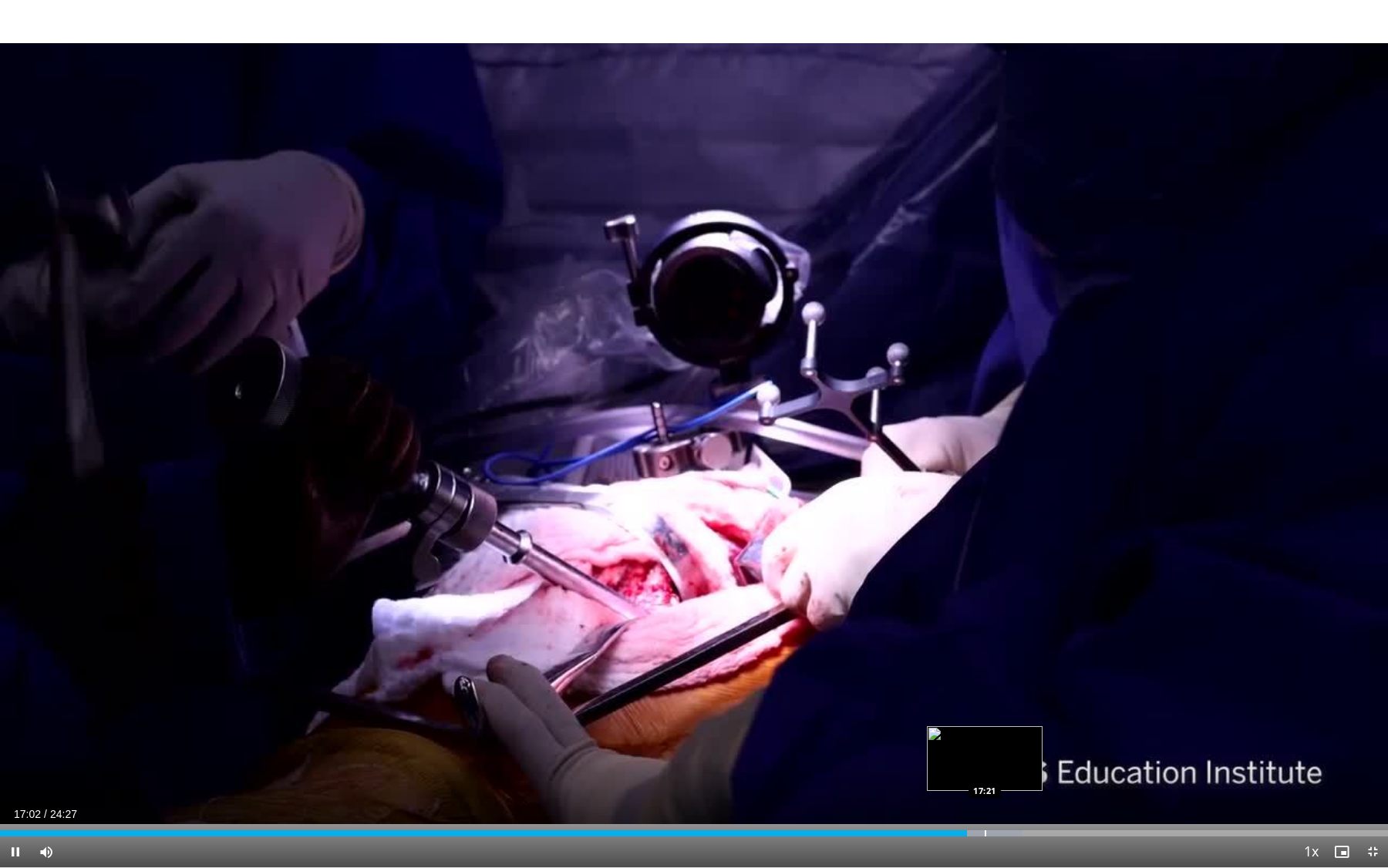
click at [985, 773] on div "Progress Bar" at bounding box center [986, 833] width 2 height 6
click at [998, 773] on div "Progress Bar" at bounding box center [997, 833] width 2 height 6
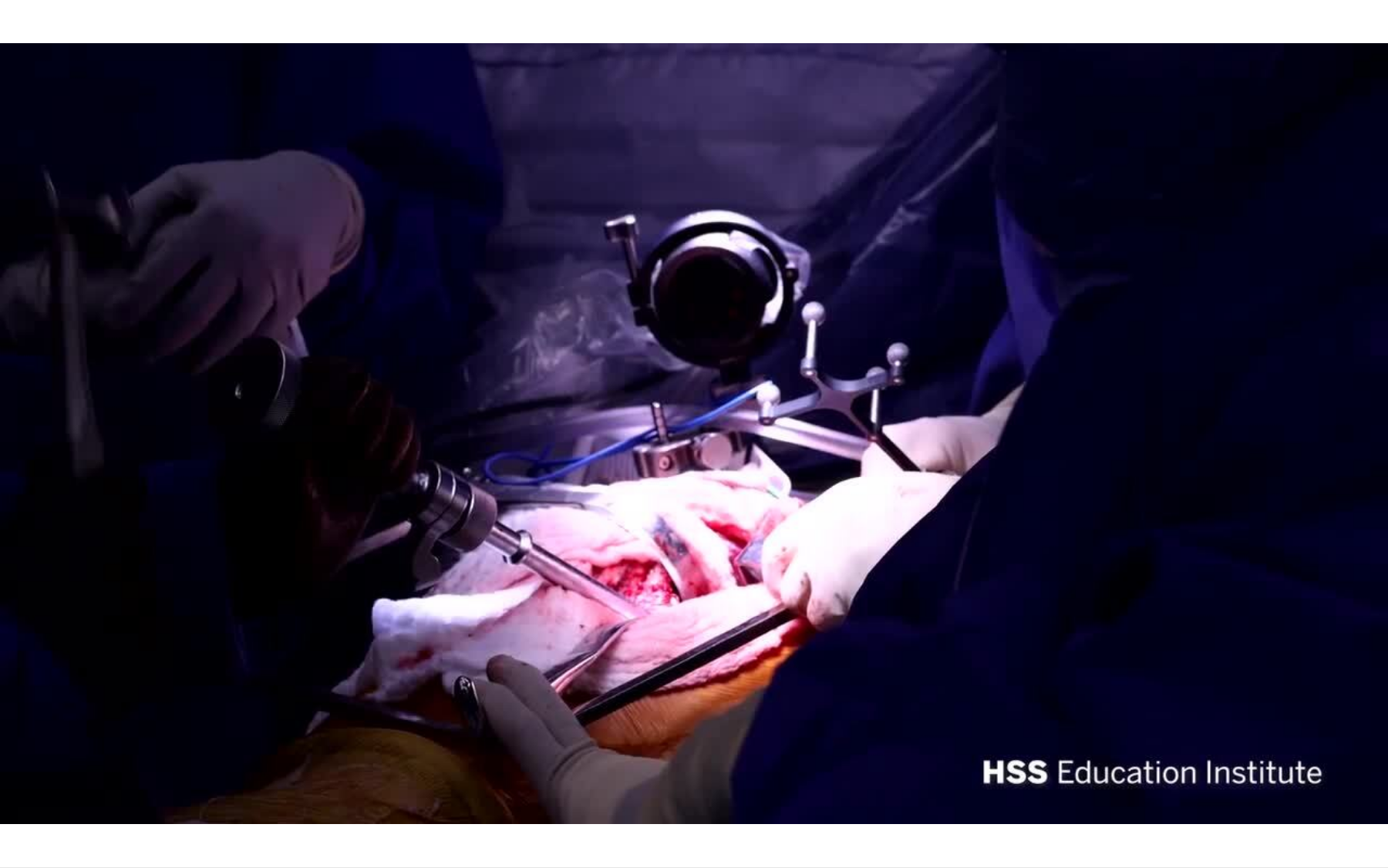
click at [1015, 773] on div "90 seconds Tap to unmute" at bounding box center [694, 433] width 1388 height 867
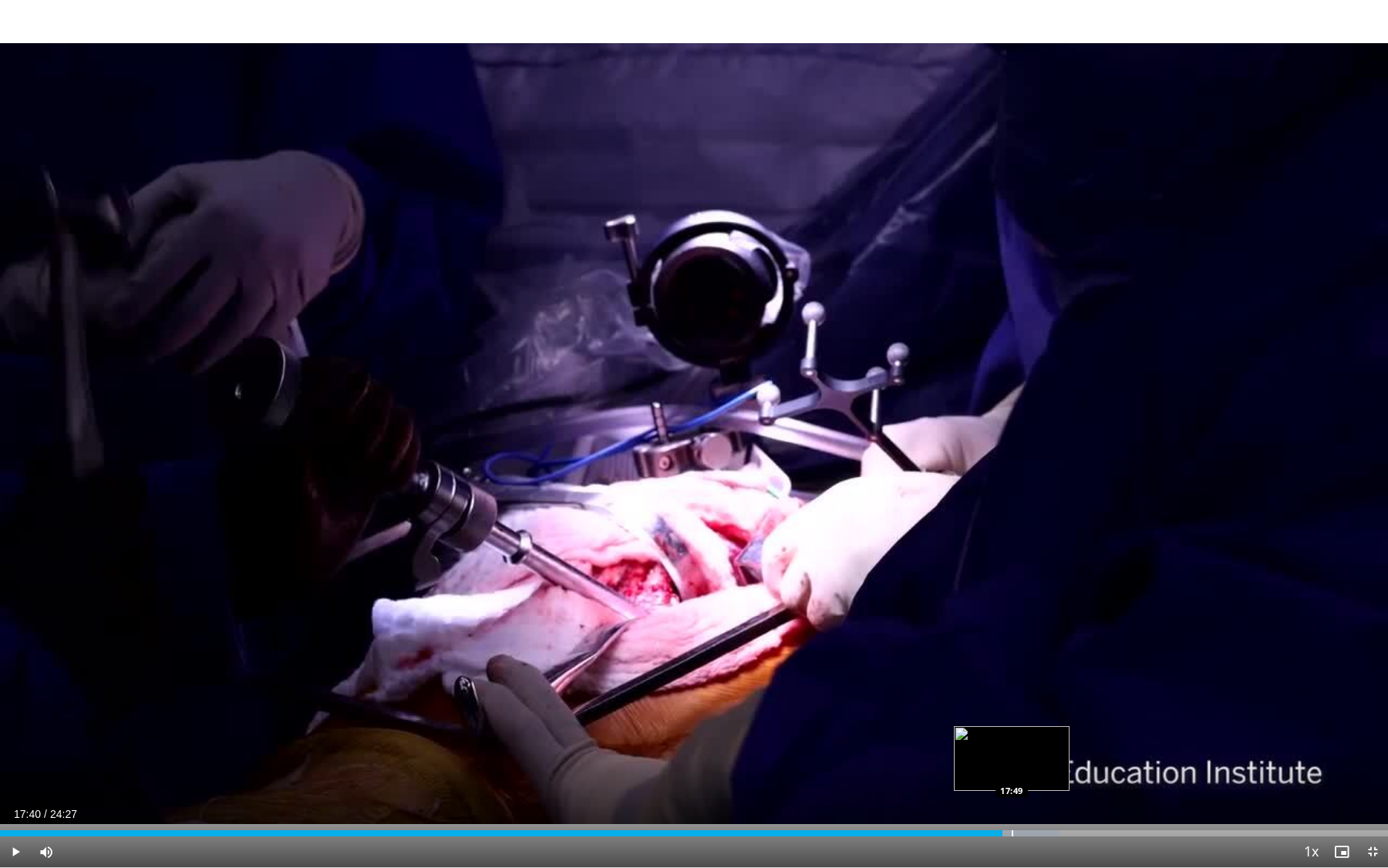
click at [1012, 773] on div "Progress Bar" at bounding box center [1013, 833] width 2 height 6
click at [1018, 773] on div "Progress Bar" at bounding box center [1017, 833] width 2 height 6
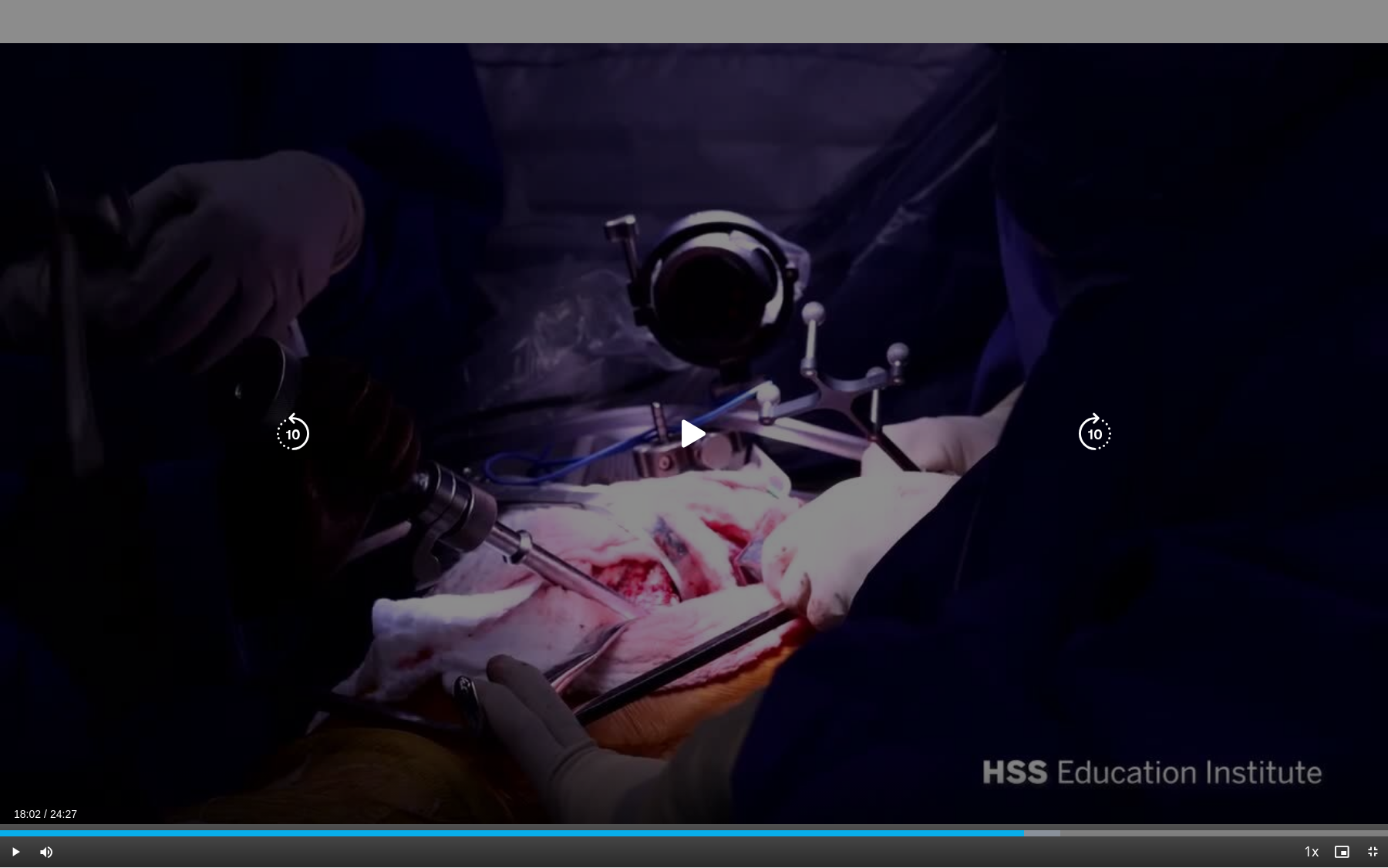
click at [909, 677] on div "90 seconds Tap to unmute" at bounding box center [694, 433] width 1388 height 867
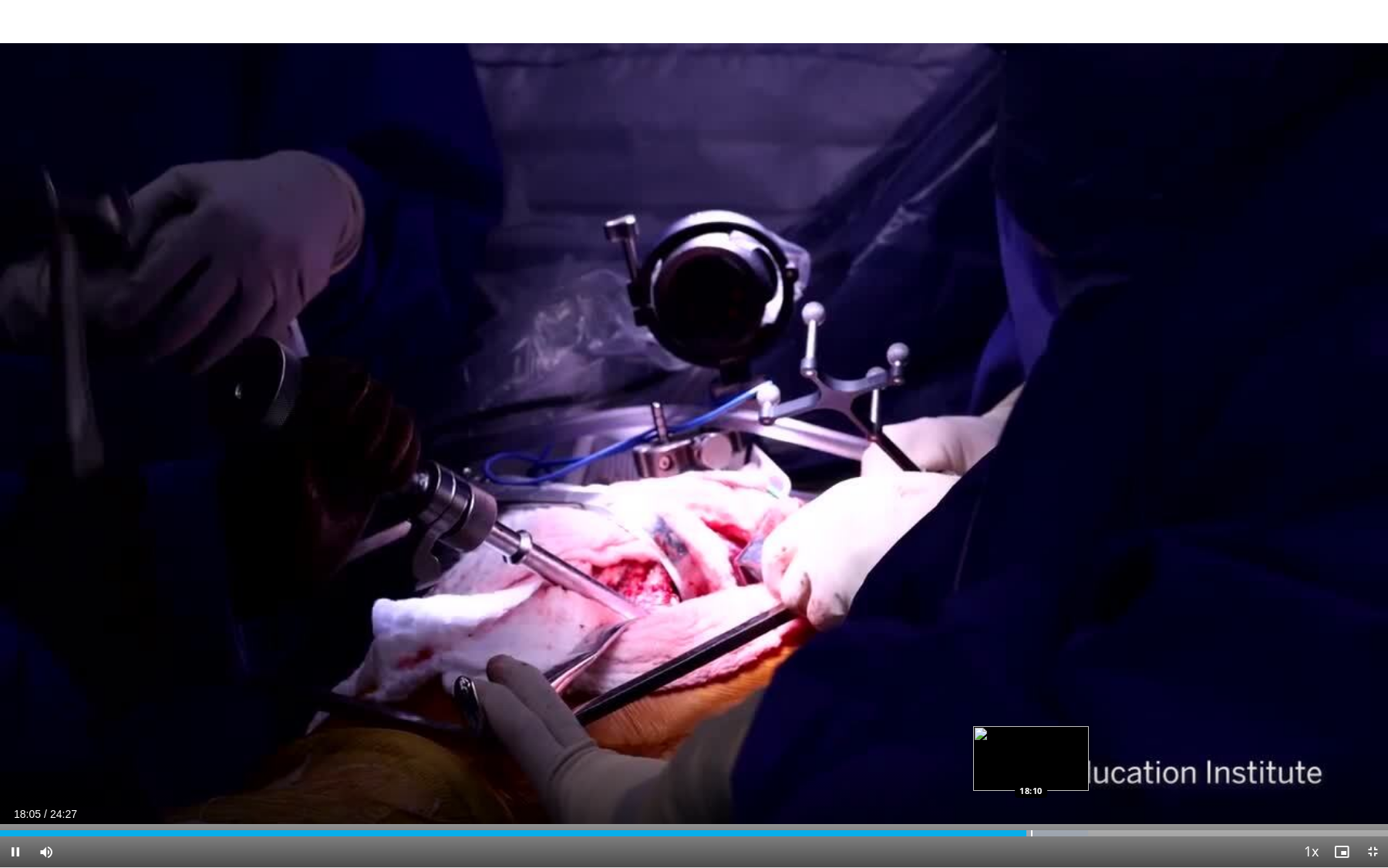
click at [1031, 773] on div "Progress Bar" at bounding box center [1032, 833] width 2 height 6
click at [1044, 773] on div "Progress Bar" at bounding box center [1045, 833] width 2 height 6
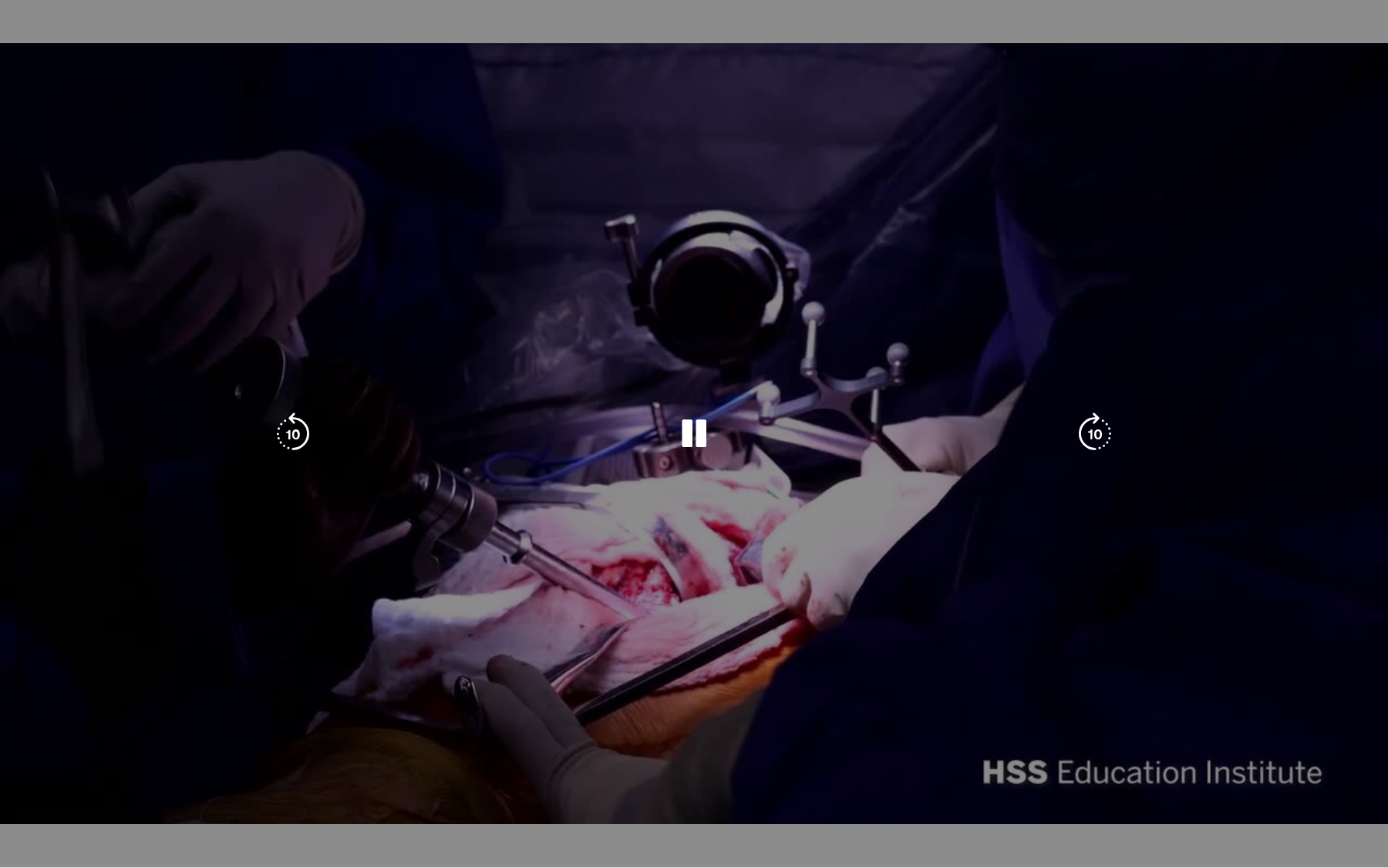
click at [1050, 773] on video-js "**********" at bounding box center [694, 434] width 1388 height 868
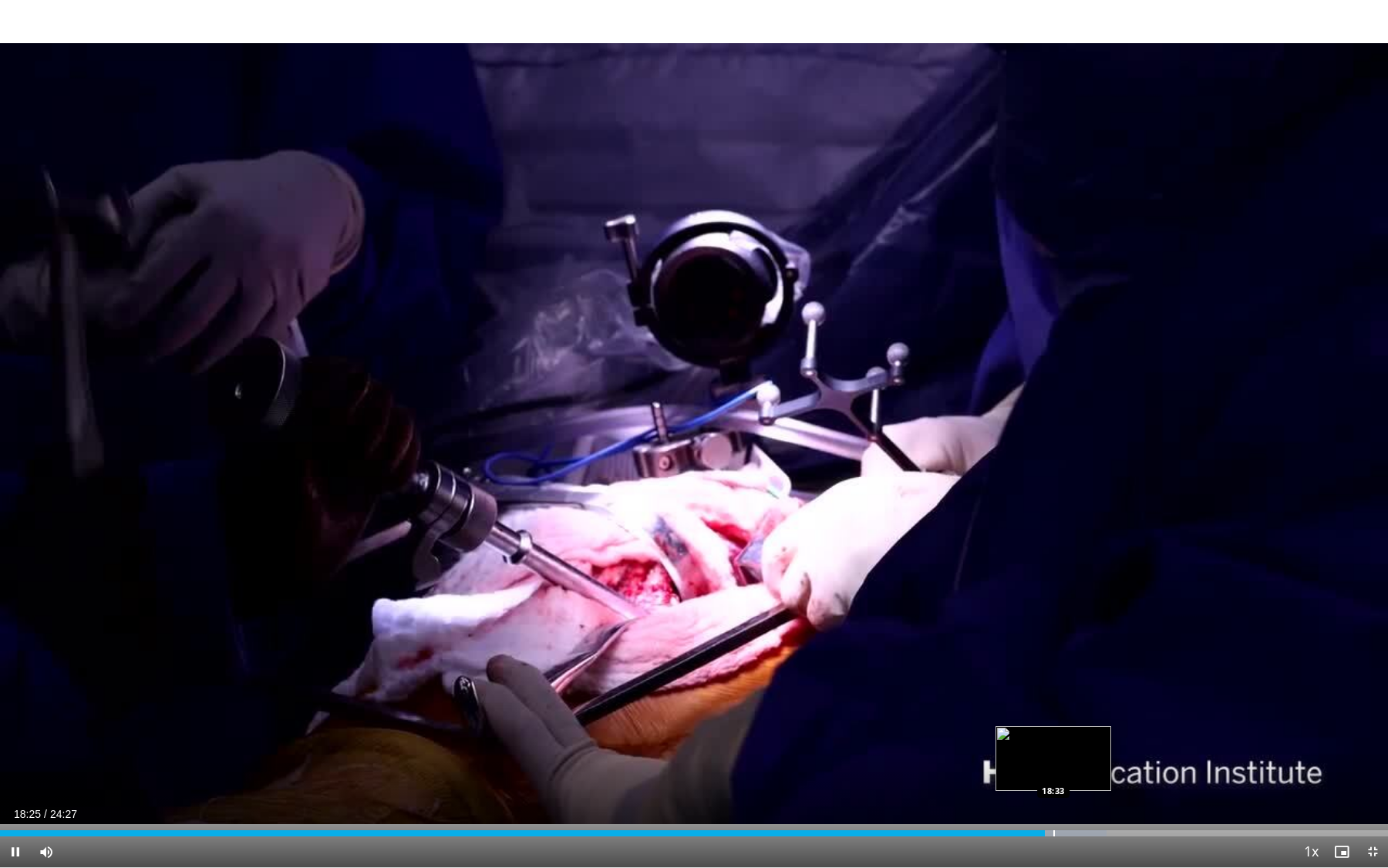
click at [1054, 773] on div "Loaded : 79.74% 18:25 18:33" at bounding box center [694, 829] width 1388 height 15
click at [1077, 773] on div "Loaded : 80.42% 18:36 18:58" at bounding box center [694, 829] width 1388 height 15
click at [1097, 773] on div "Progress Bar" at bounding box center [1098, 833] width 2 height 6
click at [1116, 773] on div "Progress Bar" at bounding box center [1117, 833] width 2 height 6
click at [1103, 773] on div "Progress Bar" at bounding box center [1104, 833] width 2 height 6
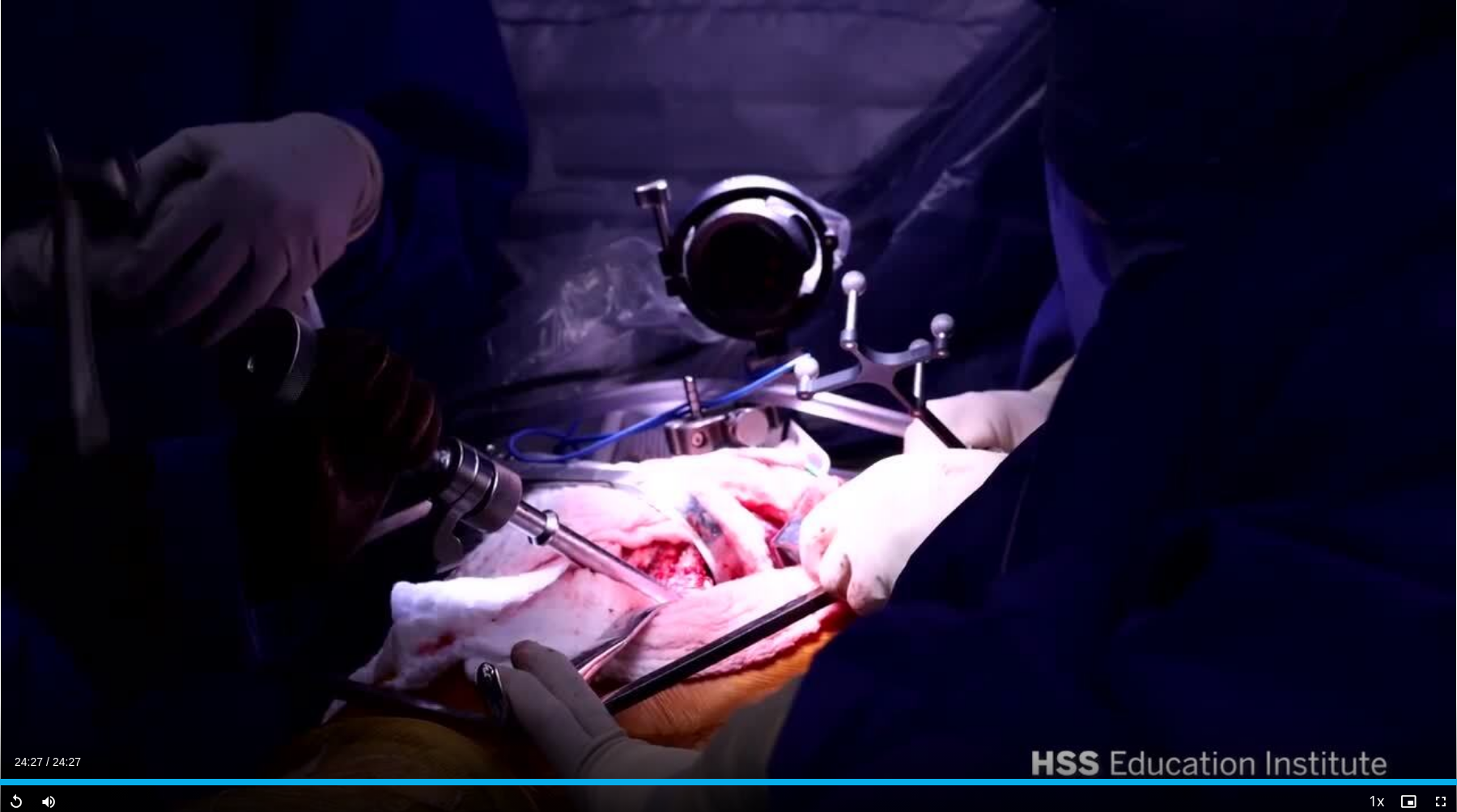
scroll to position [452, 0]
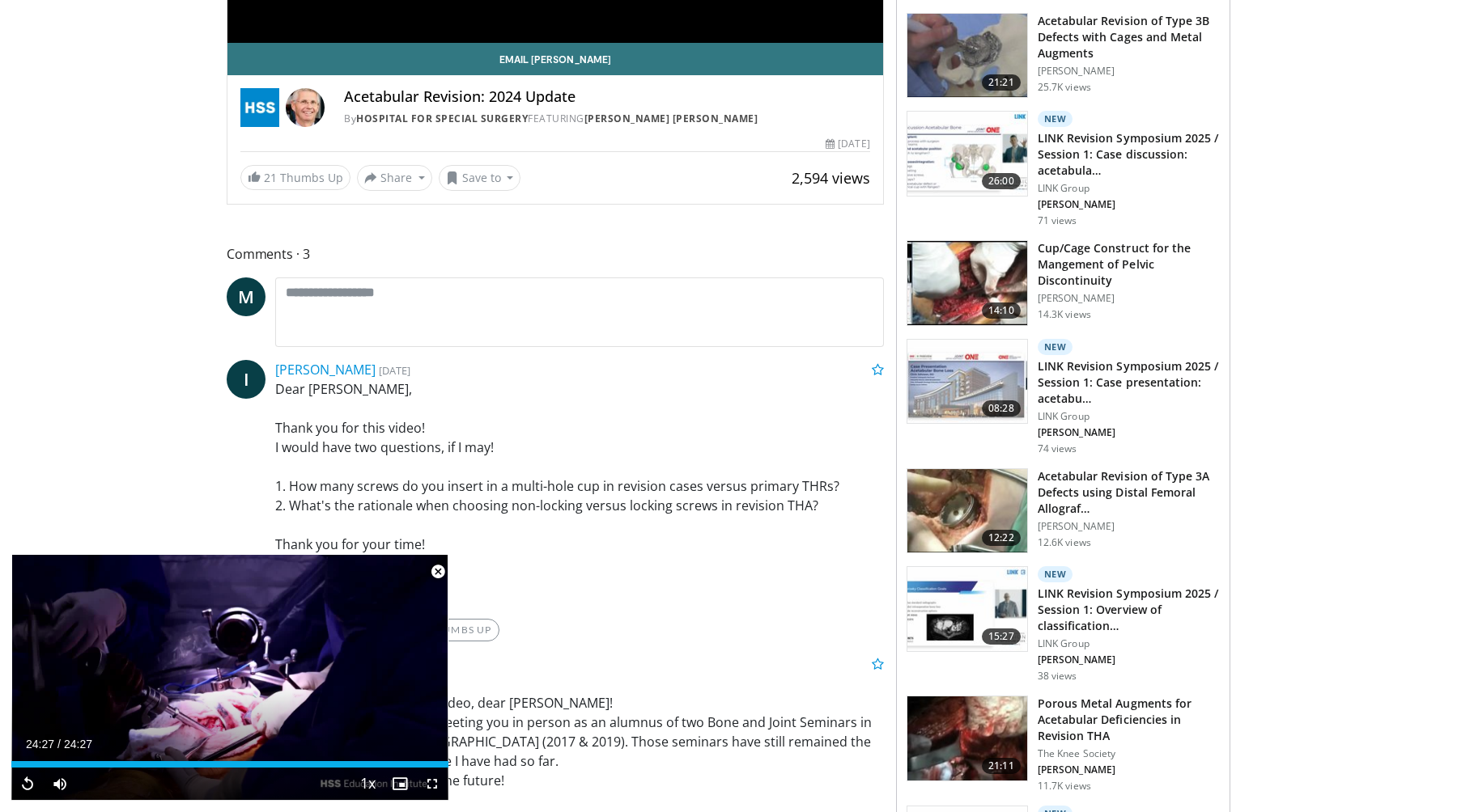
click at [970, 291] on img at bounding box center [967, 282] width 119 height 84
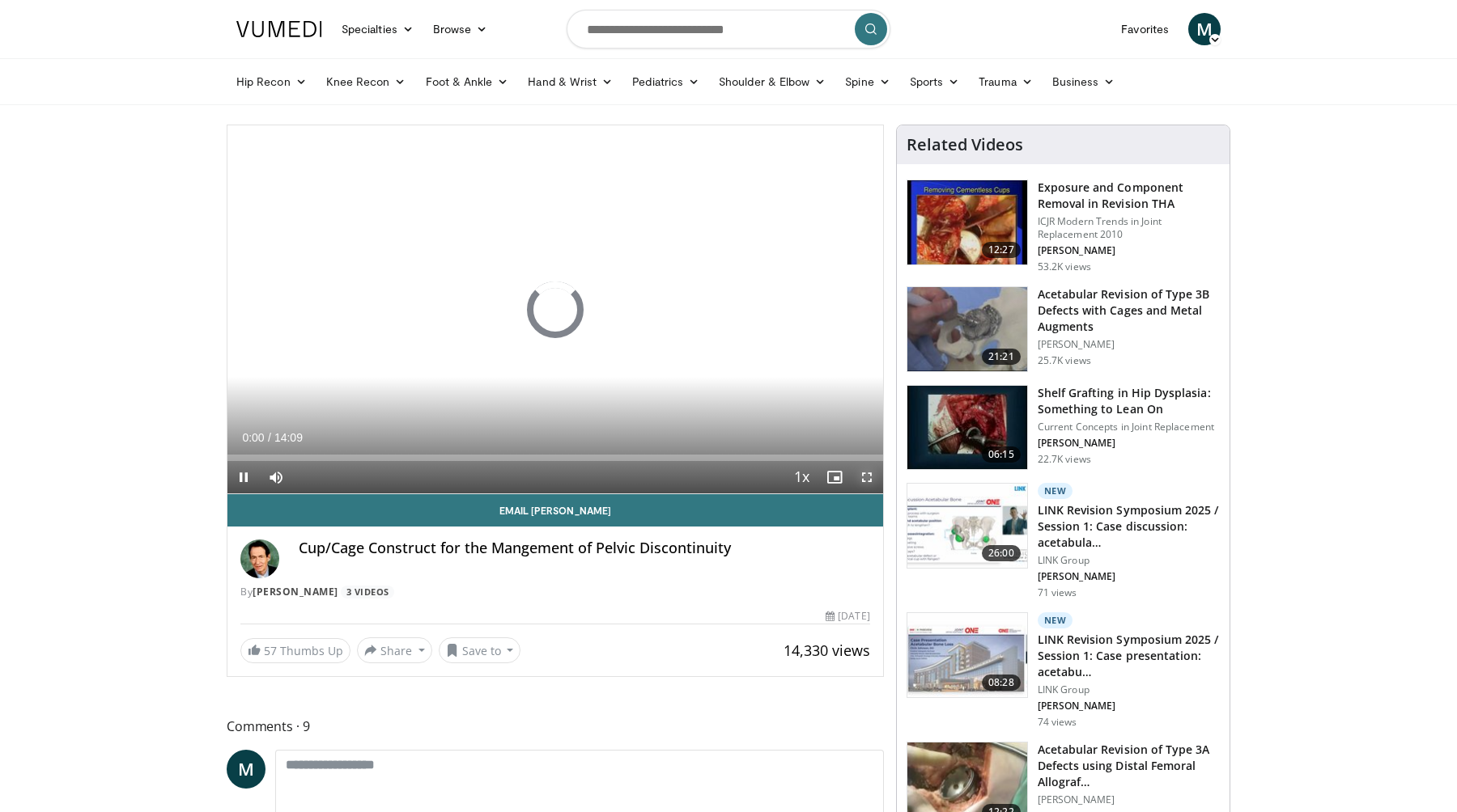
click at [866, 477] on span "Video Player" at bounding box center [867, 478] width 33 height 33
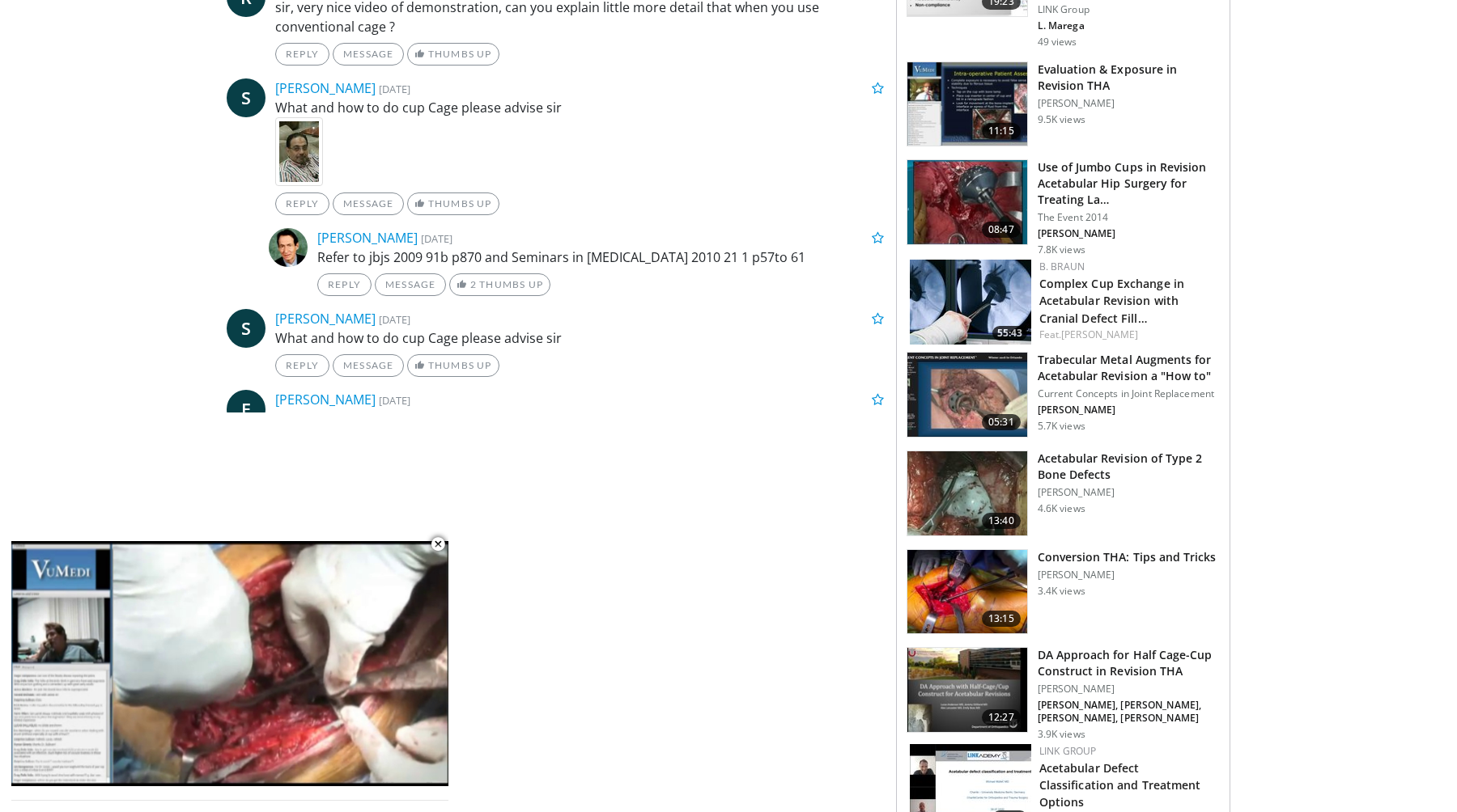
scroll to position [1342, 0]
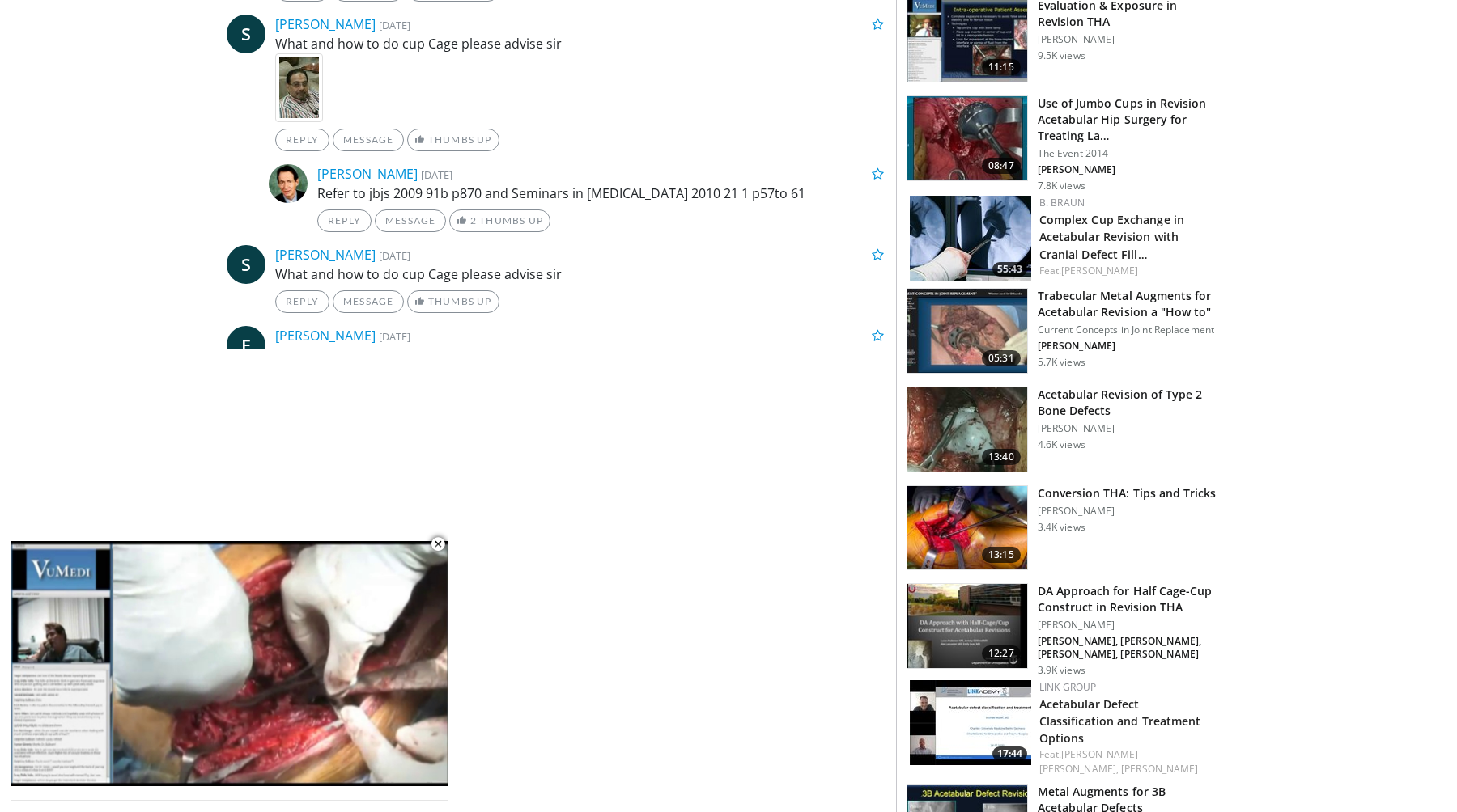
click at [969, 549] on img at bounding box center [967, 528] width 119 height 84
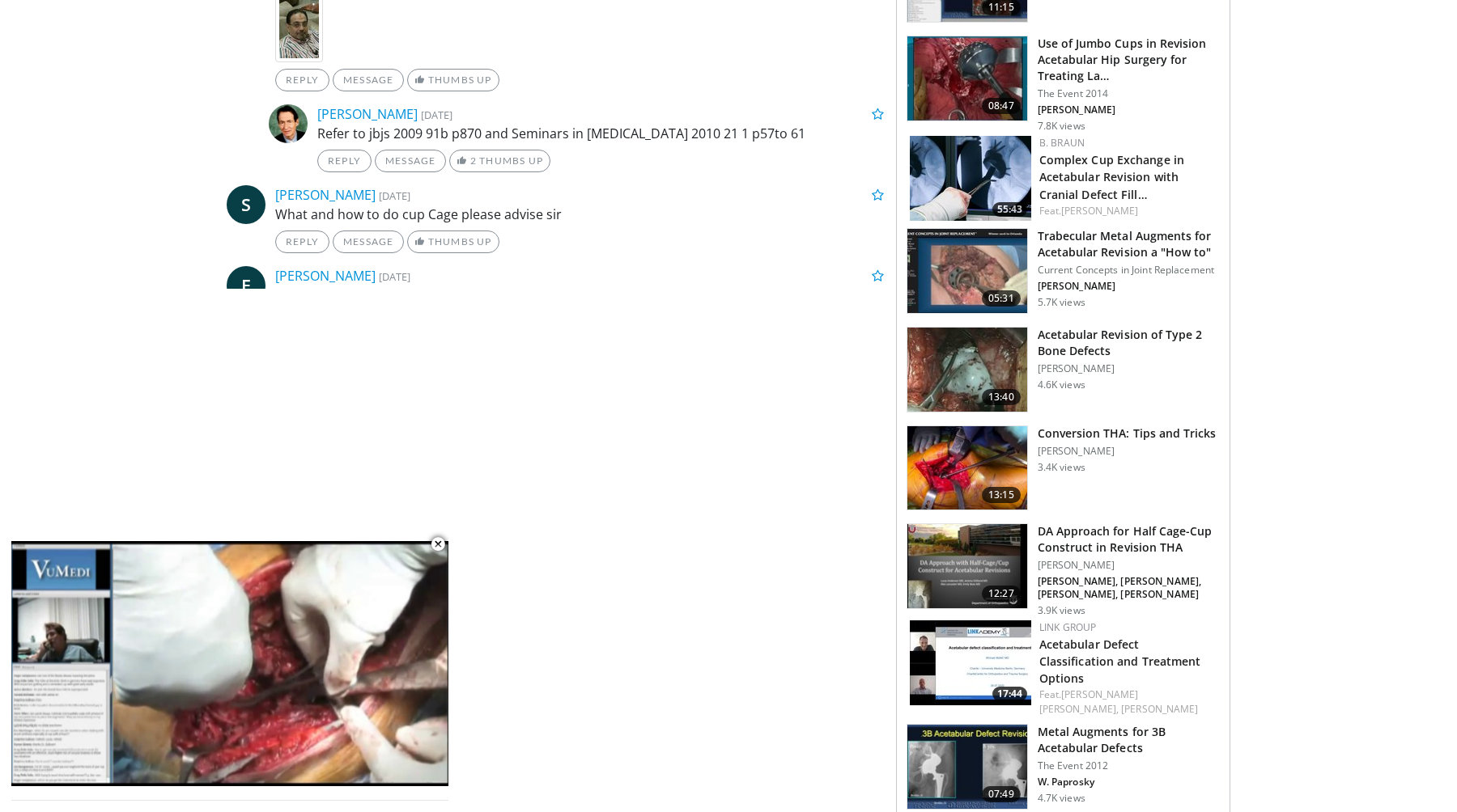
scroll to position [1409, 0]
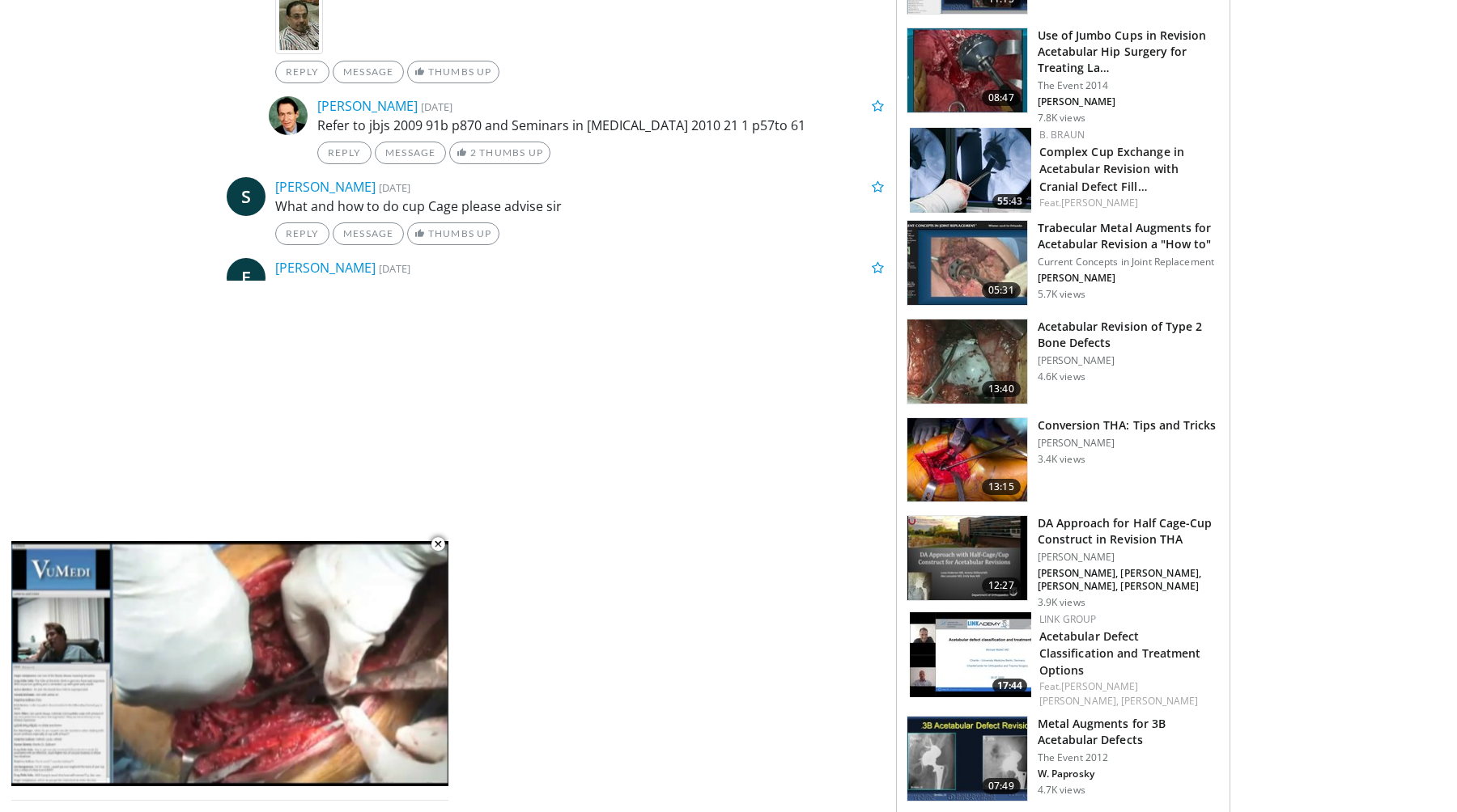
click at [966, 381] on img at bounding box center [967, 361] width 119 height 84
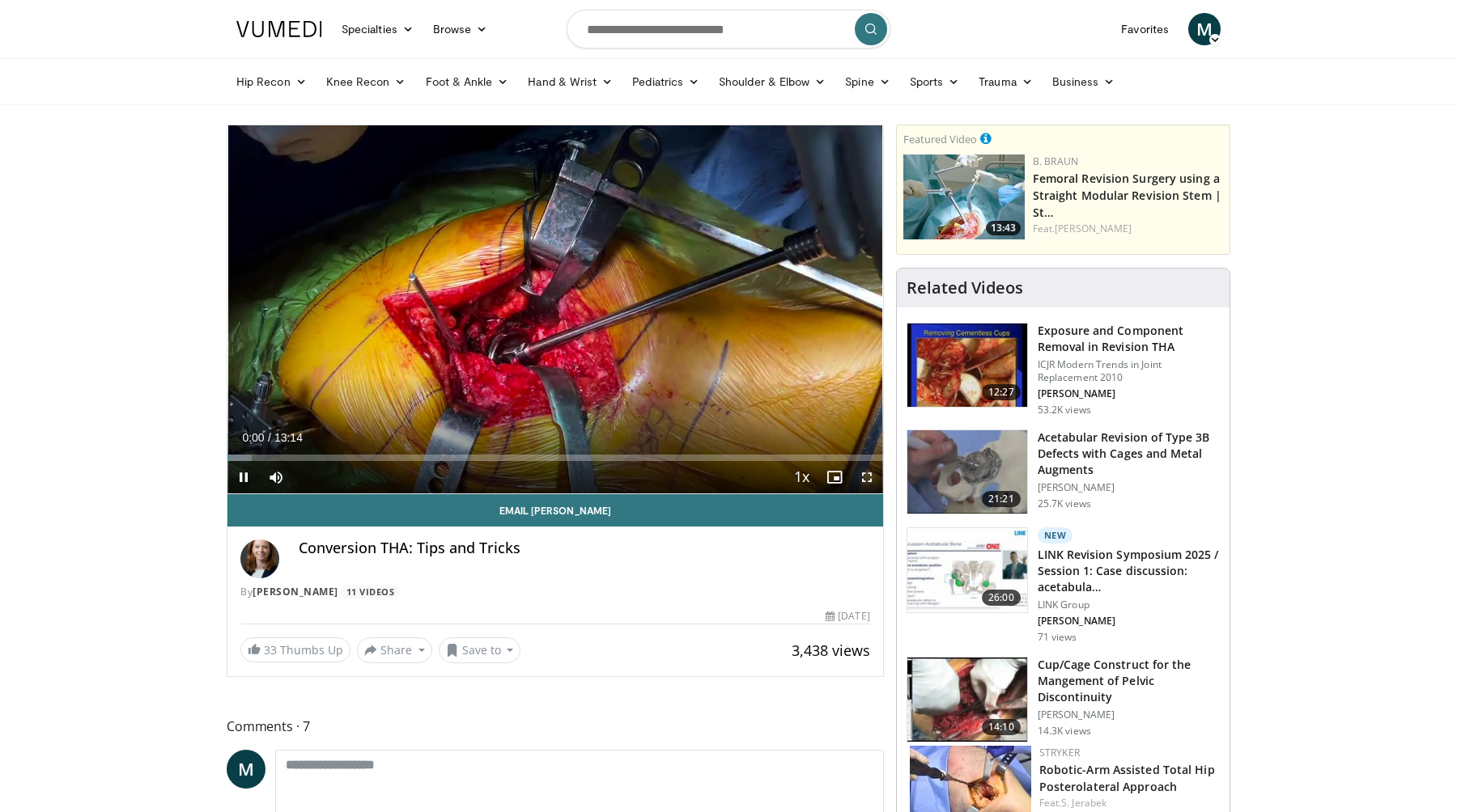
click at [867, 465] on span "Video Player" at bounding box center [867, 478] width 33 height 33
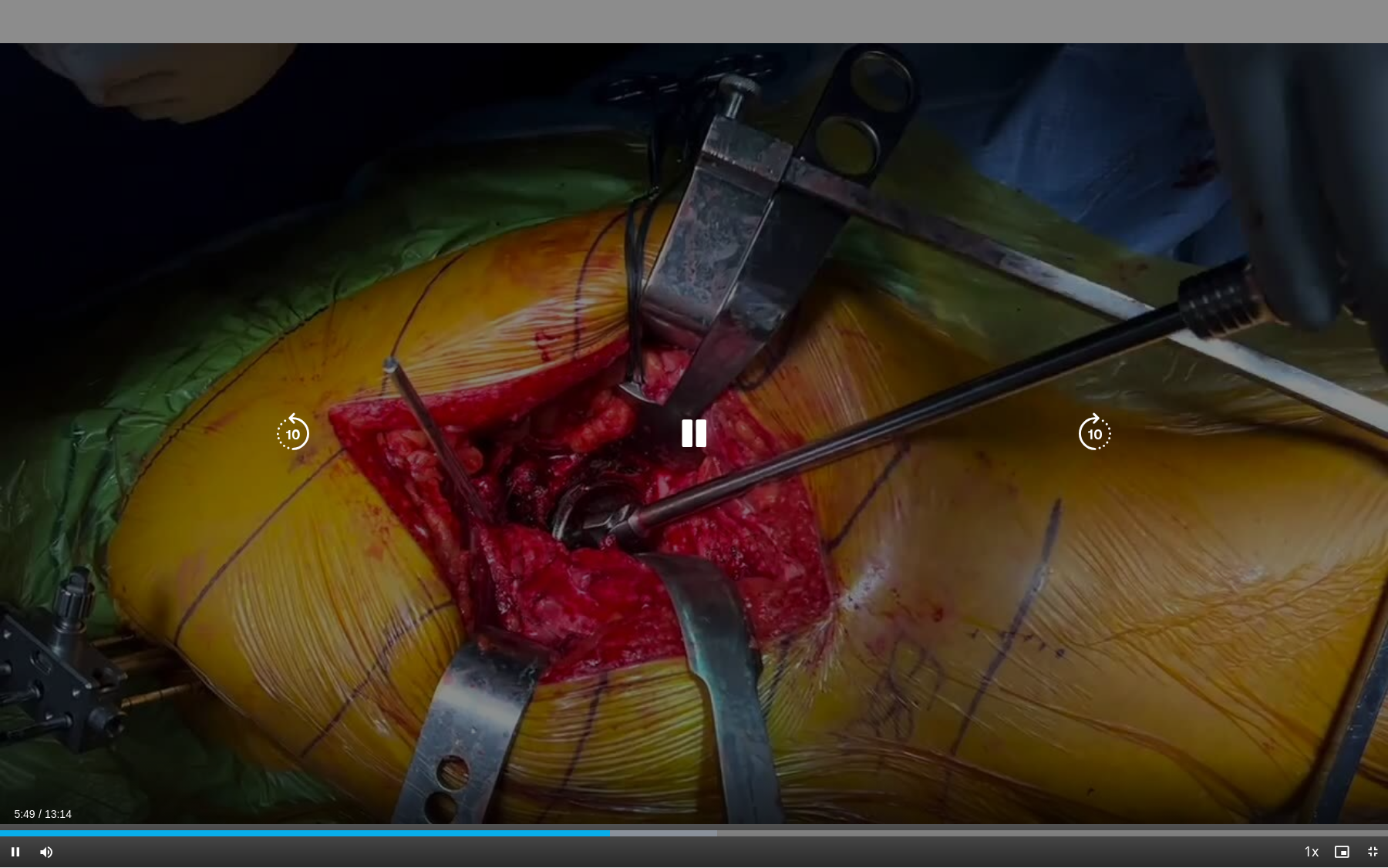
click at [379, 668] on div "40 seconds Tap to unmute" at bounding box center [694, 433] width 1388 height 867
click at [333, 526] on div "40 seconds Tap to unmute" at bounding box center [694, 433] width 1388 height 867
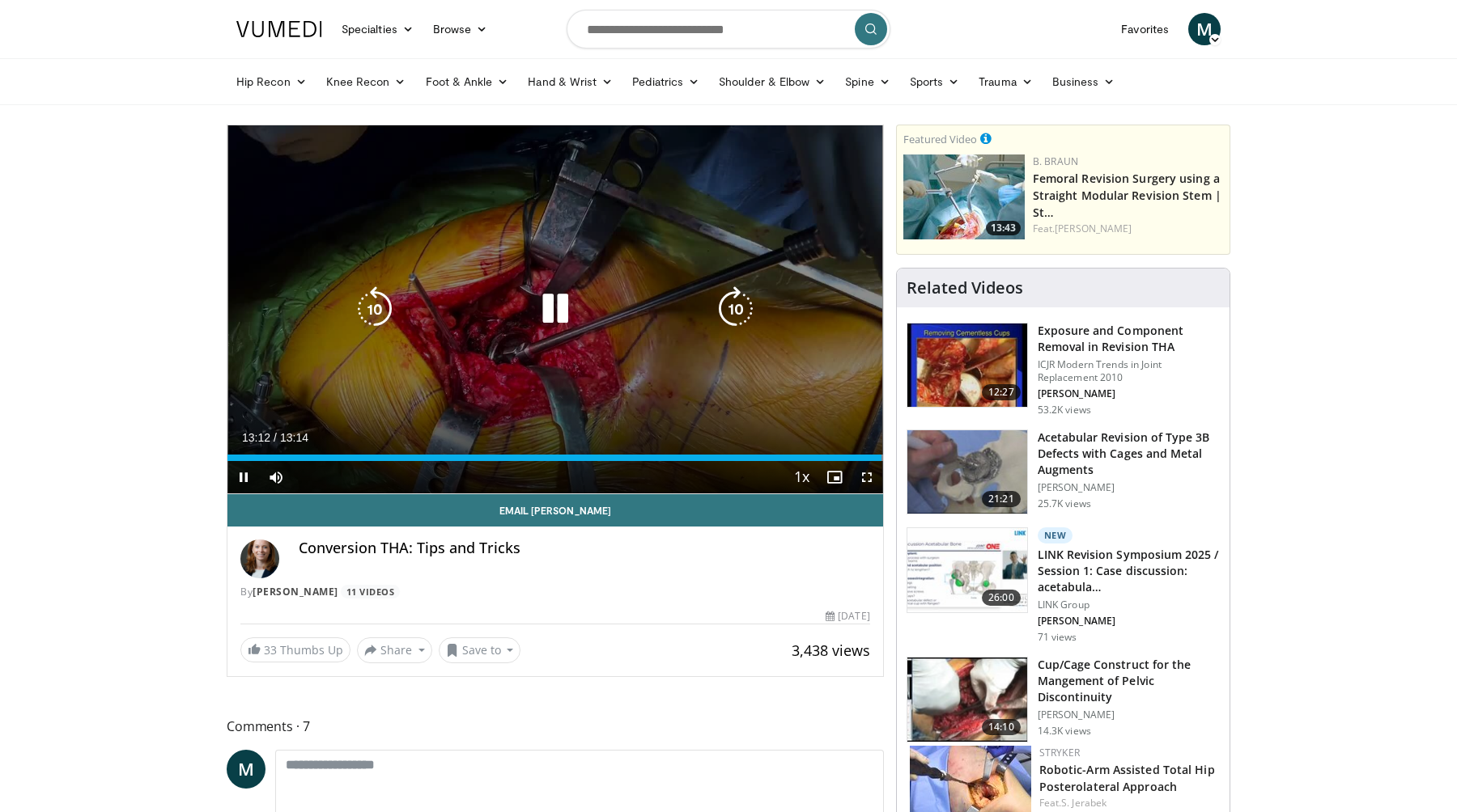
click at [440, 403] on div "10 seconds Tap to unmute" at bounding box center [555, 309] width 655 height 368
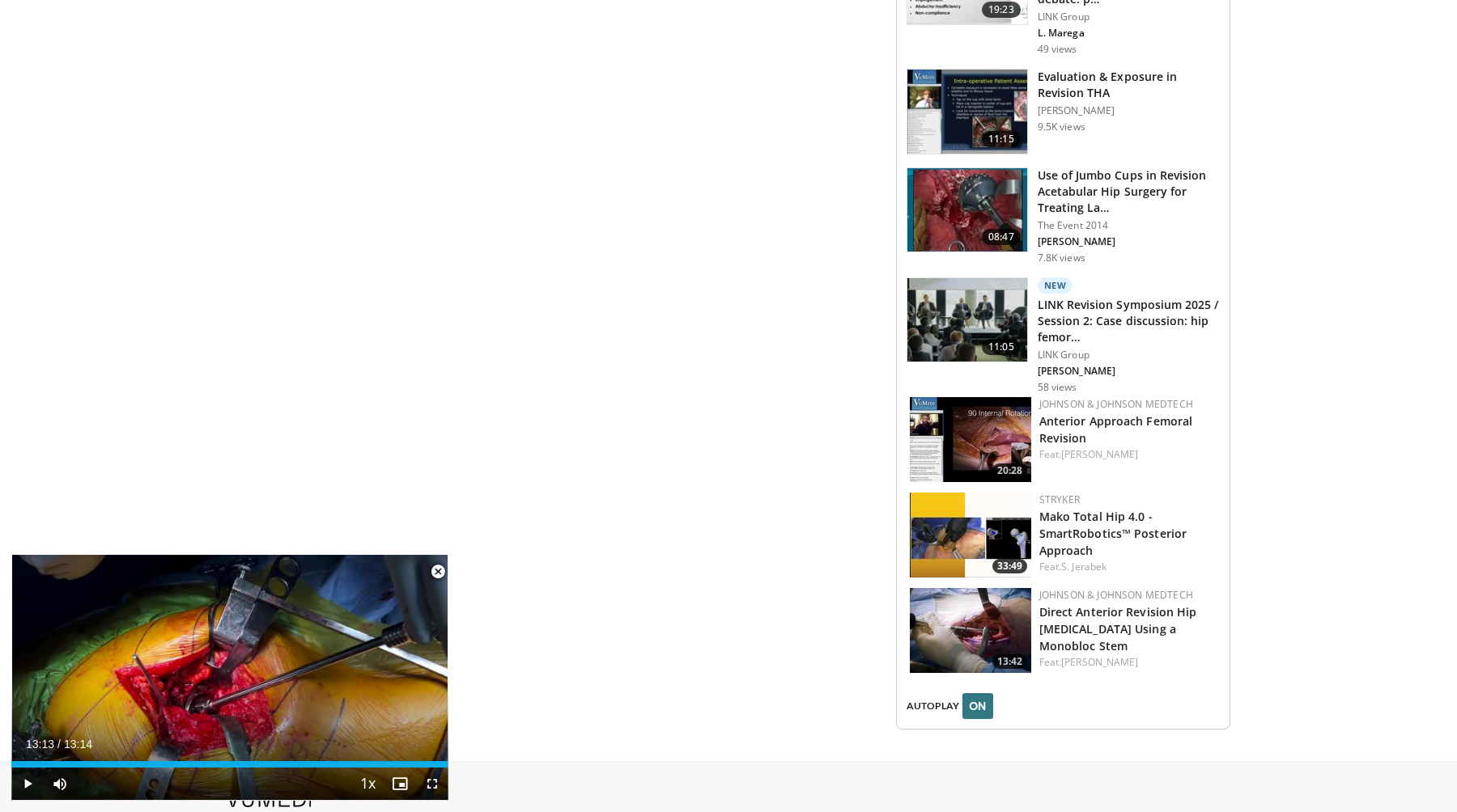
scroll to position [1883, 0]
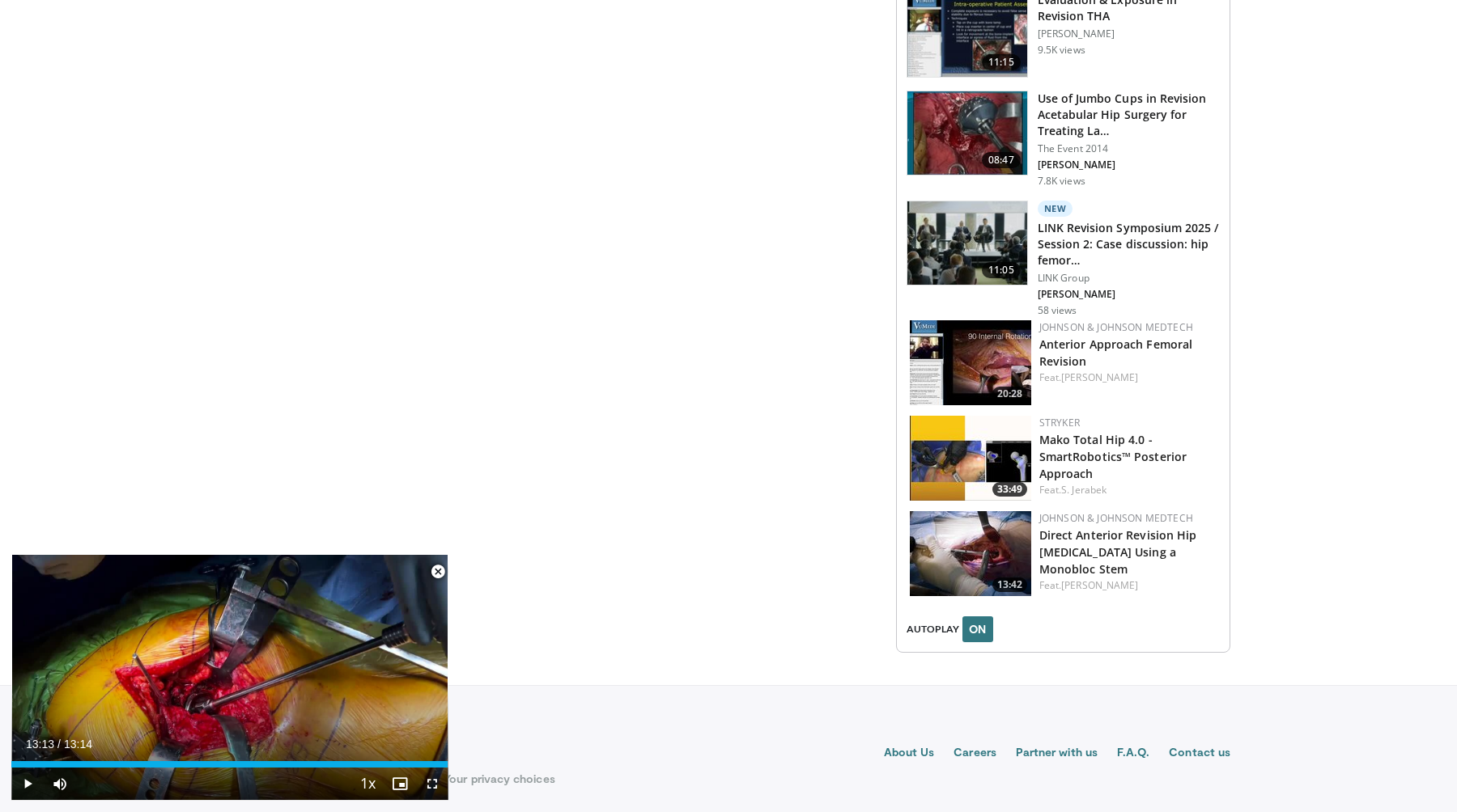
click at [436, 568] on span "Video Player" at bounding box center [438, 572] width 33 height 33
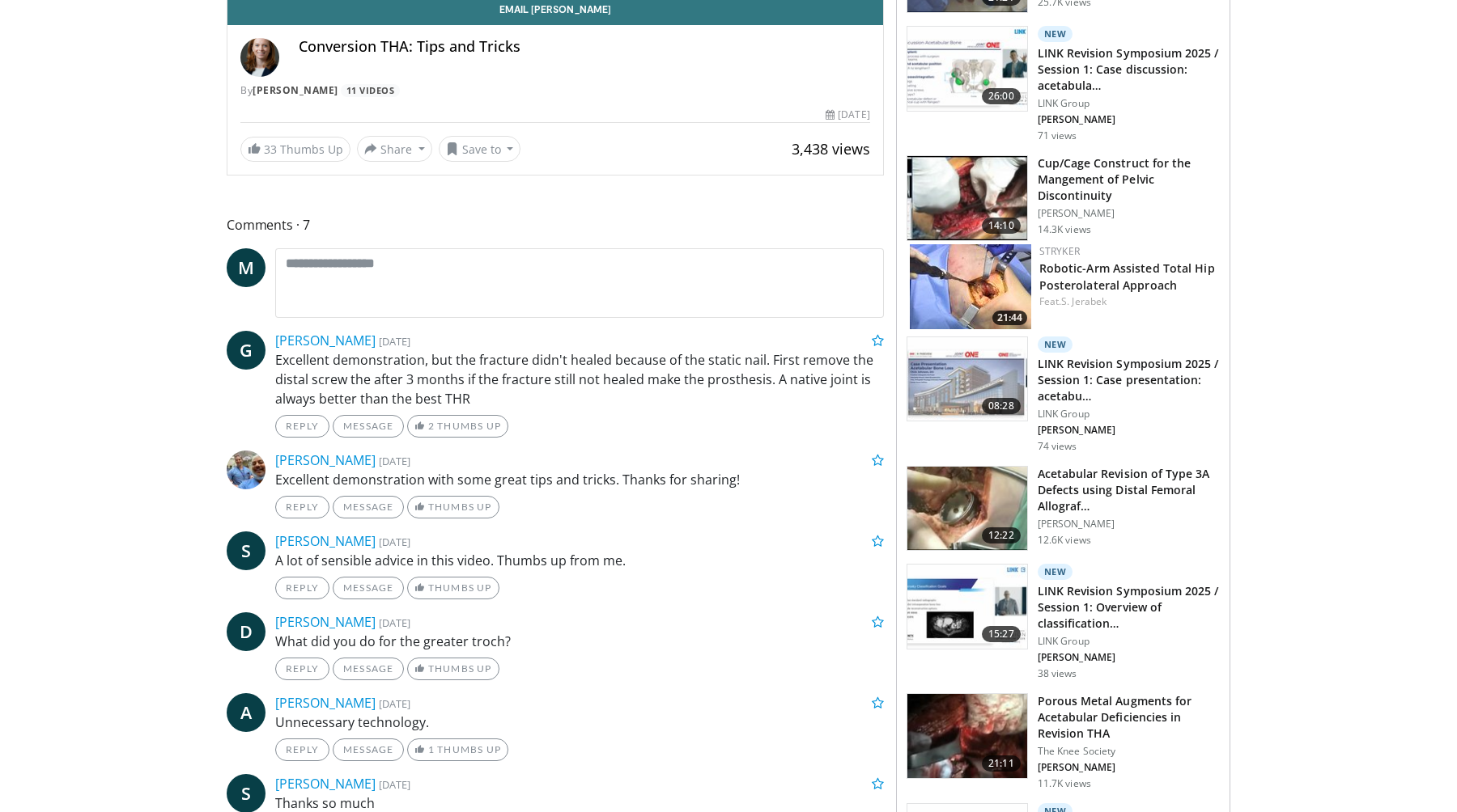
scroll to position [0, 0]
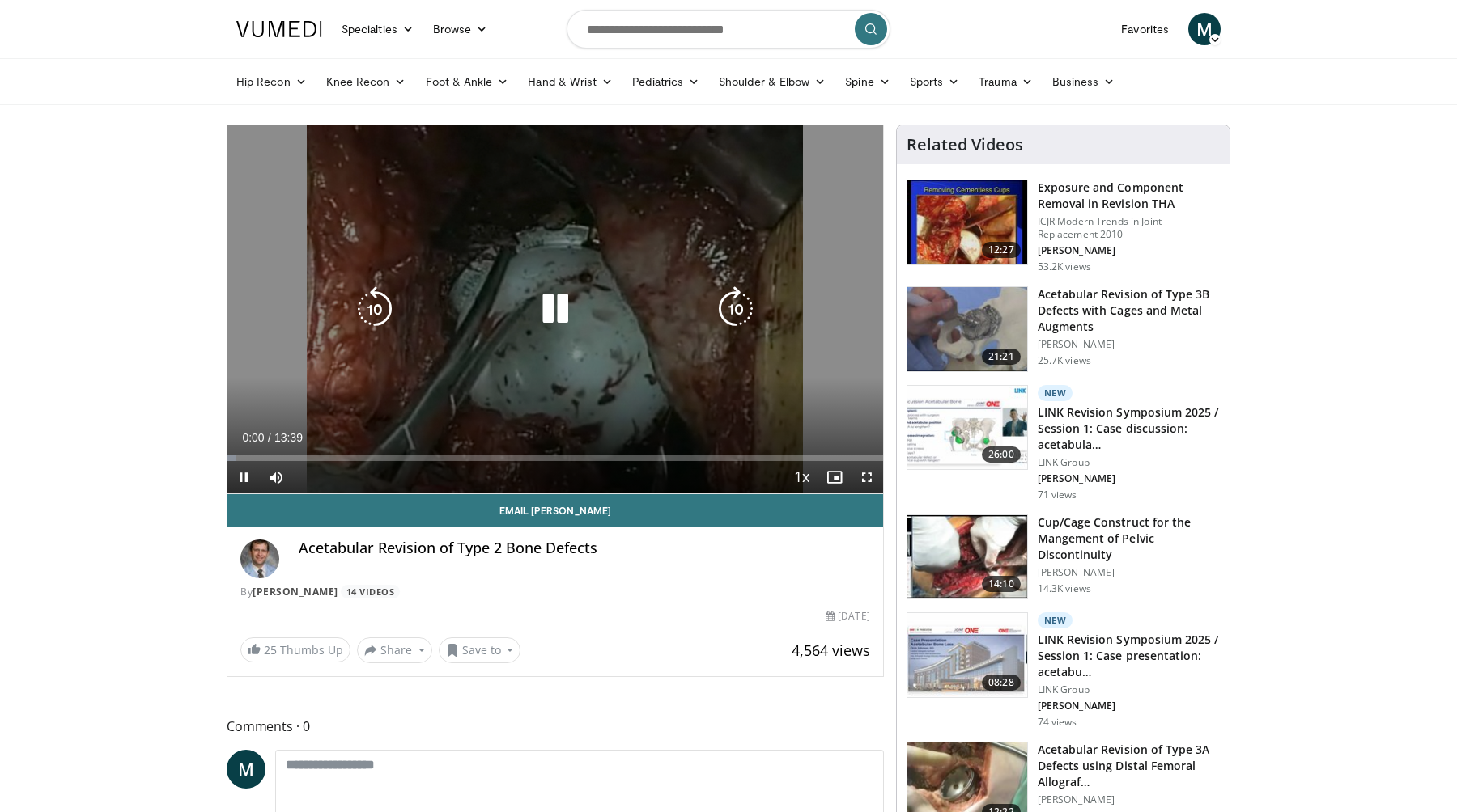
click at [555, 306] on icon "Video Player" at bounding box center [555, 308] width 45 height 45
